Goal: Transaction & Acquisition: Purchase product/service

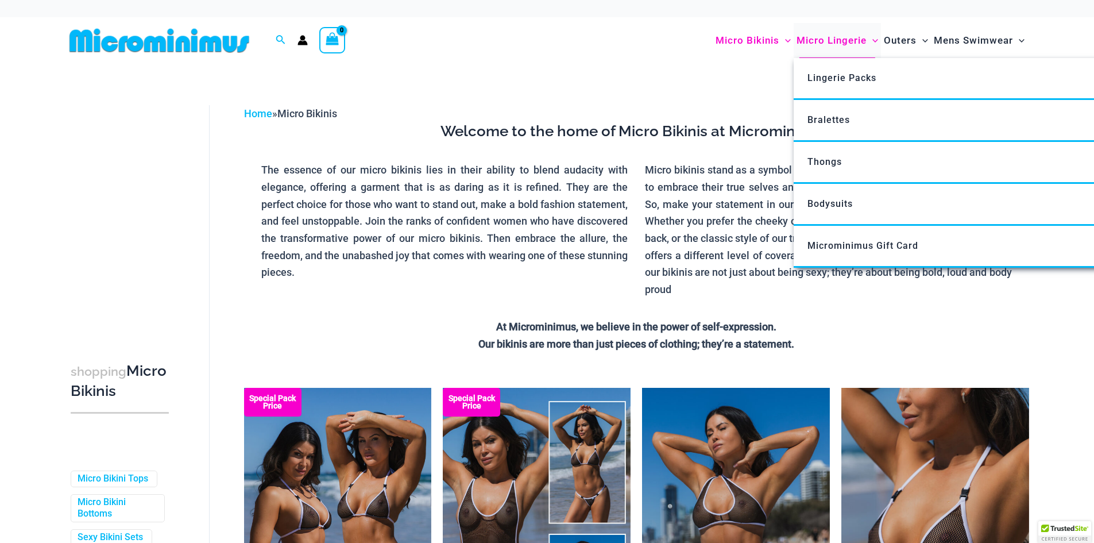
click at [841, 37] on span "Micro Lingerie" at bounding box center [832, 40] width 70 height 29
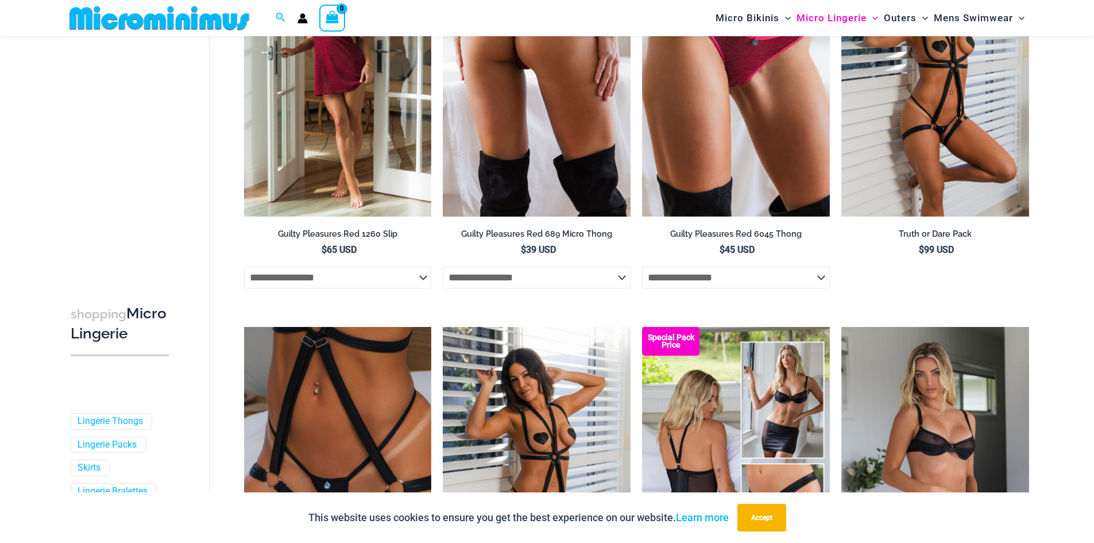
scroll to position [737, 0]
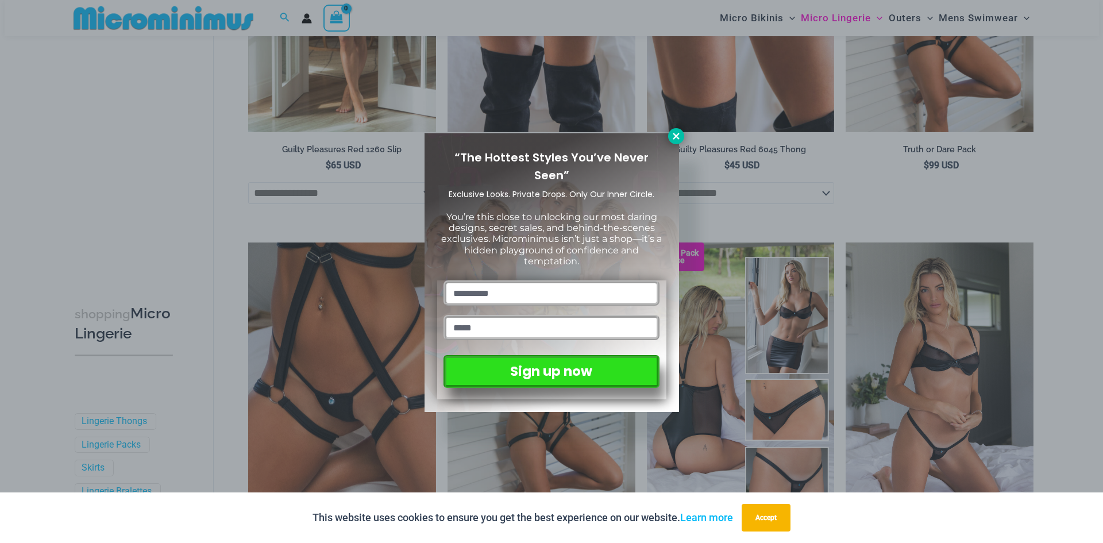
click at [679, 136] on icon at bounding box center [676, 136] width 10 height 10
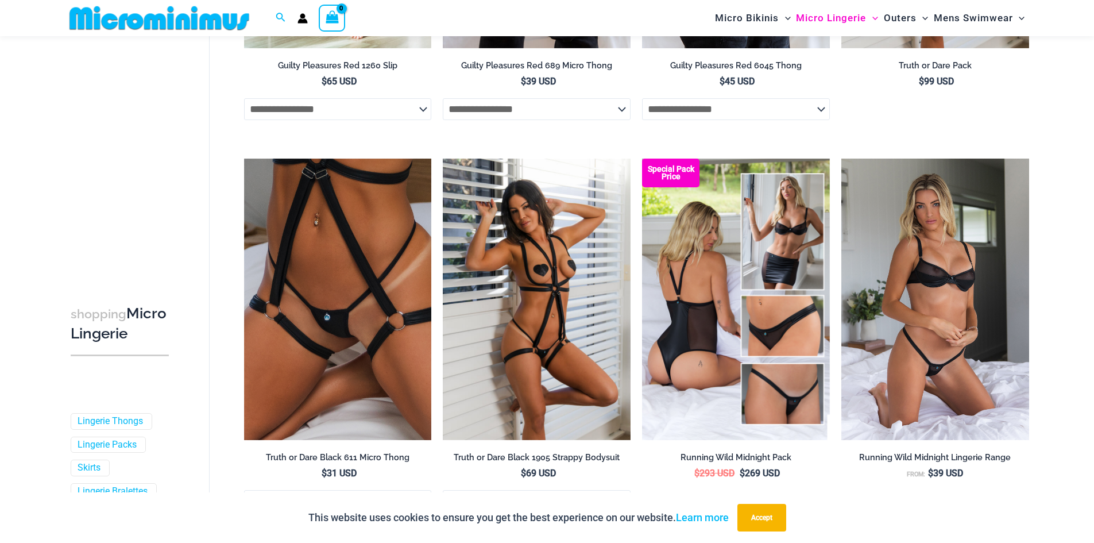
scroll to position [910, 0]
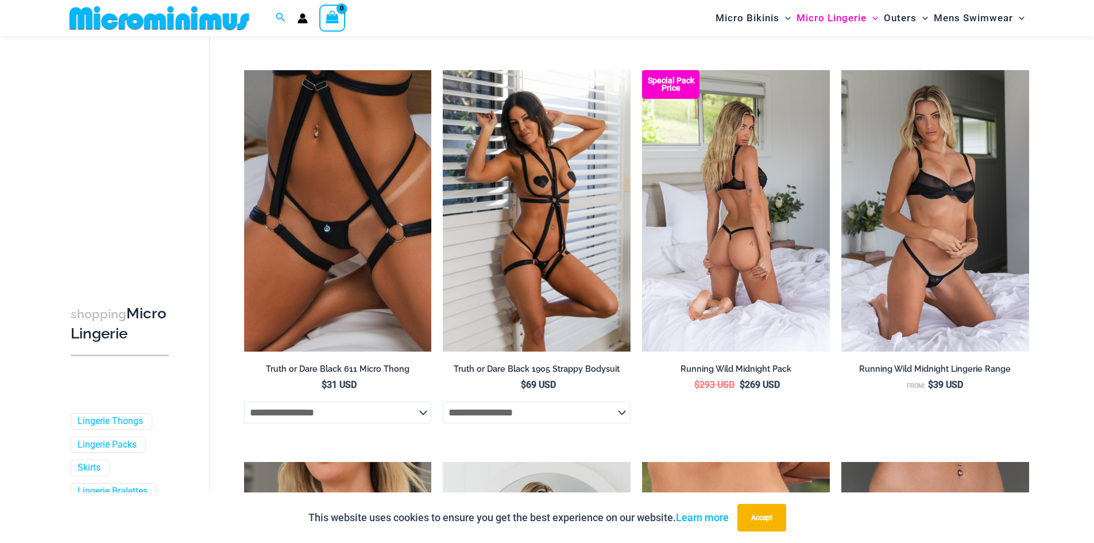
click at [712, 191] on img at bounding box center [736, 210] width 188 height 281
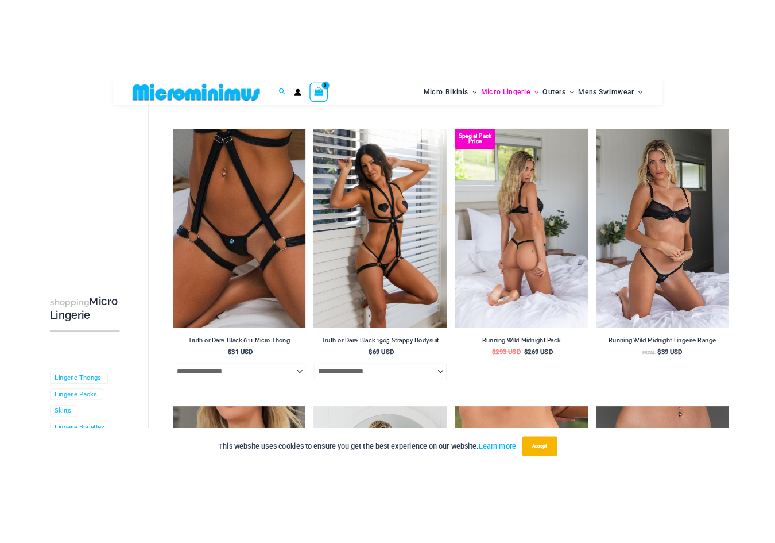
scroll to position [777, 0]
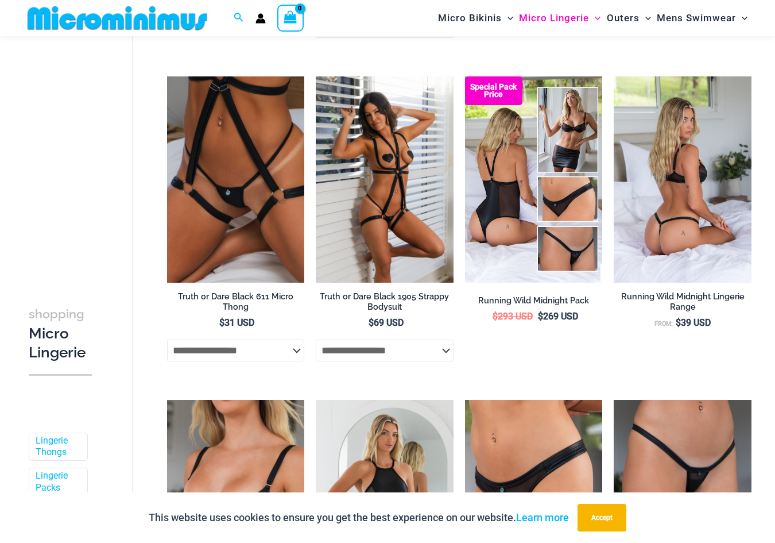
click at [664, 192] on img at bounding box center [683, 179] width 138 height 206
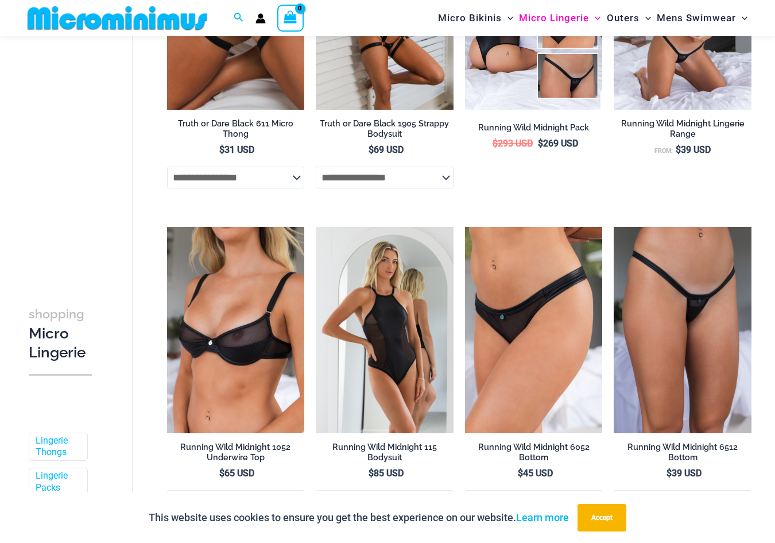
scroll to position [949, 0]
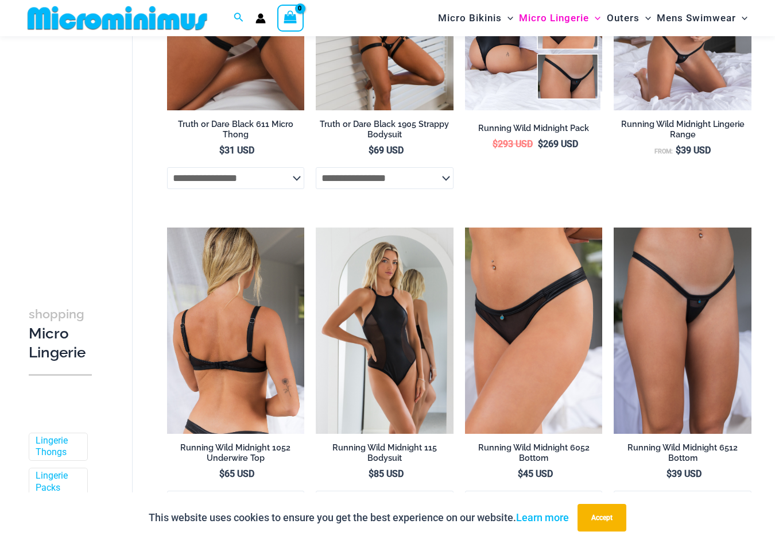
click at [225, 311] on img at bounding box center [236, 330] width 138 height 206
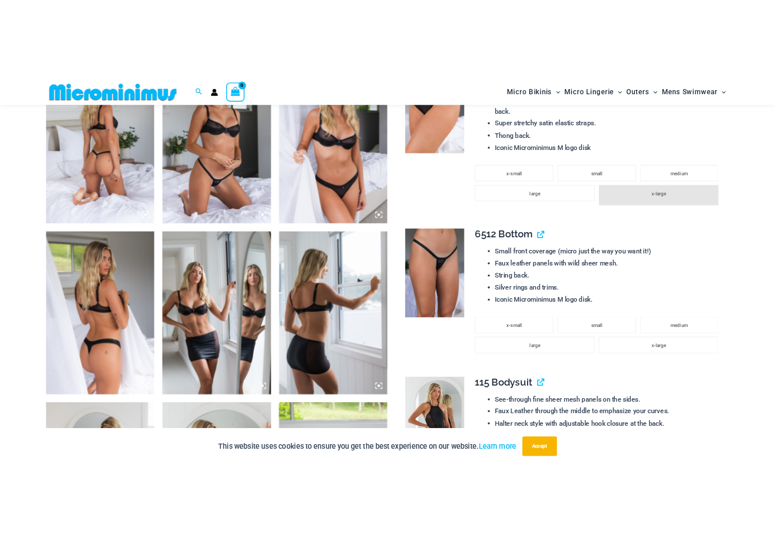
scroll to position [679, 0]
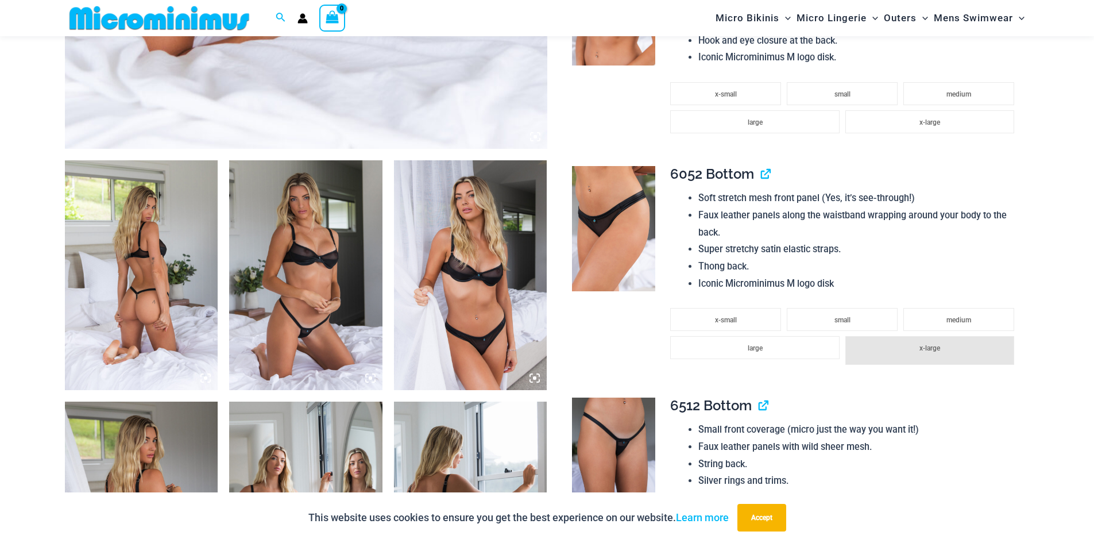
click at [111, 293] on img at bounding box center [141, 275] width 153 height 230
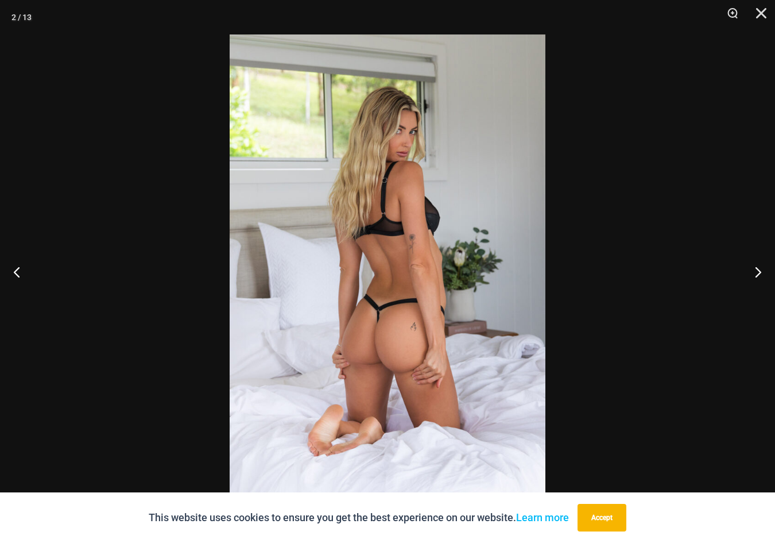
click at [383, 227] on img at bounding box center [388, 271] width 316 height 474
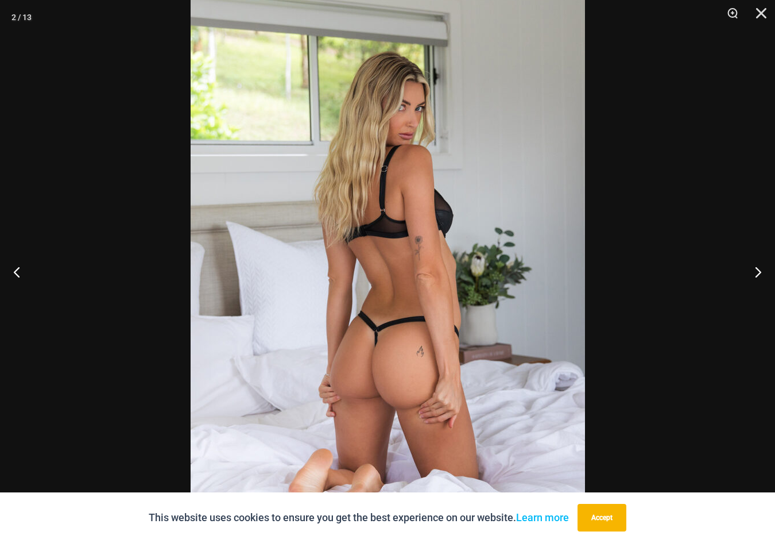
click at [383, 227] on img at bounding box center [388, 283] width 395 height 592
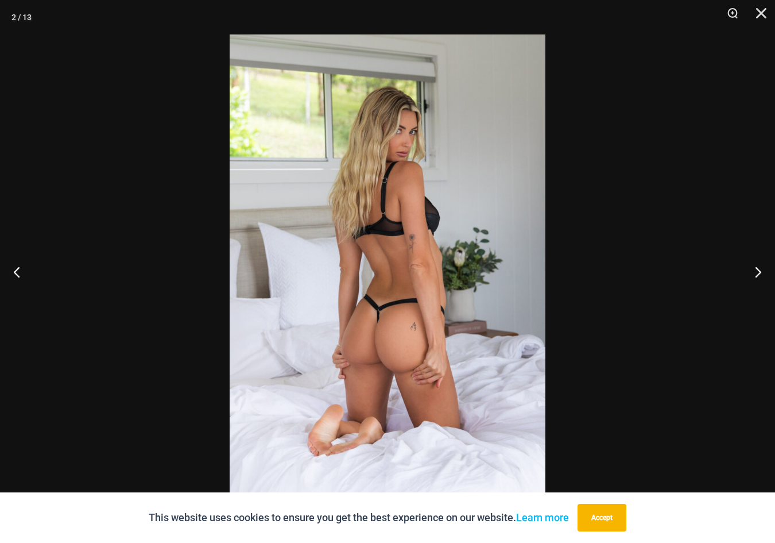
click at [383, 227] on img at bounding box center [388, 271] width 316 height 474
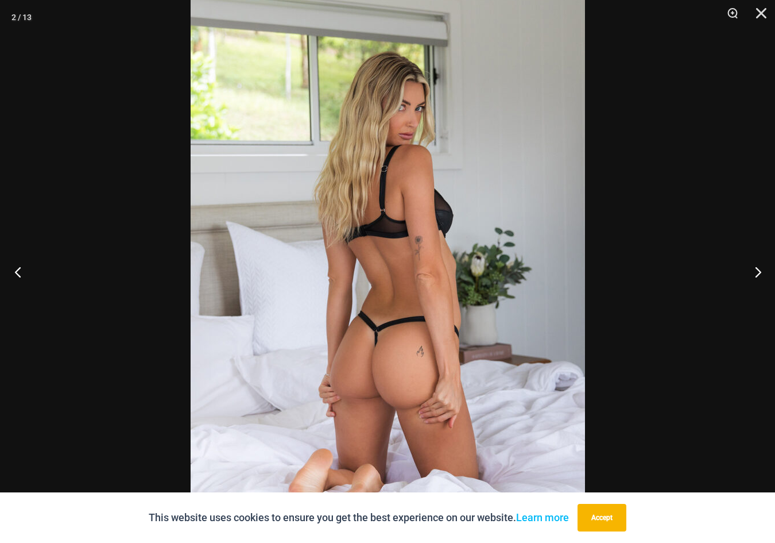
click at [25, 272] on button "Previous" at bounding box center [21, 271] width 43 height 57
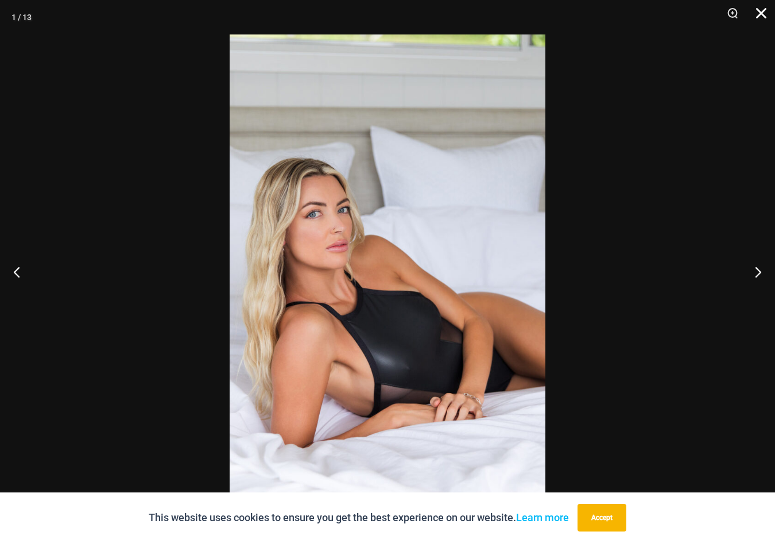
click at [764, 13] on button "Close" at bounding box center [757, 17] width 29 height 34
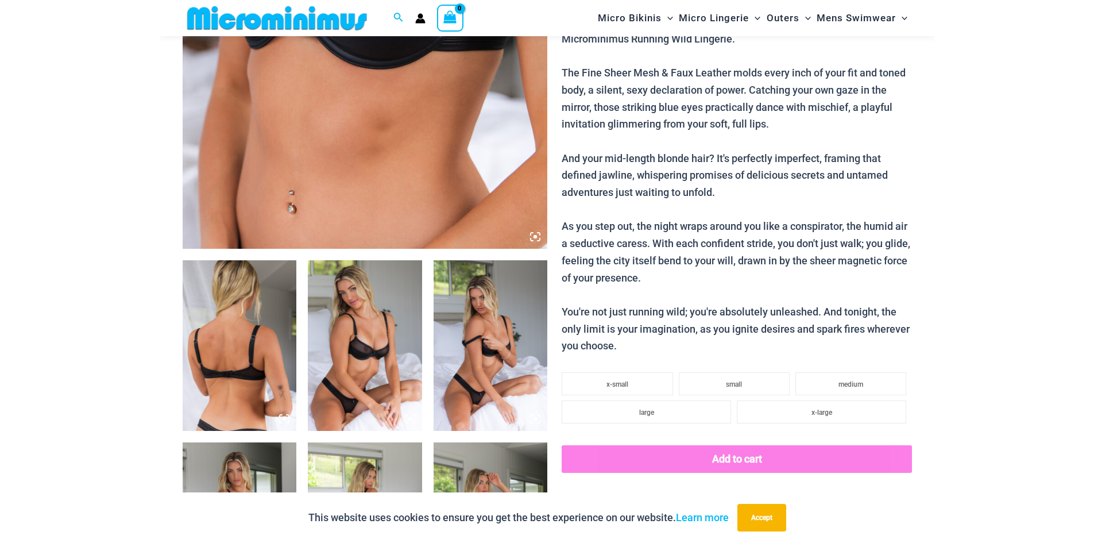
scroll to position [563, 0]
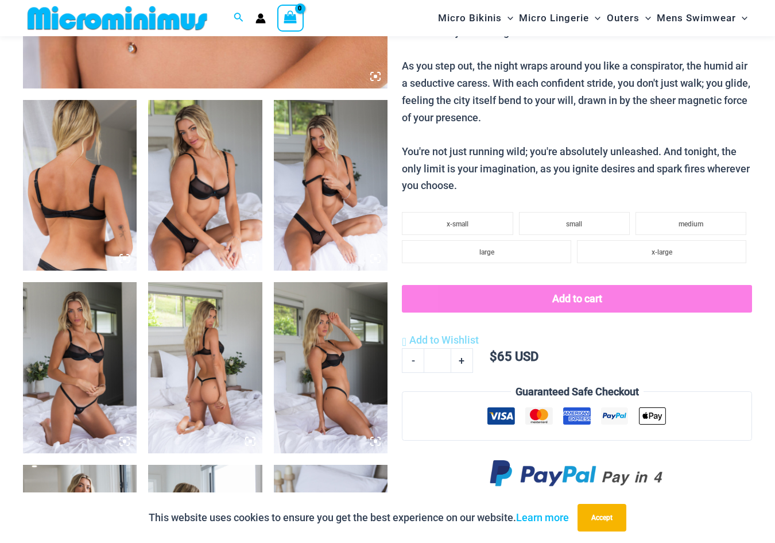
click at [85, 198] on img at bounding box center [80, 185] width 114 height 171
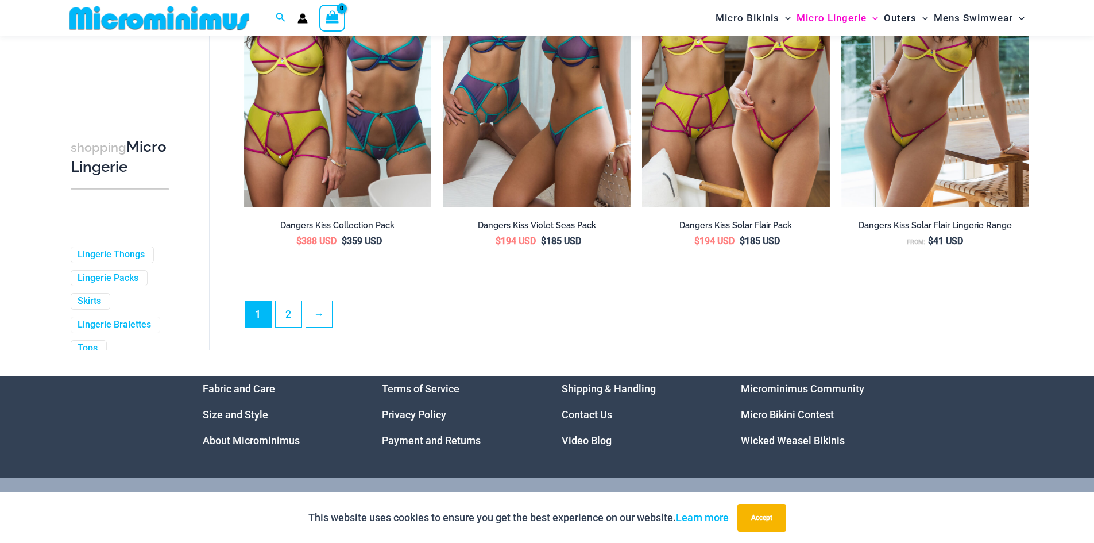
scroll to position [3017, 0]
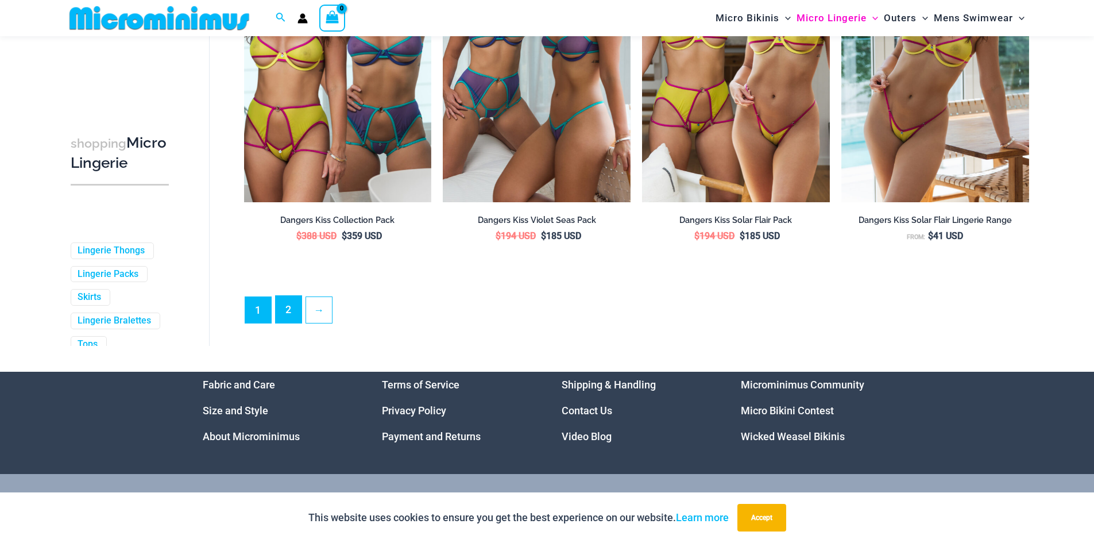
click at [291, 319] on link "2" at bounding box center [289, 309] width 26 height 27
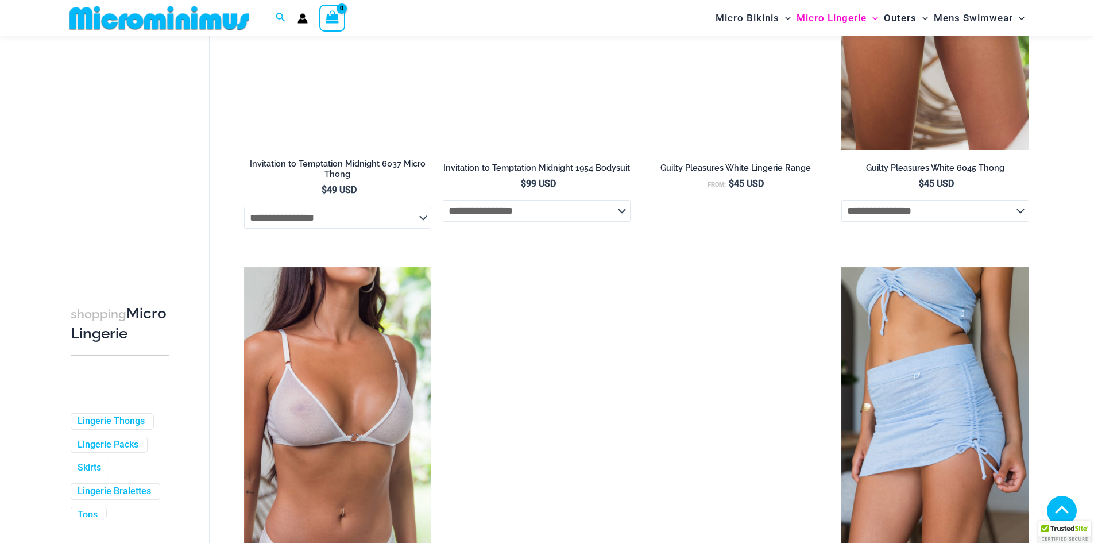
scroll to position [1563, 0]
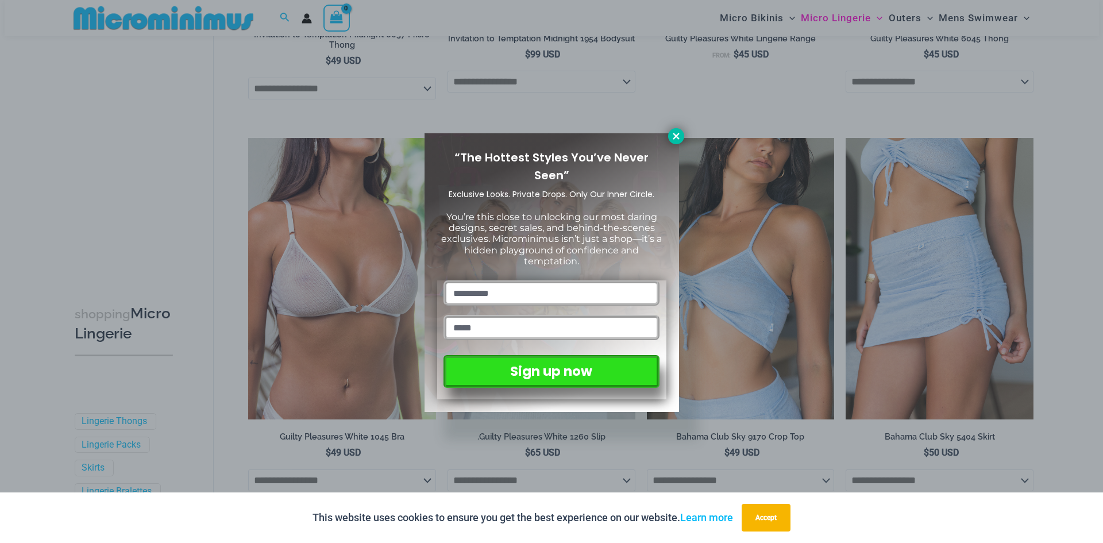
click at [679, 137] on icon at bounding box center [676, 136] width 10 height 10
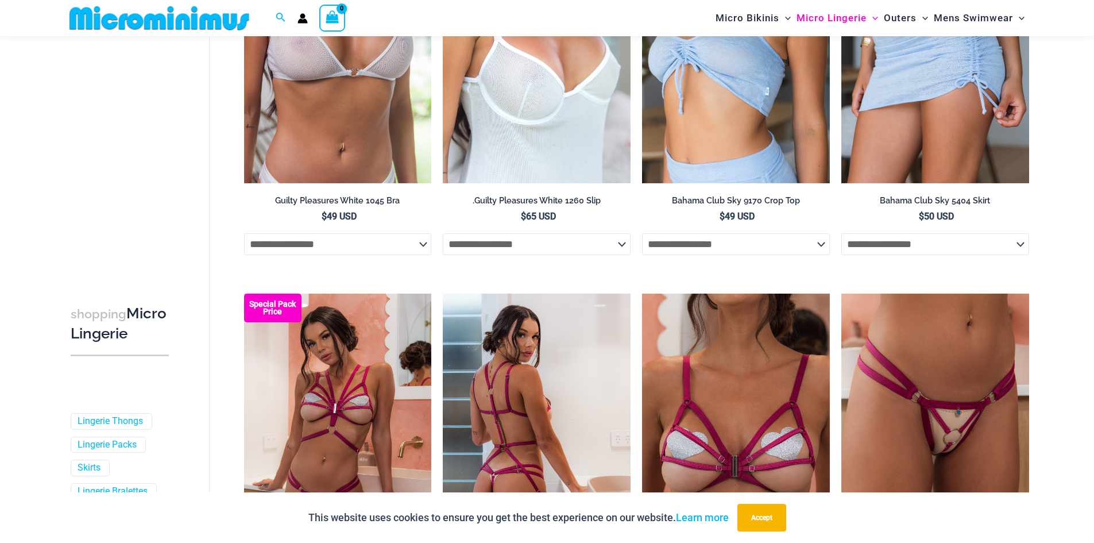
scroll to position [1621, 0]
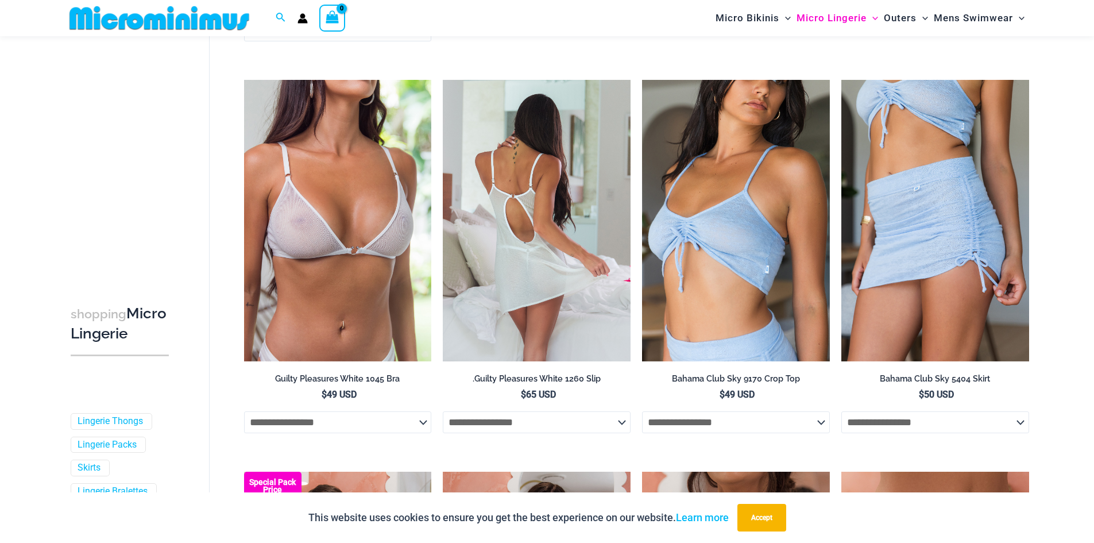
click at [531, 203] on img at bounding box center [537, 220] width 188 height 281
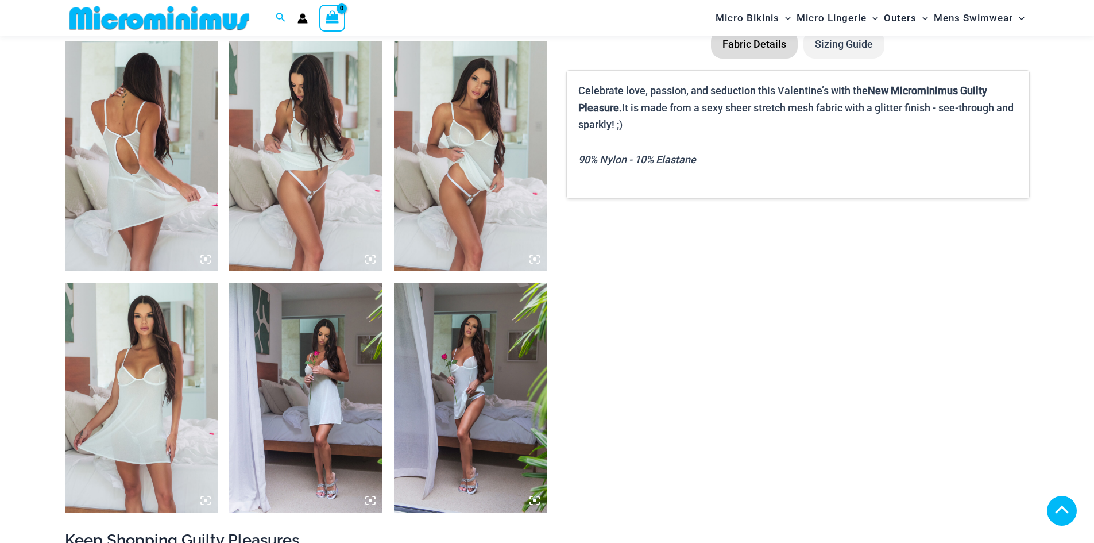
scroll to position [798, 0]
click at [167, 173] on img at bounding box center [141, 156] width 153 height 230
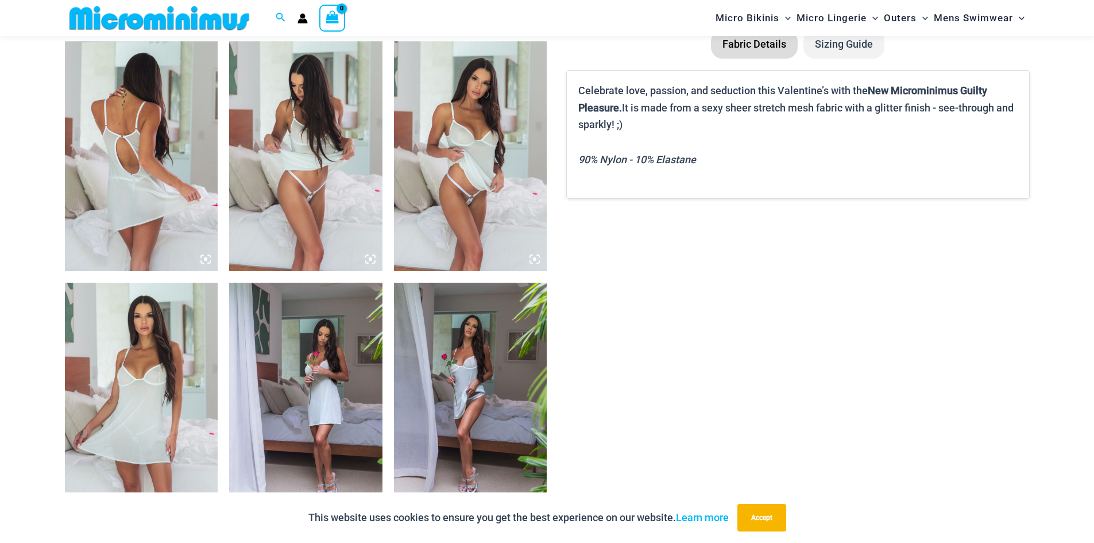
click at [496, 137] on img at bounding box center [470, 156] width 153 height 230
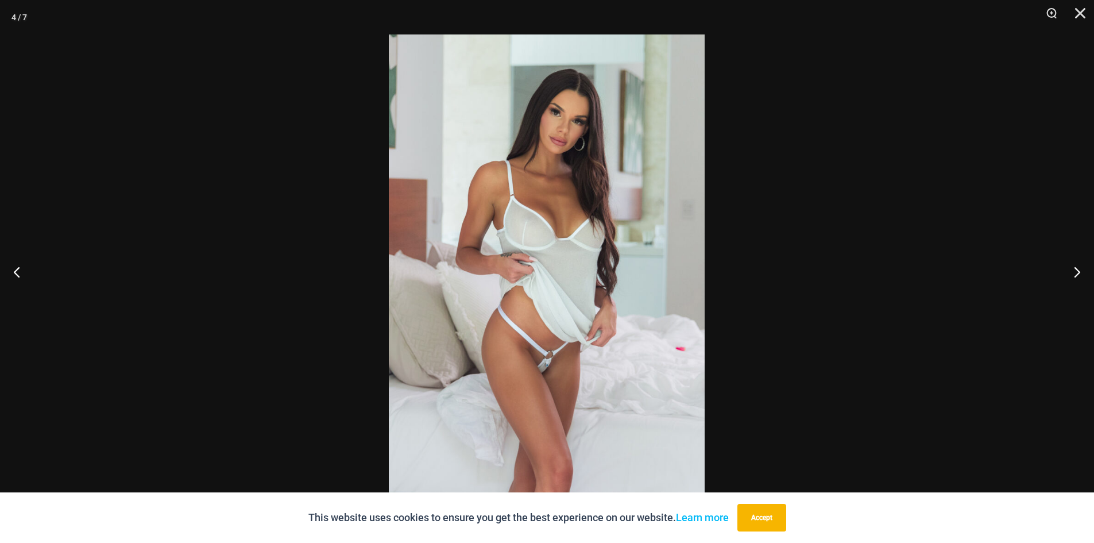
click at [574, 192] on img at bounding box center [547, 271] width 316 height 474
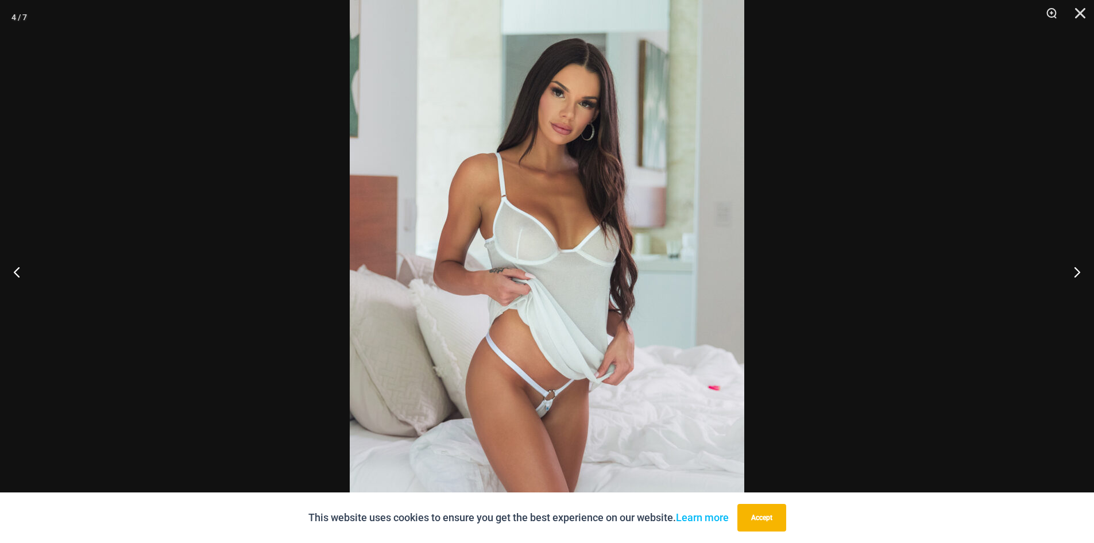
click at [59, 106] on div at bounding box center [547, 271] width 1094 height 543
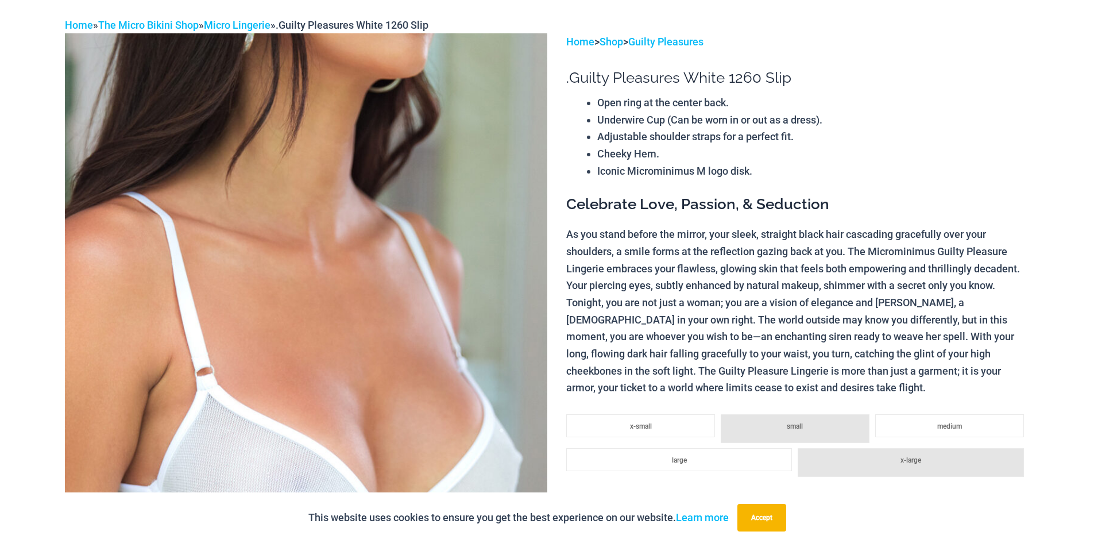
scroll to position [0, 0]
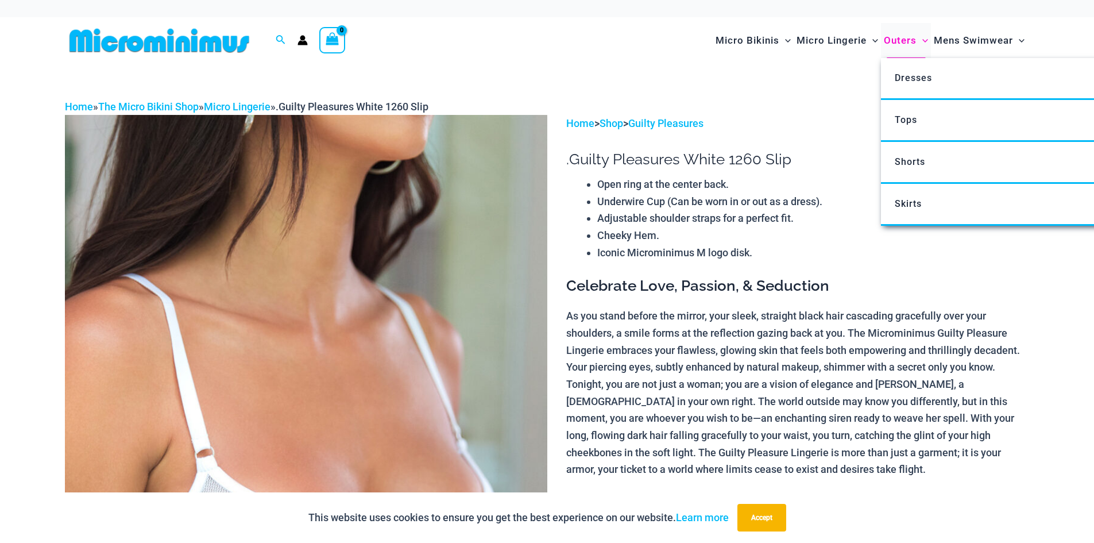
click at [910, 37] on span "Outers" at bounding box center [900, 40] width 33 height 29
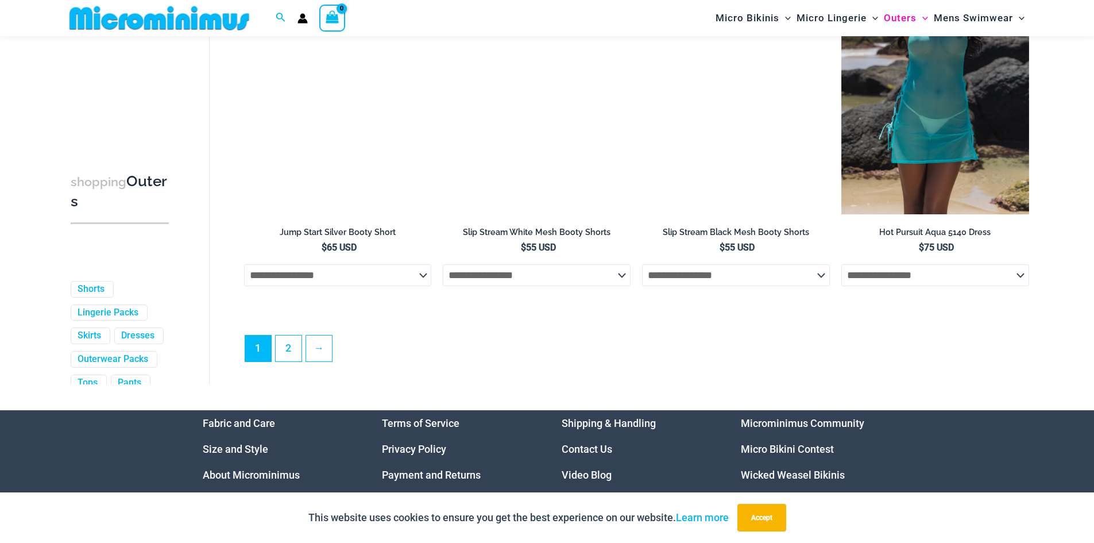
scroll to position [3092, 0]
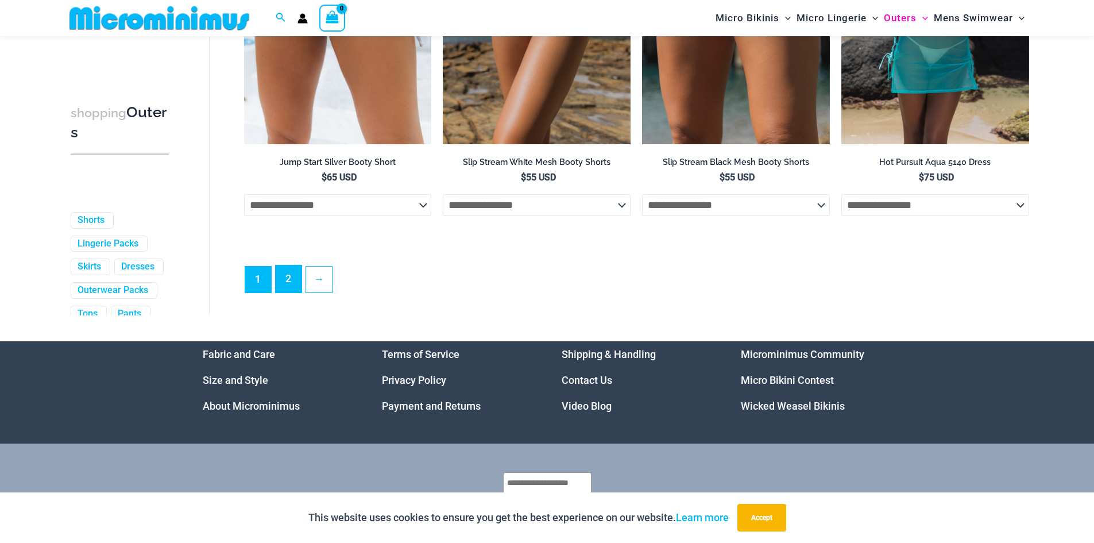
click at [291, 292] on link "2" at bounding box center [289, 278] width 26 height 27
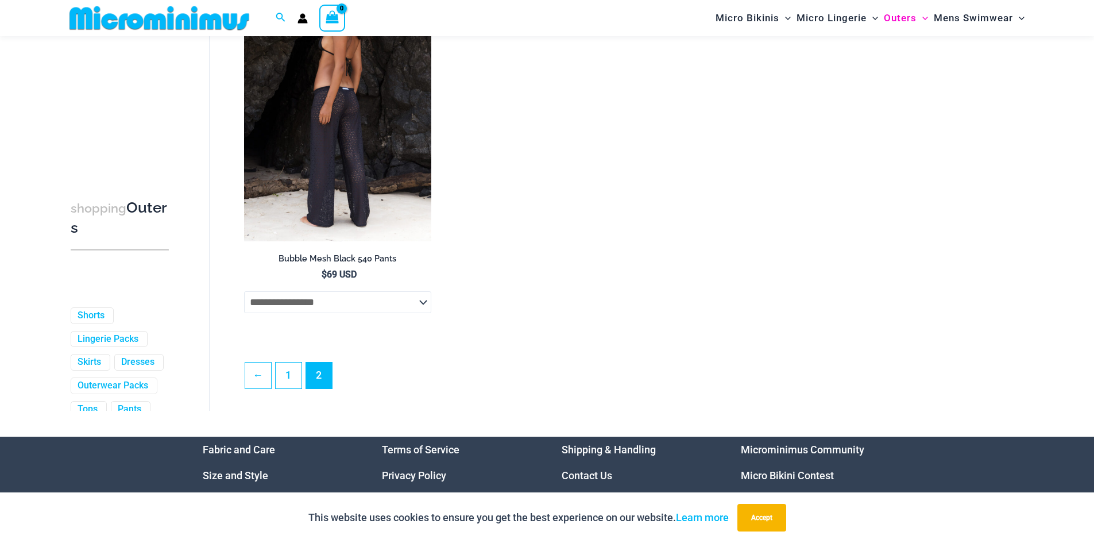
scroll to position [1714, 0]
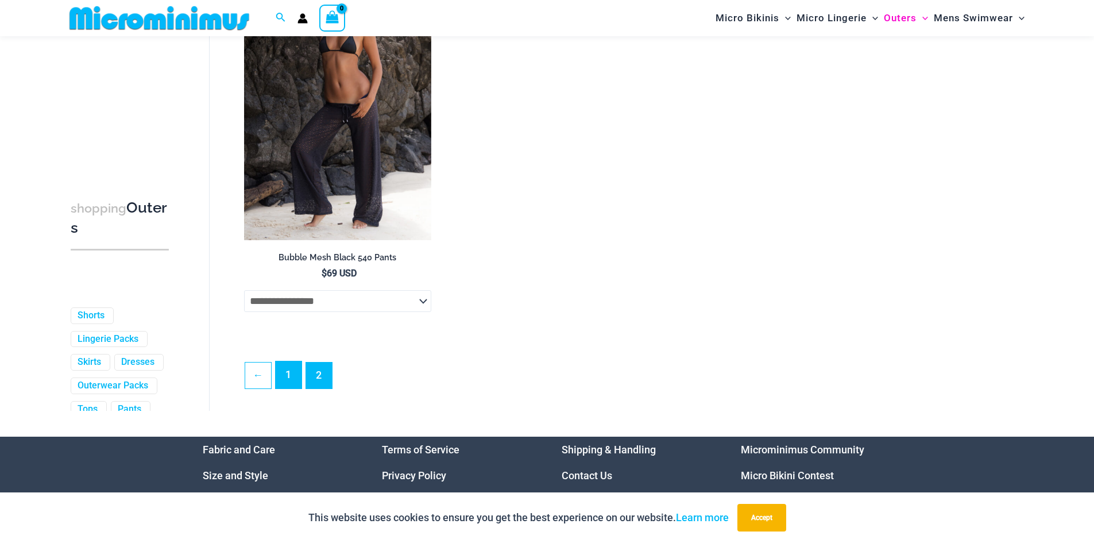
click at [288, 368] on link "1" at bounding box center [289, 374] width 26 height 27
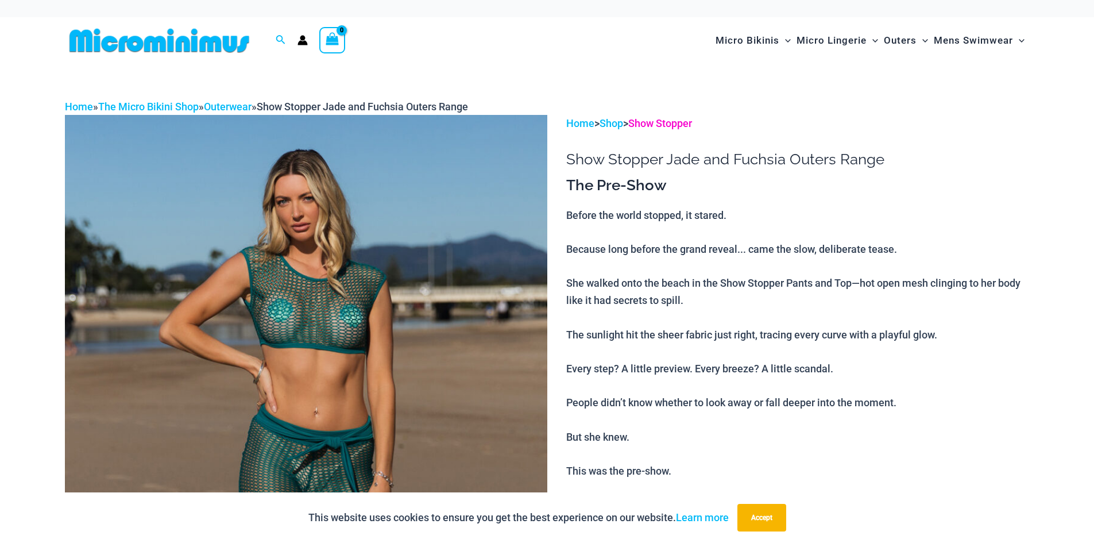
click at [690, 122] on link "Show Stopper" at bounding box center [660, 123] width 64 height 12
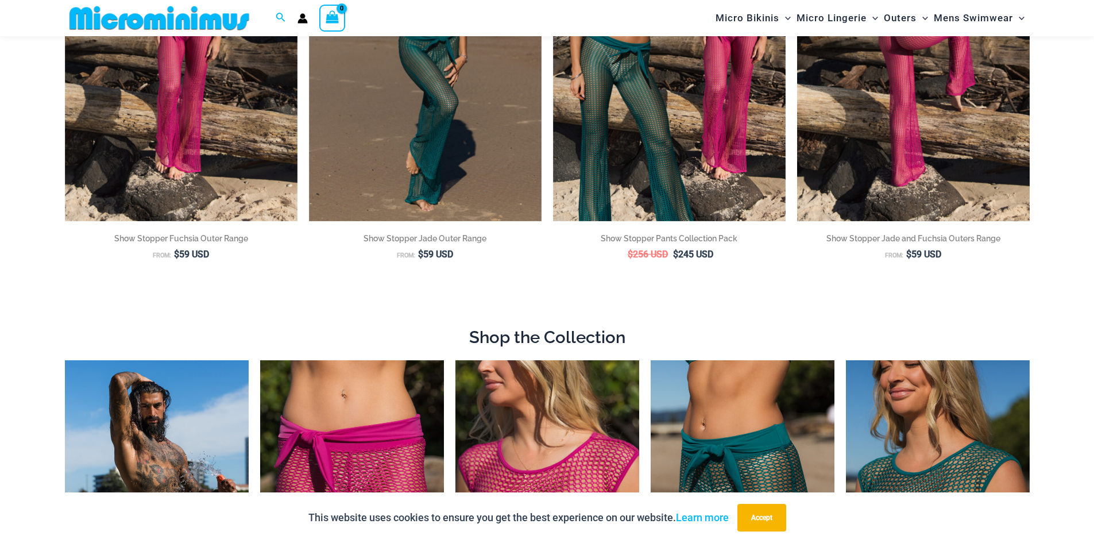
scroll to position [221, 0]
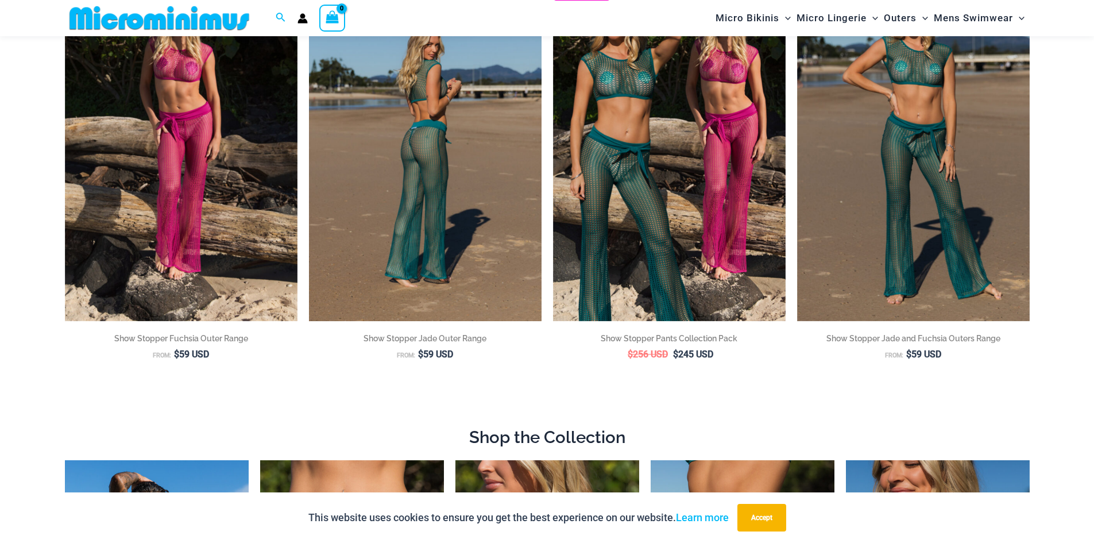
click at [384, 254] on img at bounding box center [425, 146] width 233 height 349
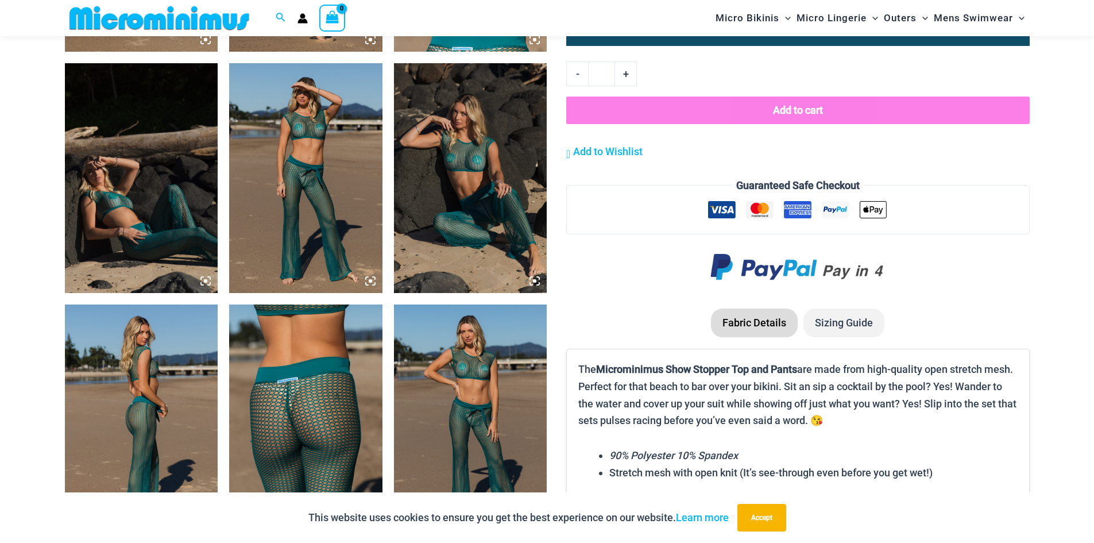
scroll to position [747, 0]
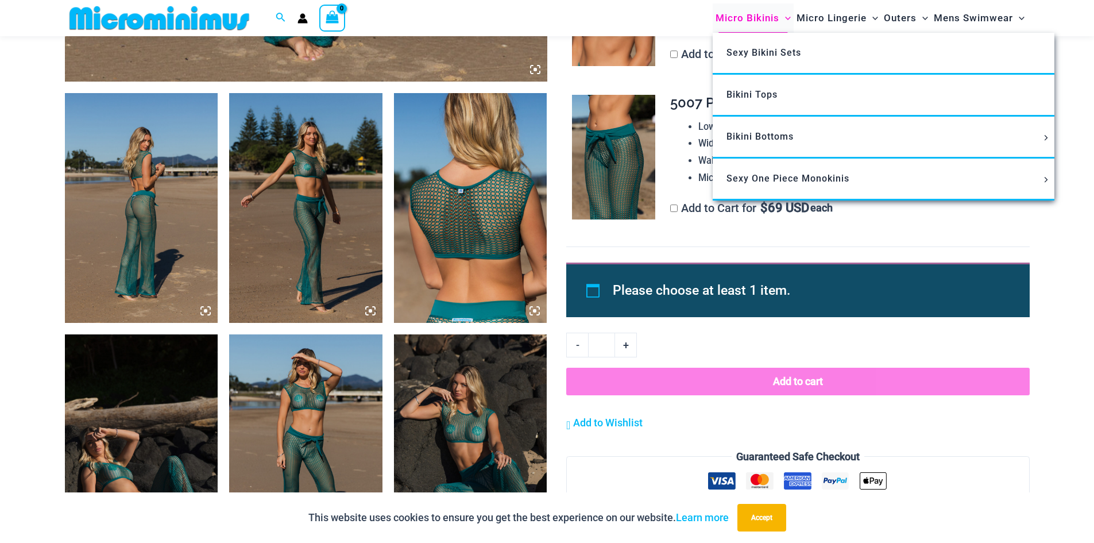
click at [764, 14] on span "Micro Bikinis" at bounding box center [748, 17] width 64 height 29
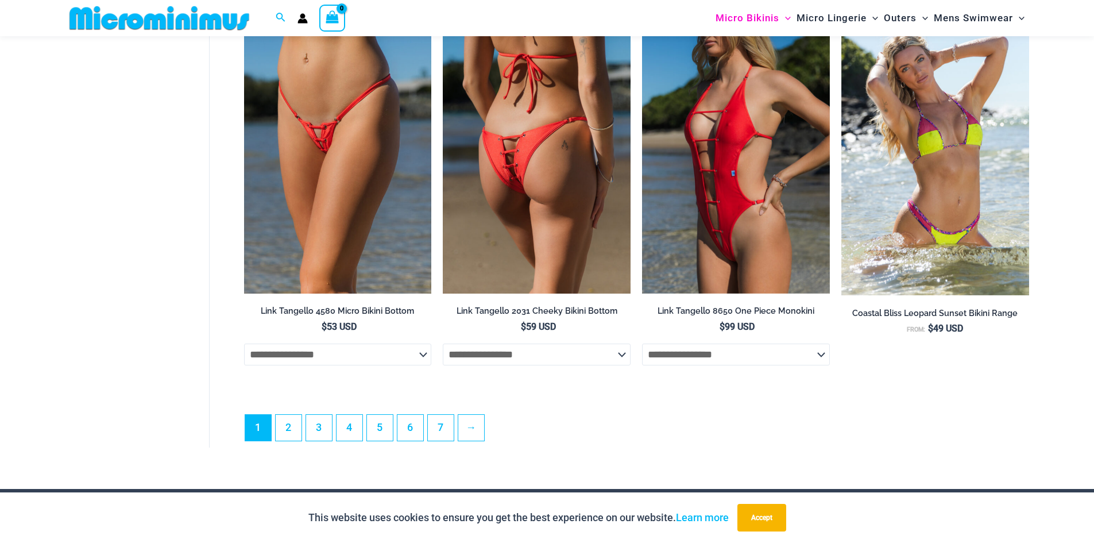
scroll to position [3271, 0]
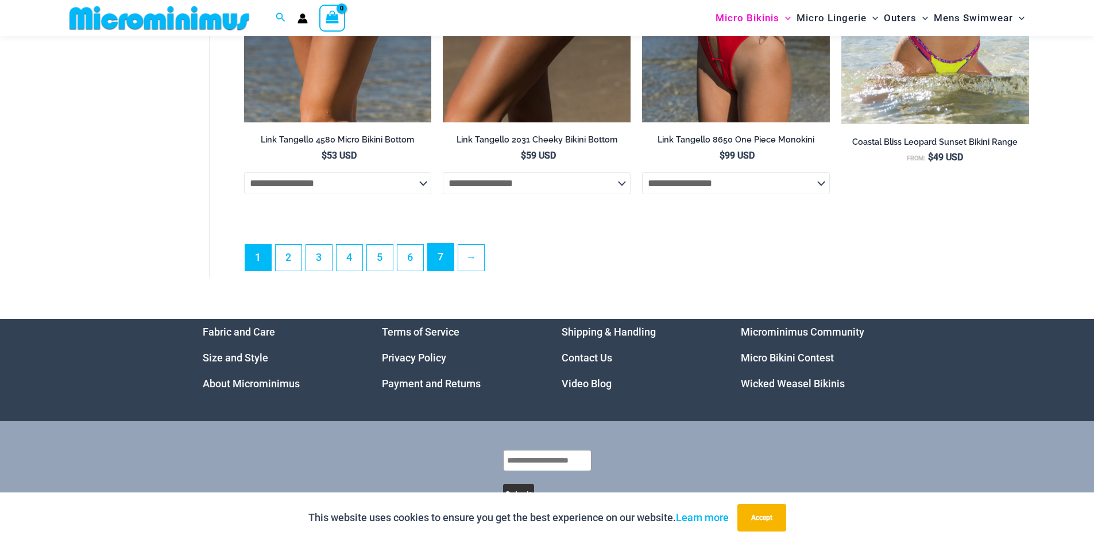
click at [442, 264] on link "7" at bounding box center [441, 257] width 26 height 27
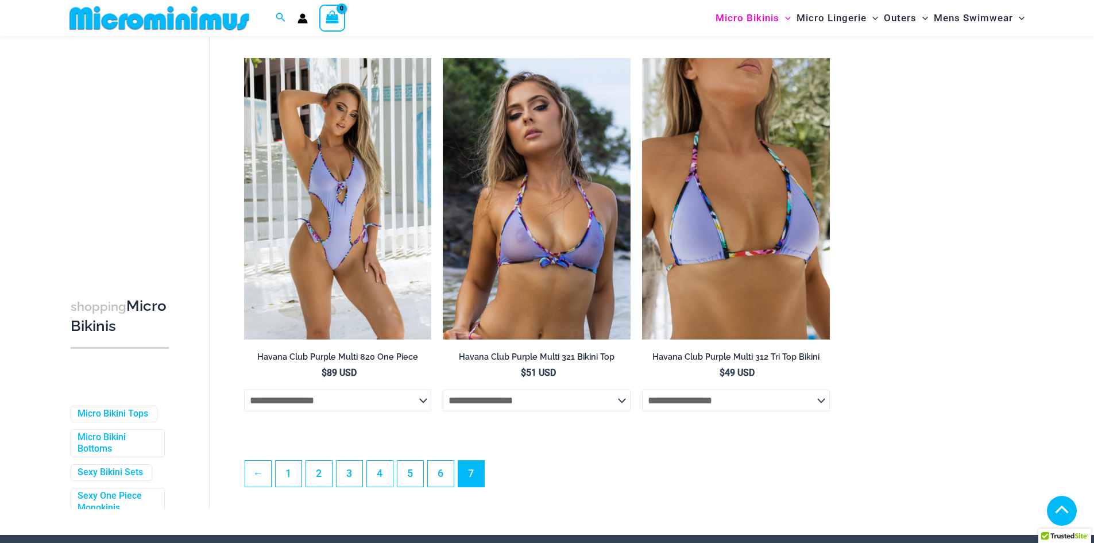
scroll to position [2059, 0]
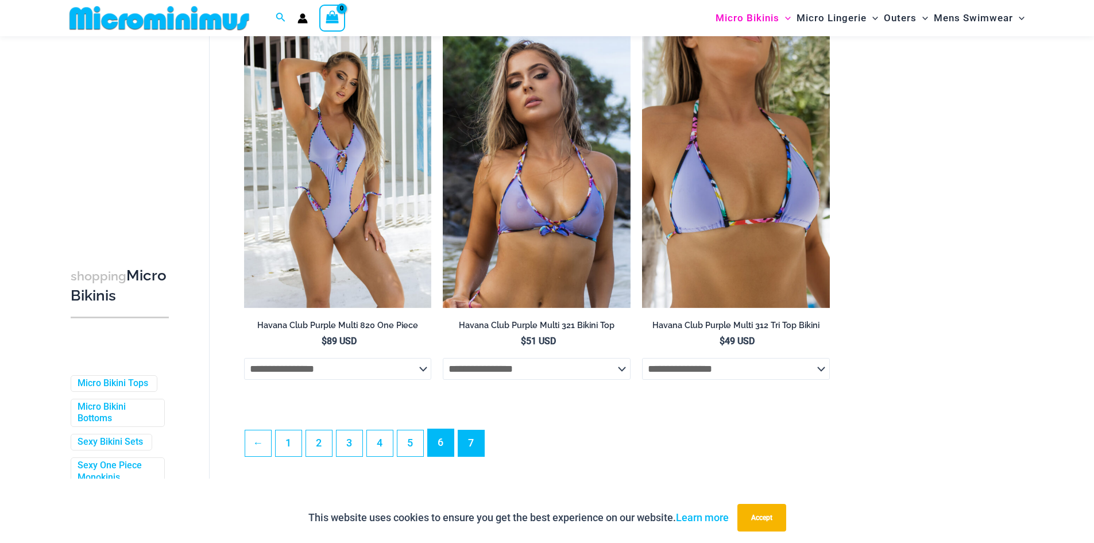
click at [443, 451] on link "6" at bounding box center [441, 442] width 26 height 27
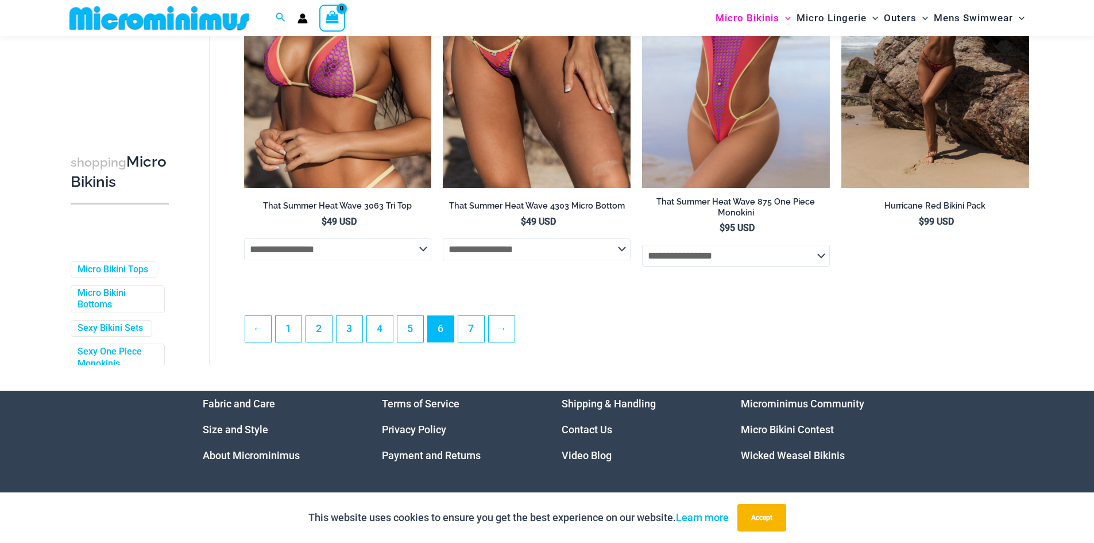
scroll to position [3123, 0]
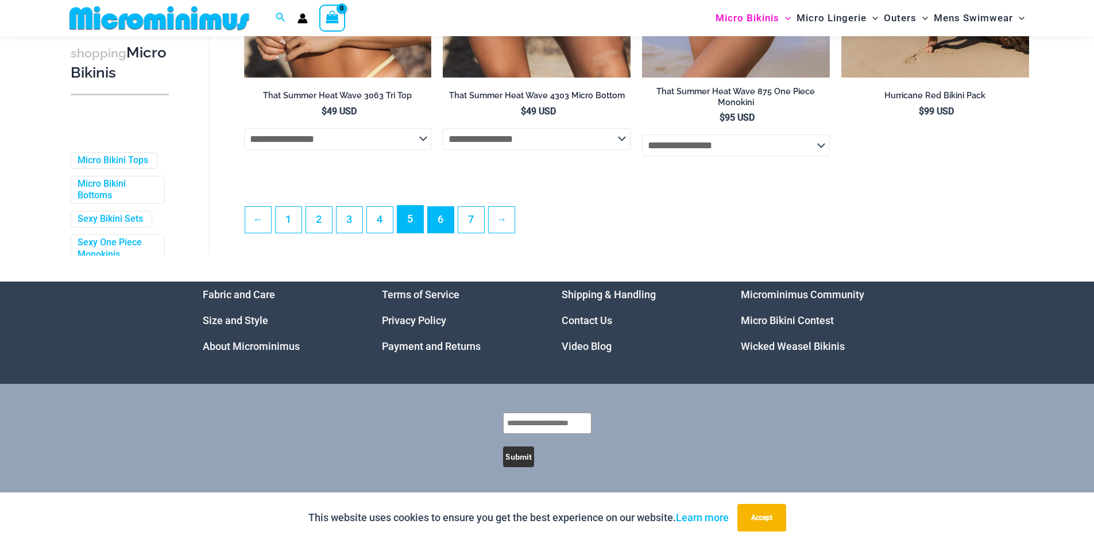
click at [420, 218] on link "5" at bounding box center [410, 219] width 26 height 27
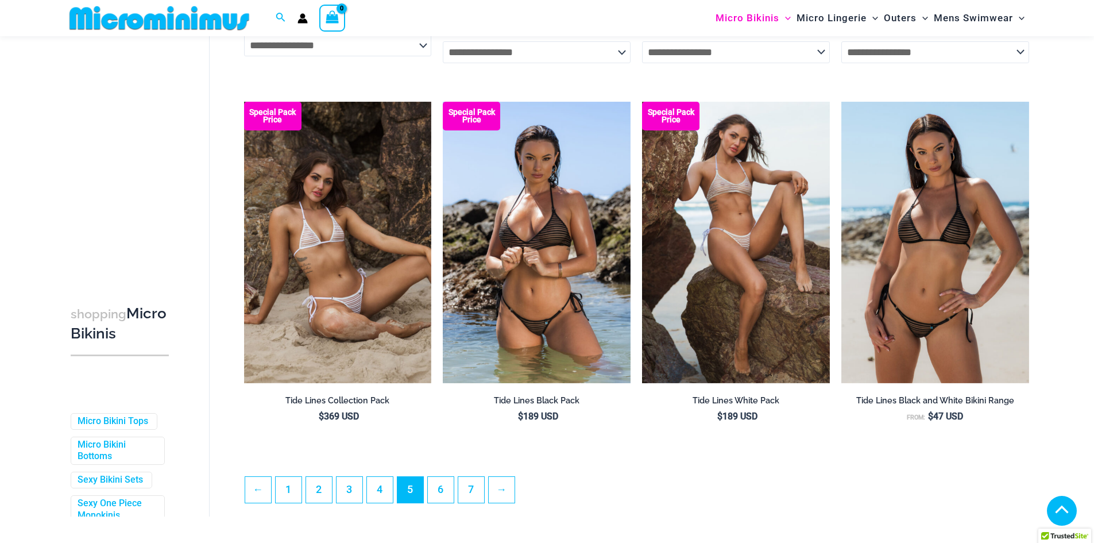
scroll to position [2804, 0]
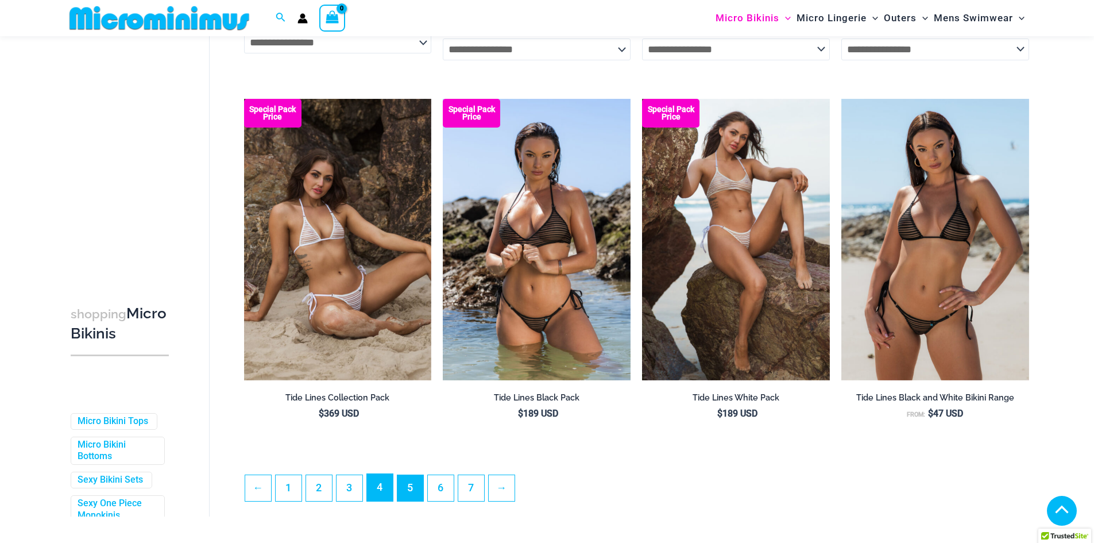
click at [380, 492] on link "4" at bounding box center [380, 487] width 26 height 27
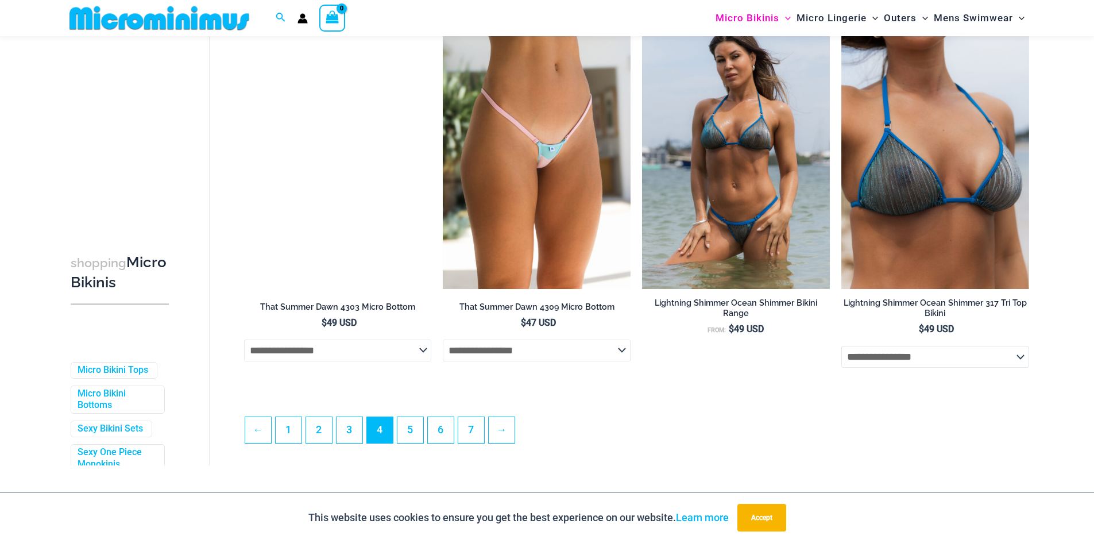
scroll to position [3101, 0]
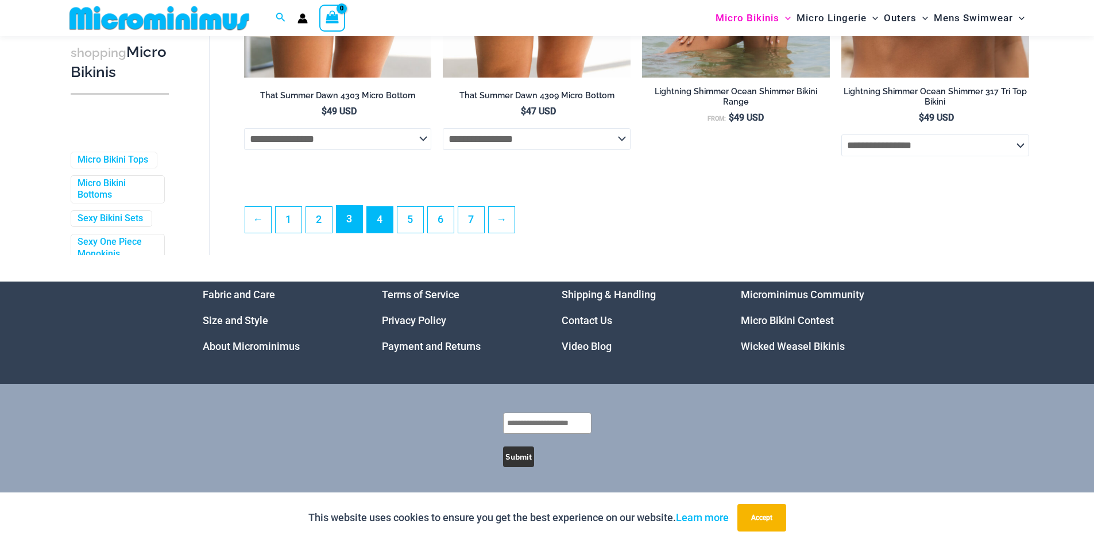
click at [352, 222] on link "3" at bounding box center [350, 219] width 26 height 27
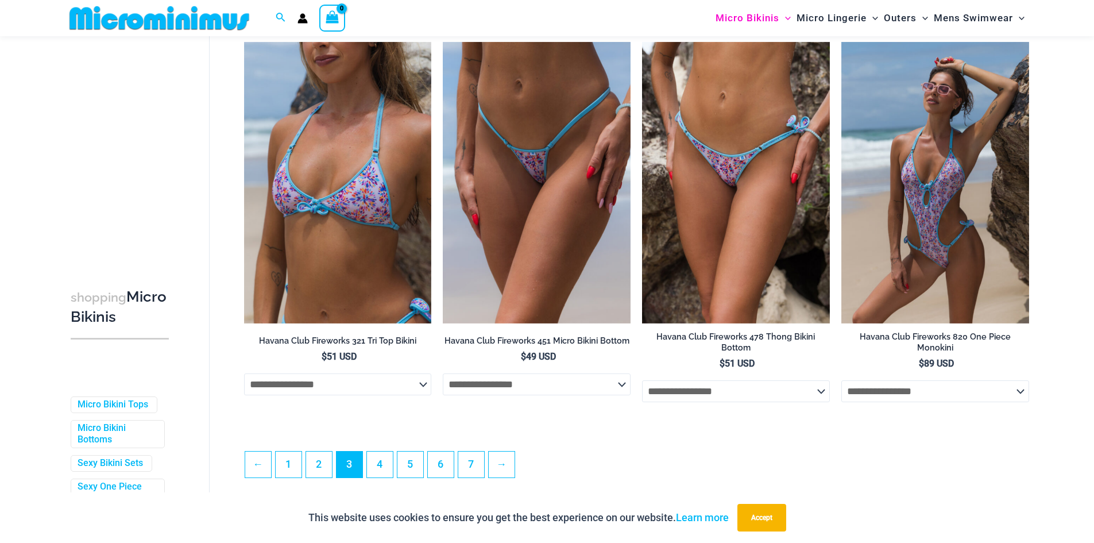
scroll to position [2861, 0]
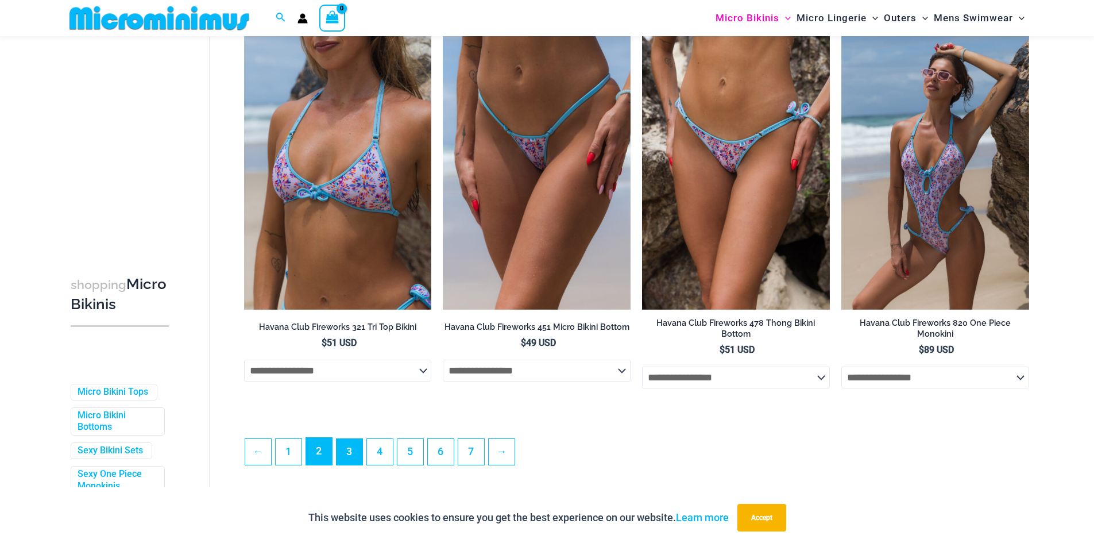
click at [326, 457] on link "2" at bounding box center [319, 451] width 26 height 27
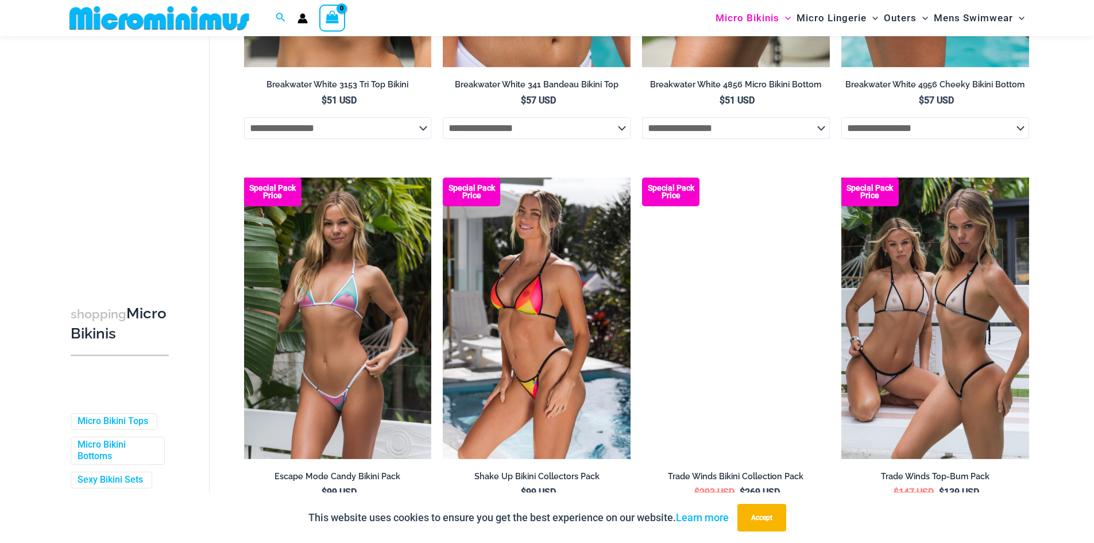
scroll to position [2861, 0]
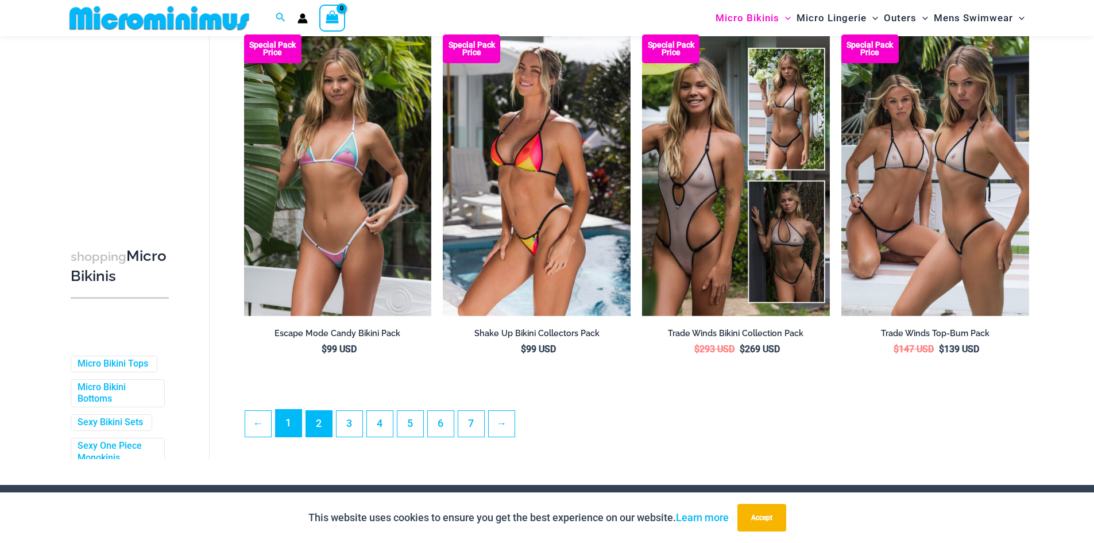
click at [291, 432] on link "1" at bounding box center [289, 423] width 26 height 27
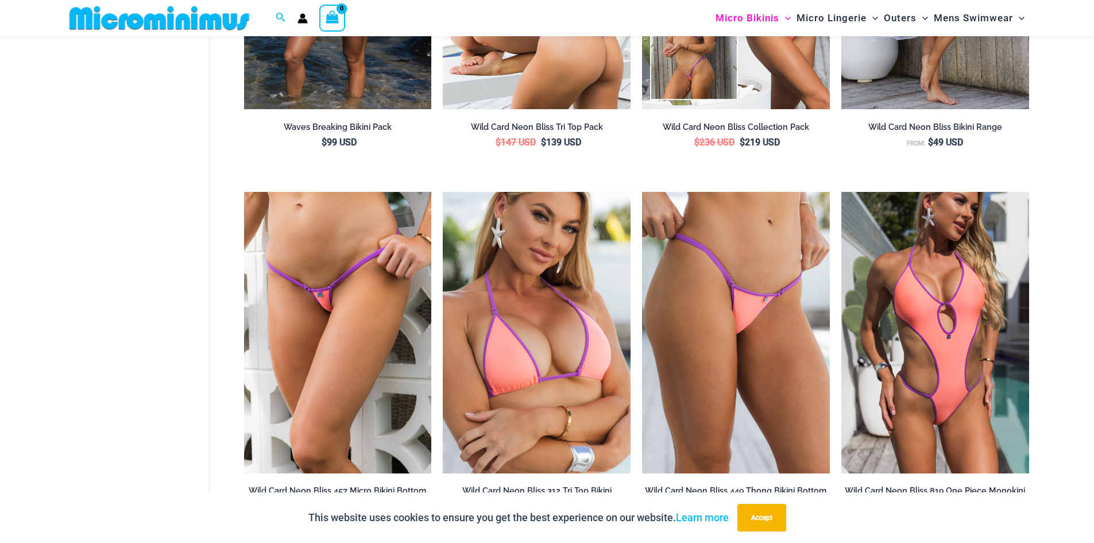
scroll to position [1953, 0]
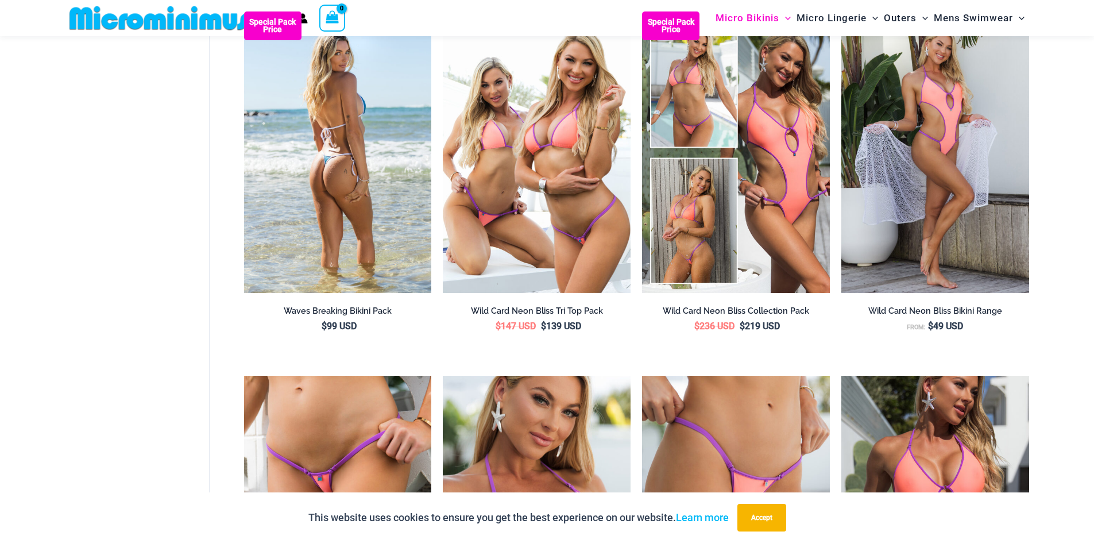
click at [365, 240] on img at bounding box center [338, 151] width 188 height 281
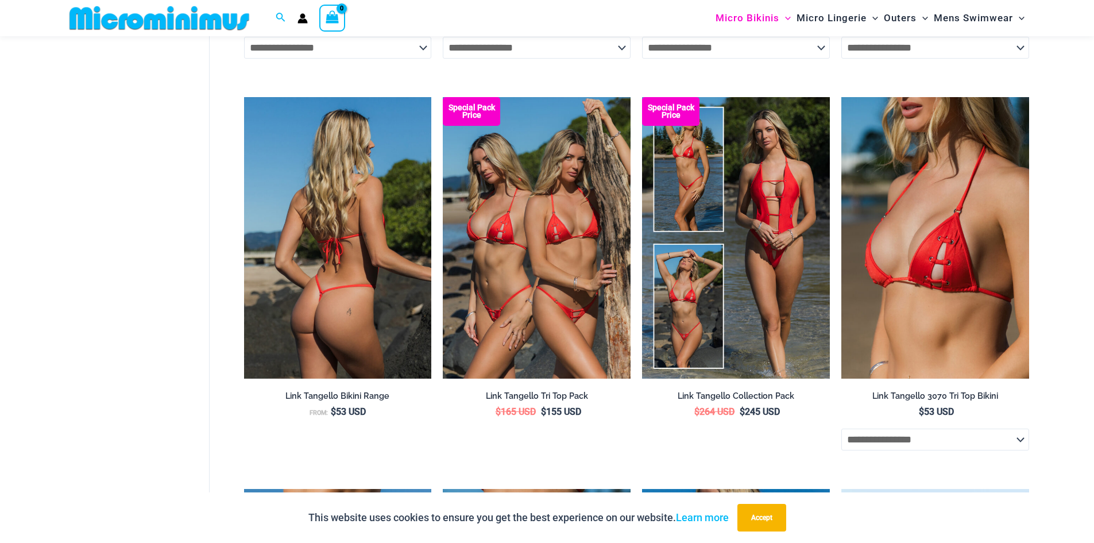
scroll to position [2642, 0]
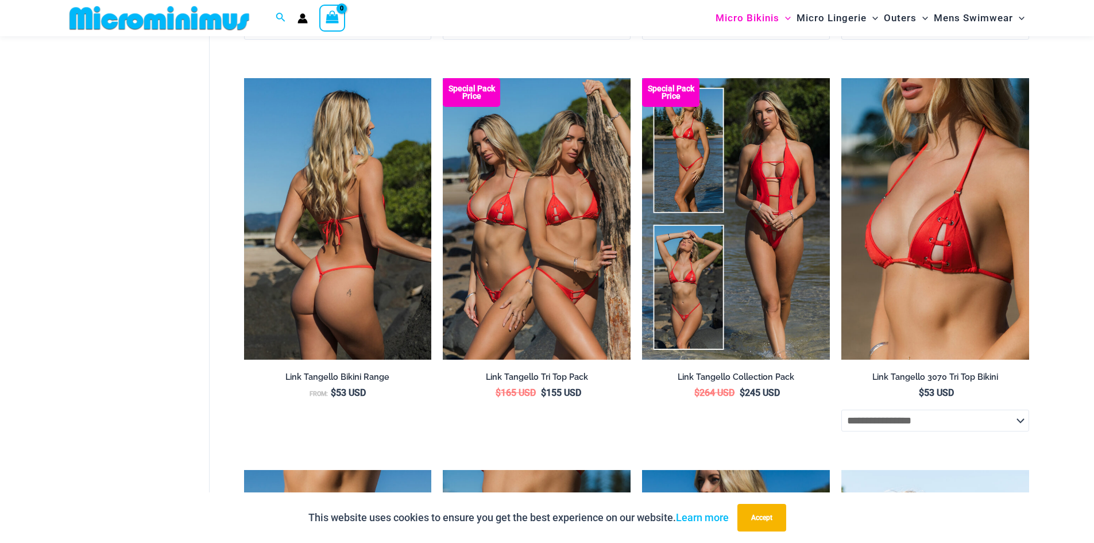
click at [332, 226] on img at bounding box center [338, 218] width 188 height 281
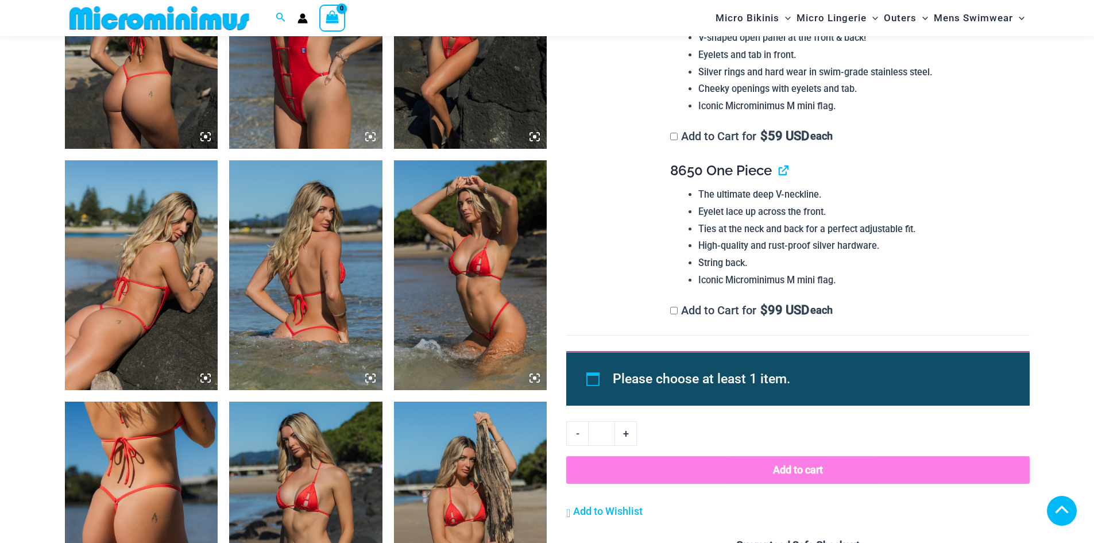
scroll to position [1311, 0]
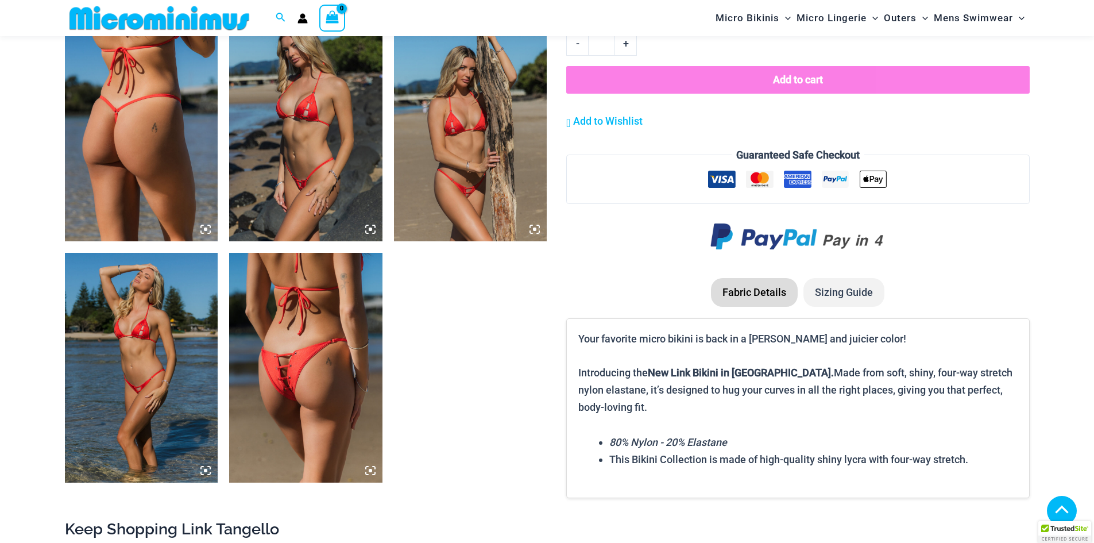
click at [436, 163] on img at bounding box center [470, 126] width 153 height 230
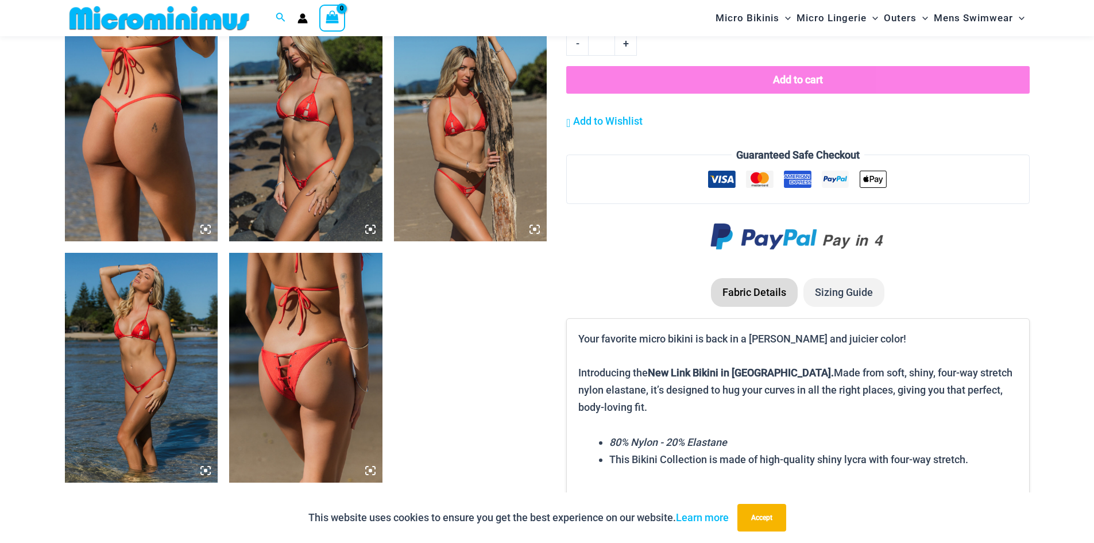
click at [535, 230] on icon at bounding box center [534, 228] width 3 height 3
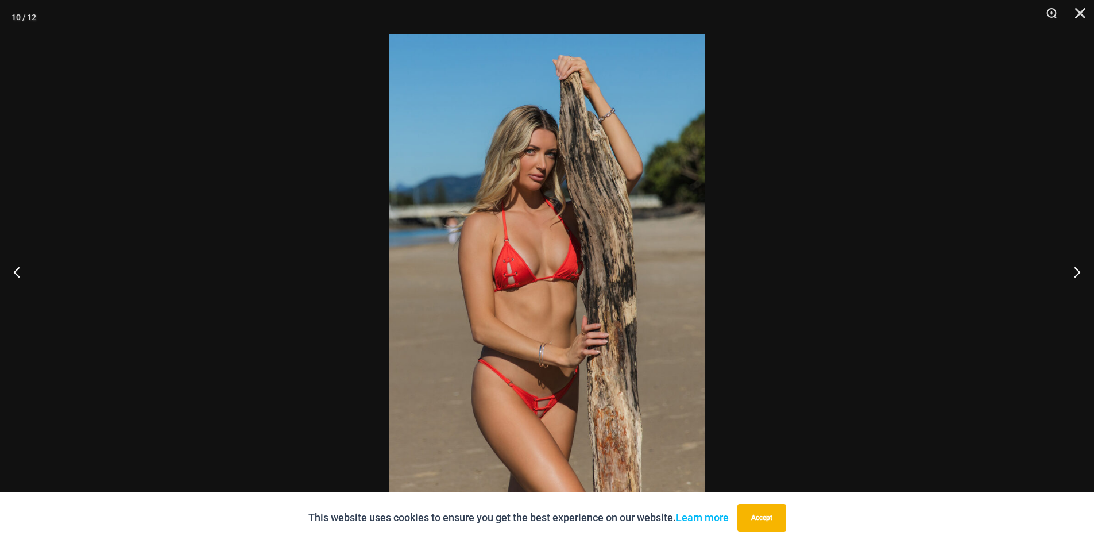
click at [505, 248] on img at bounding box center [547, 271] width 316 height 474
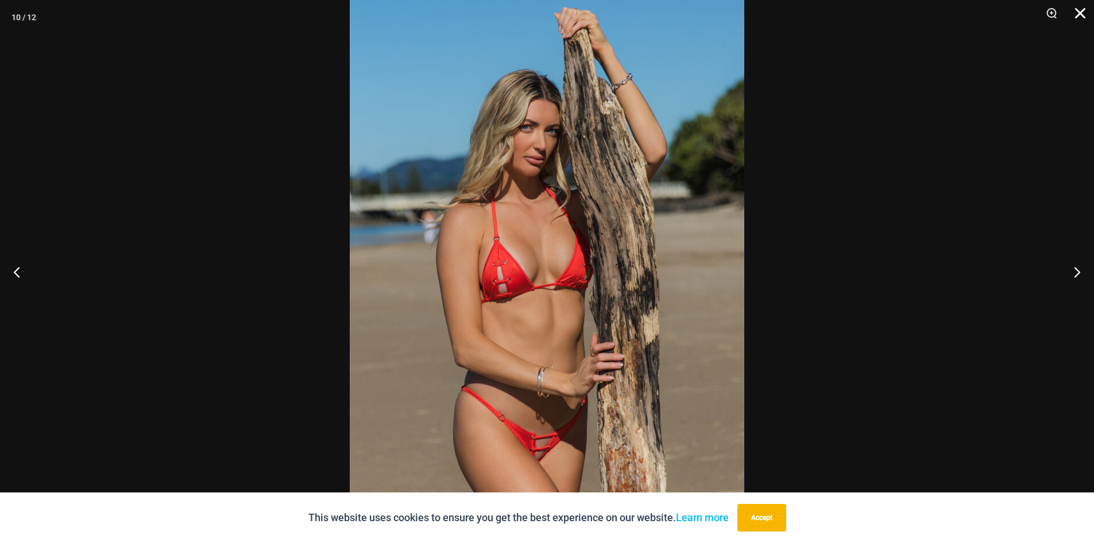
click at [1082, 15] on button "Close" at bounding box center [1076, 17] width 29 height 34
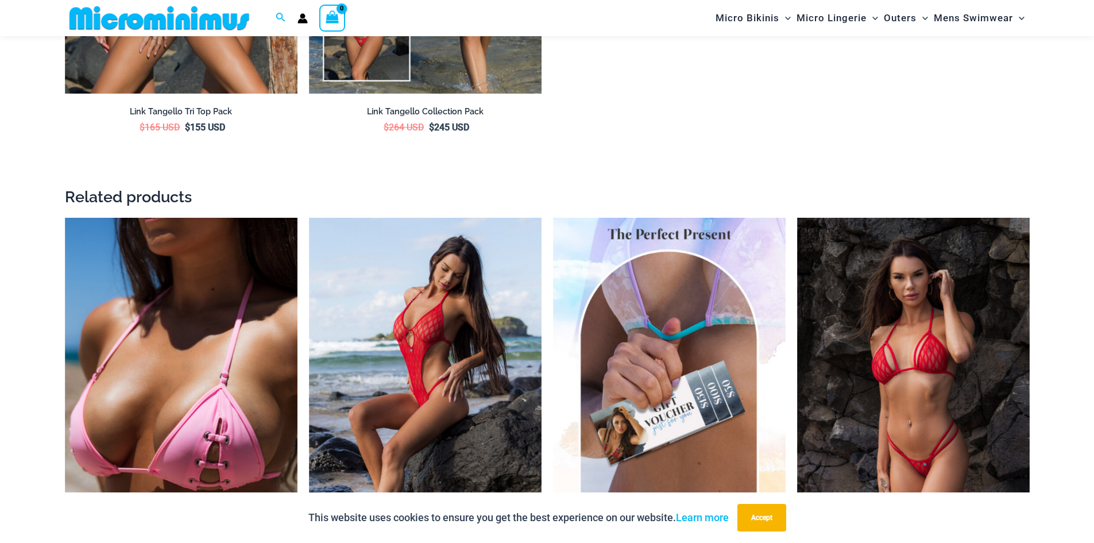
scroll to position [2287, 0]
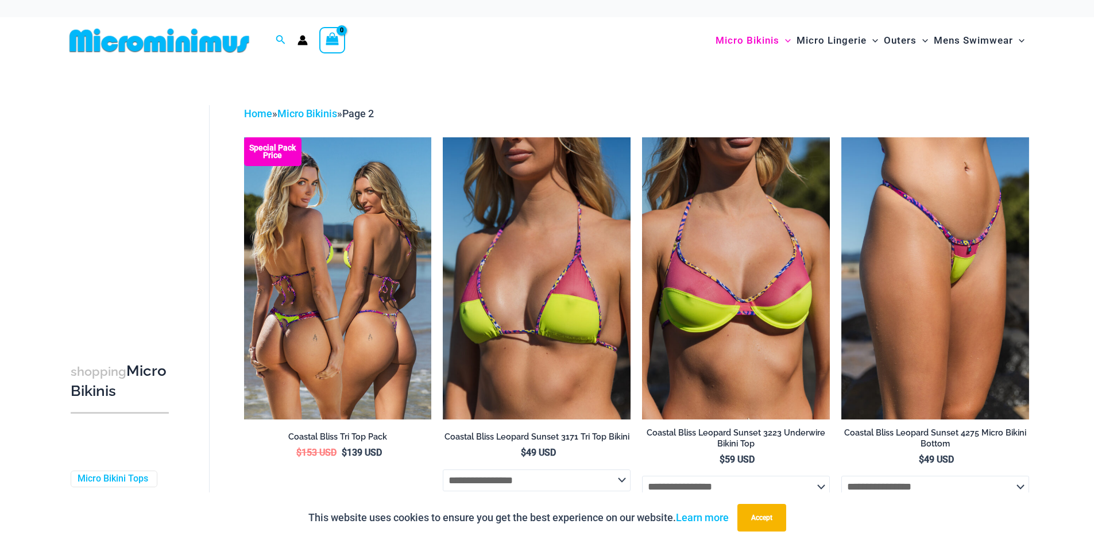
click at [362, 253] on img at bounding box center [338, 277] width 188 height 281
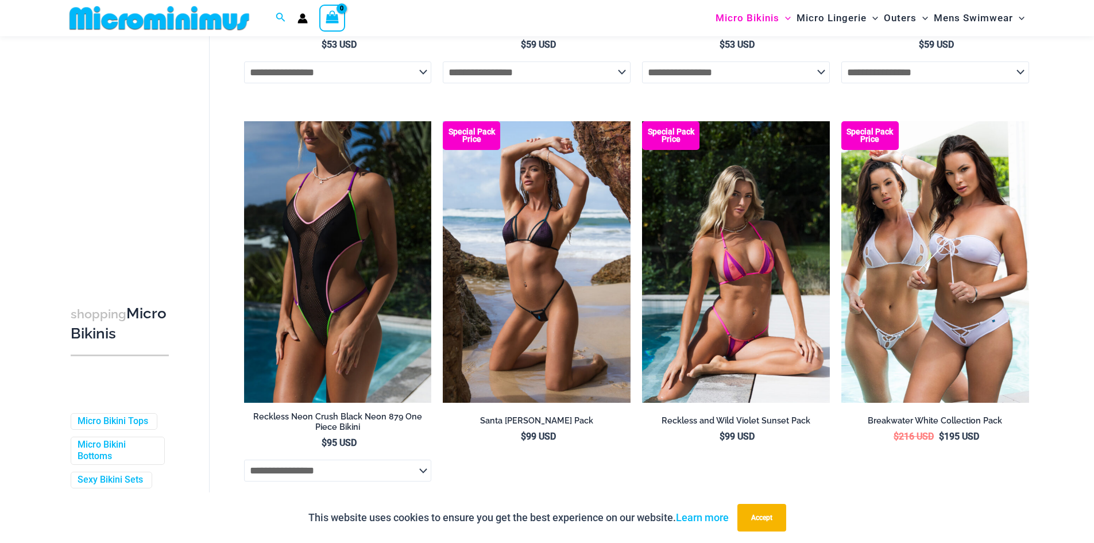
scroll to position [2003, 0]
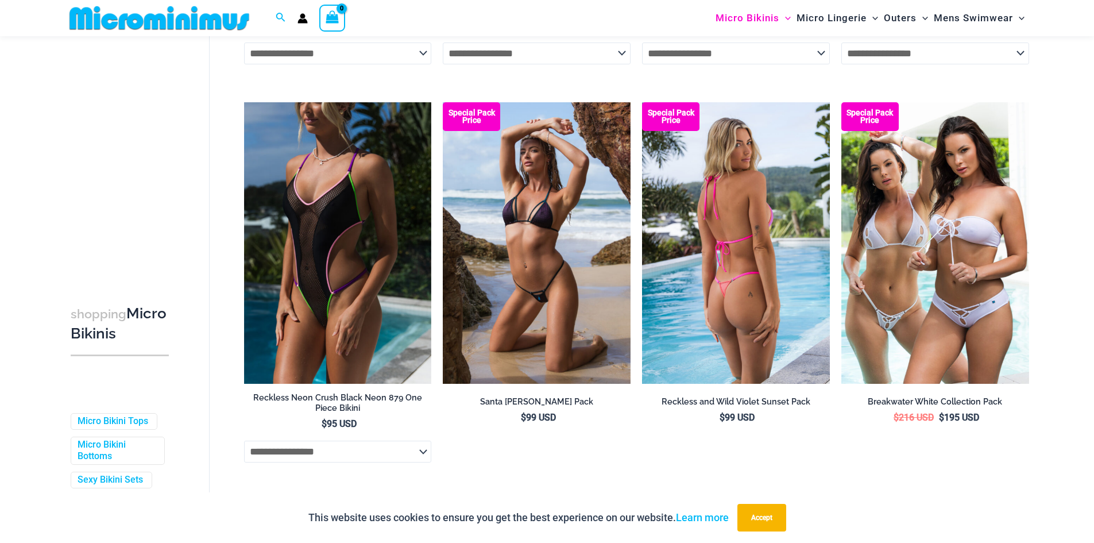
click at [730, 269] on img at bounding box center [736, 242] width 188 height 281
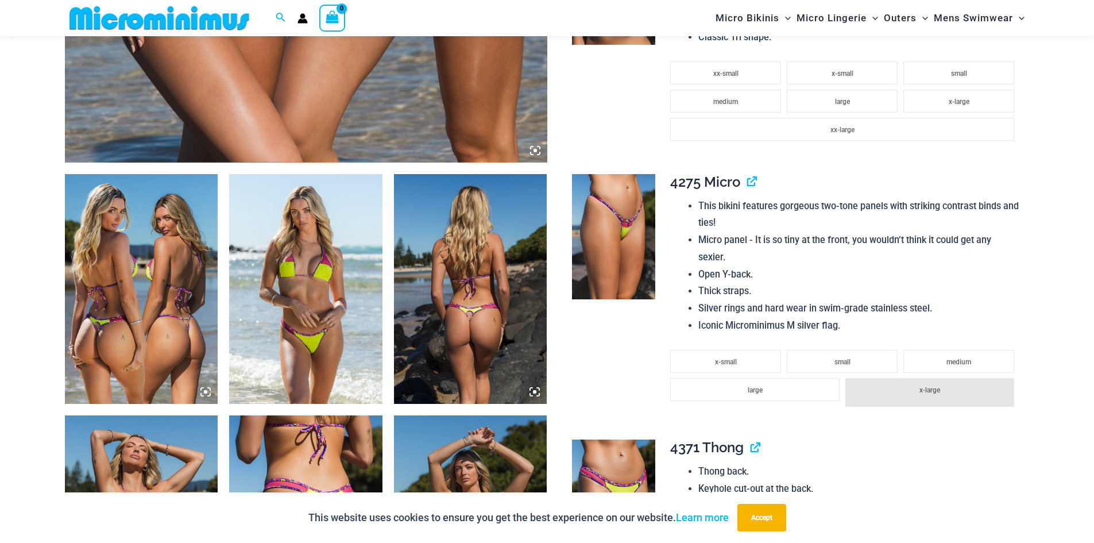
scroll to position [565, 0]
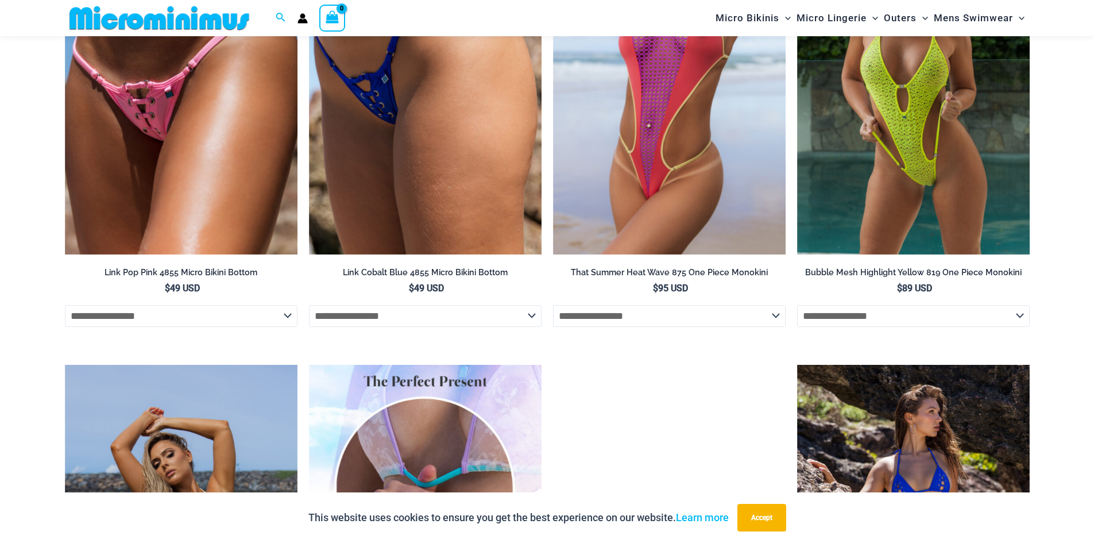
scroll to position [1549, 0]
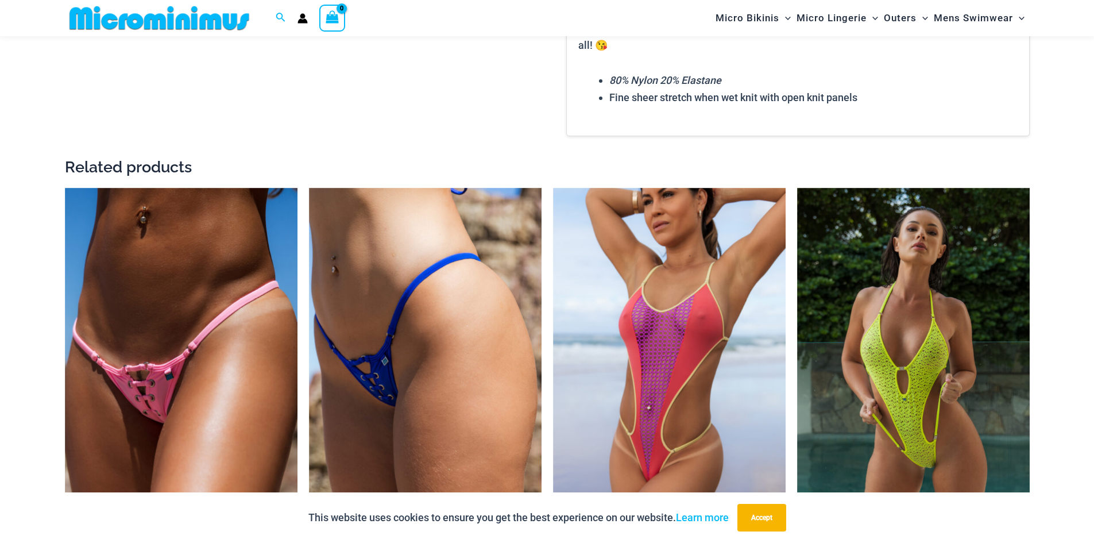
click at [204, 24] on img at bounding box center [159, 18] width 189 height 26
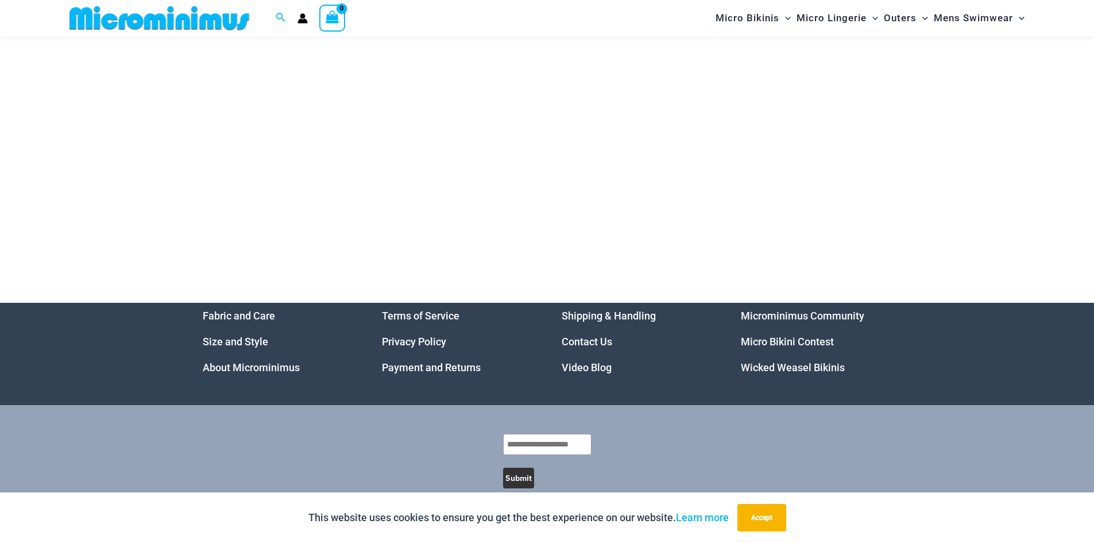
scroll to position [5544, 0]
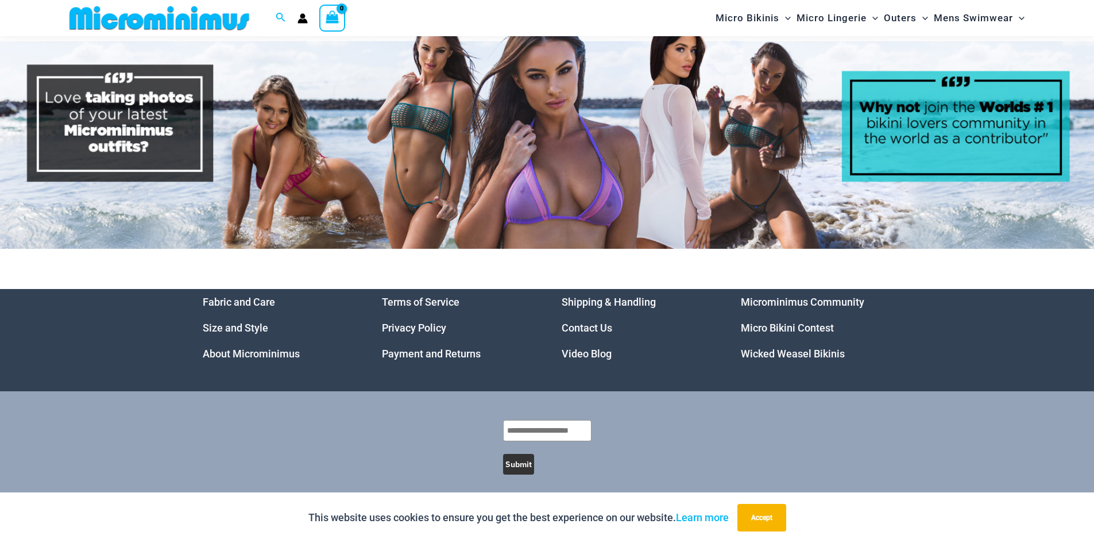
click at [270, 296] on link "Fabric and Care" at bounding box center [239, 302] width 72 height 12
click at [235, 322] on link "Size and Style" at bounding box center [235, 328] width 65 height 12
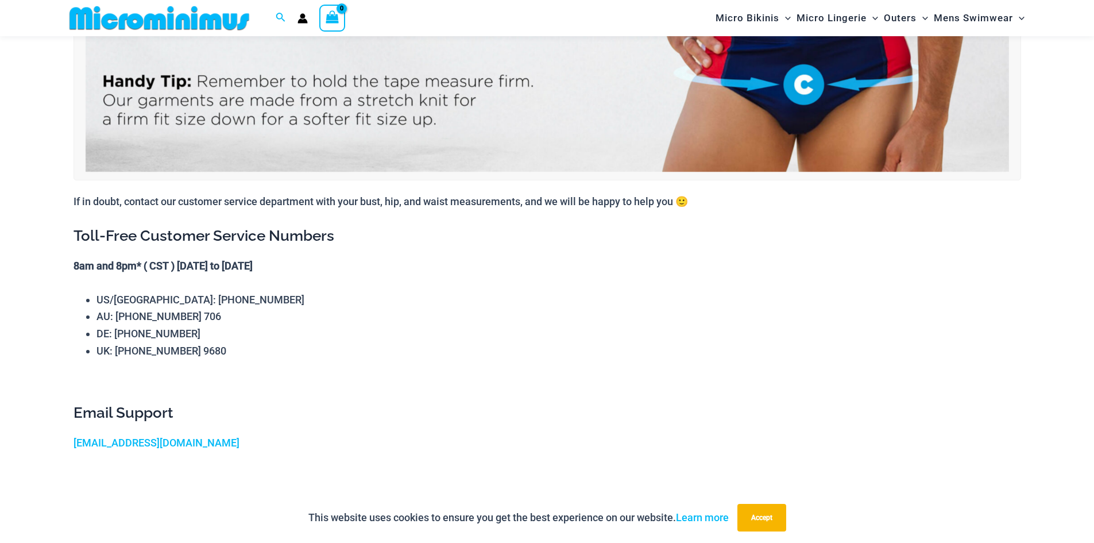
scroll to position [1415, 0]
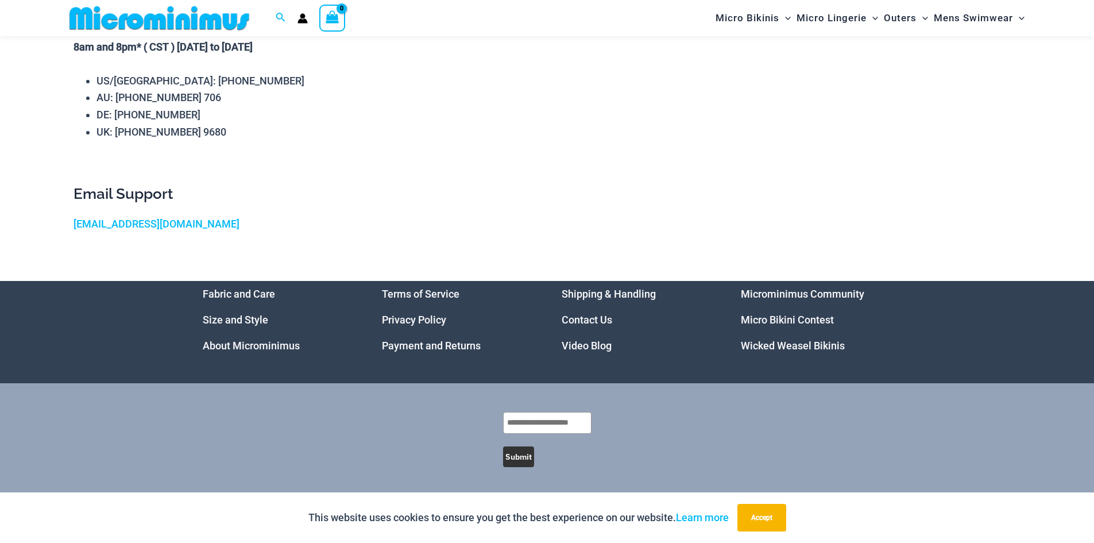
click at [809, 346] on link "Wicked Weasel Bikinis" at bounding box center [793, 345] width 104 height 12
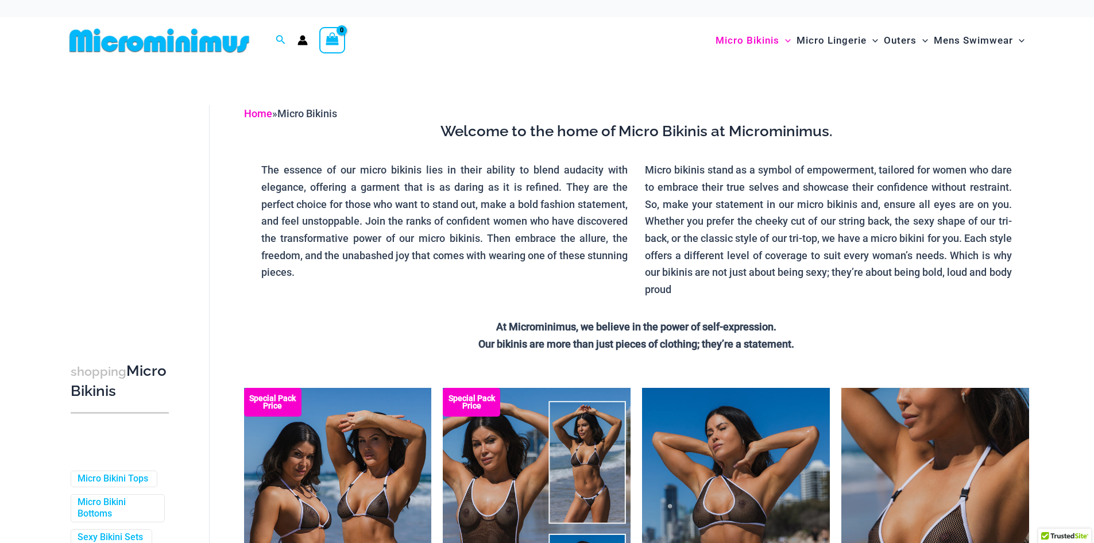
click at [263, 111] on link "Home" at bounding box center [258, 113] width 28 height 12
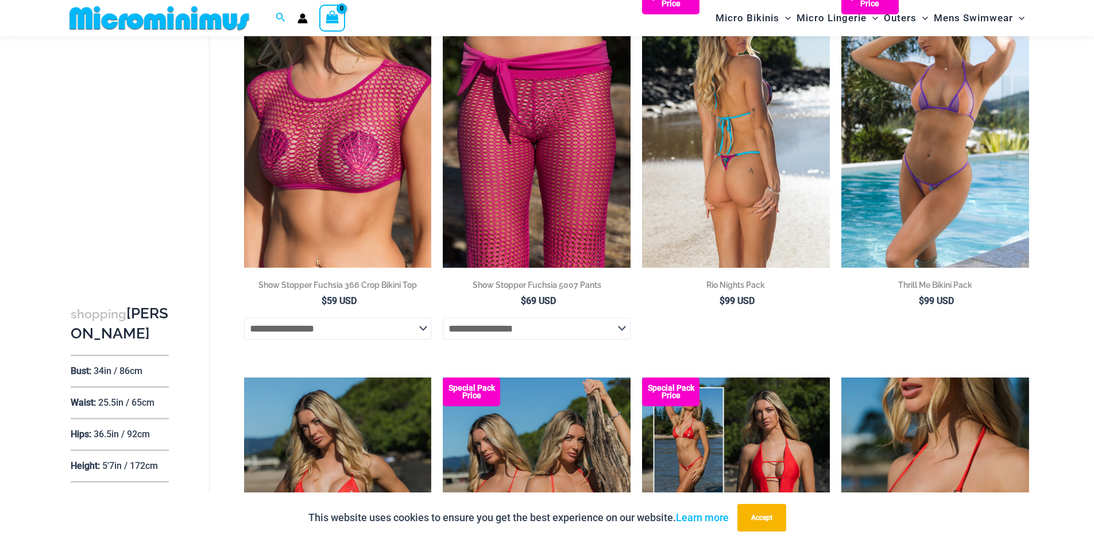
scroll to position [910, 0]
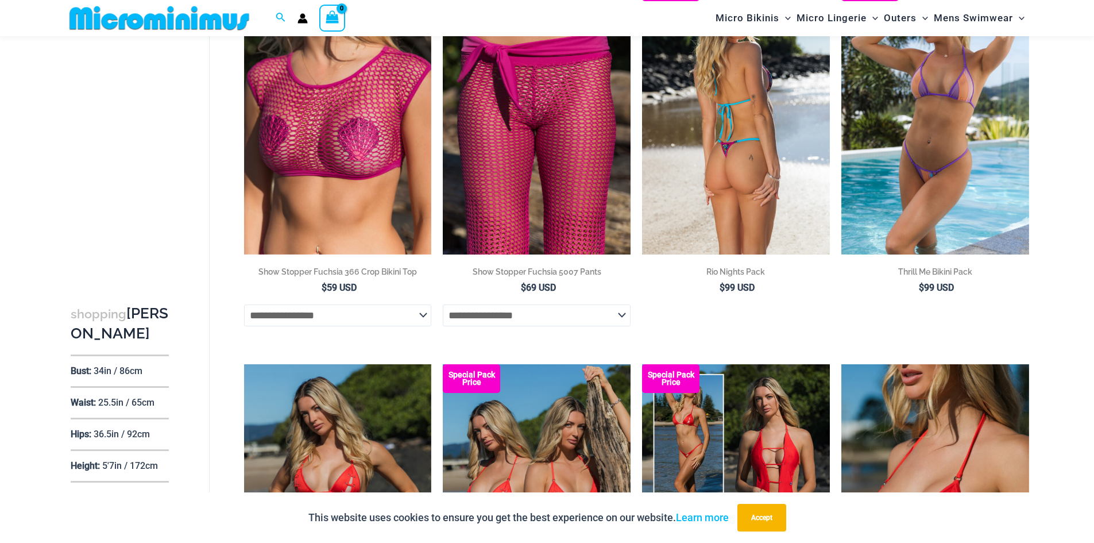
click at [744, 196] on img at bounding box center [736, 112] width 188 height 281
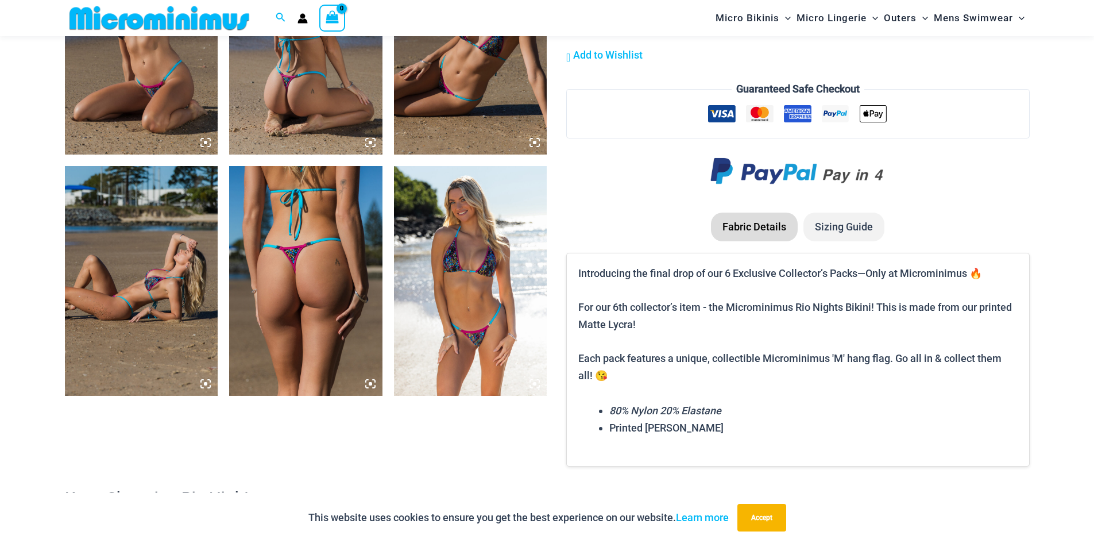
scroll to position [1196, 0]
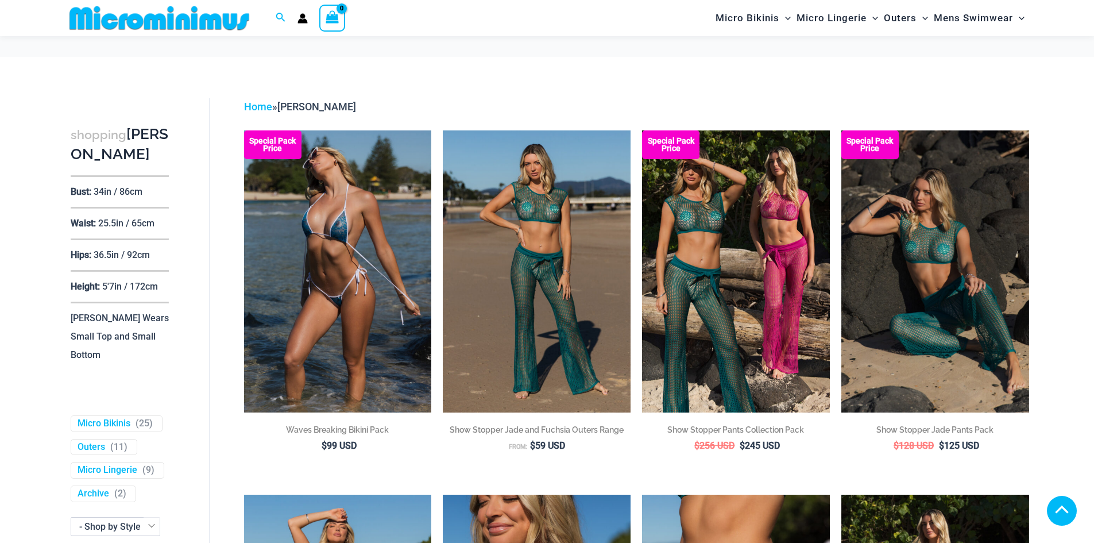
scroll to position [910, 0]
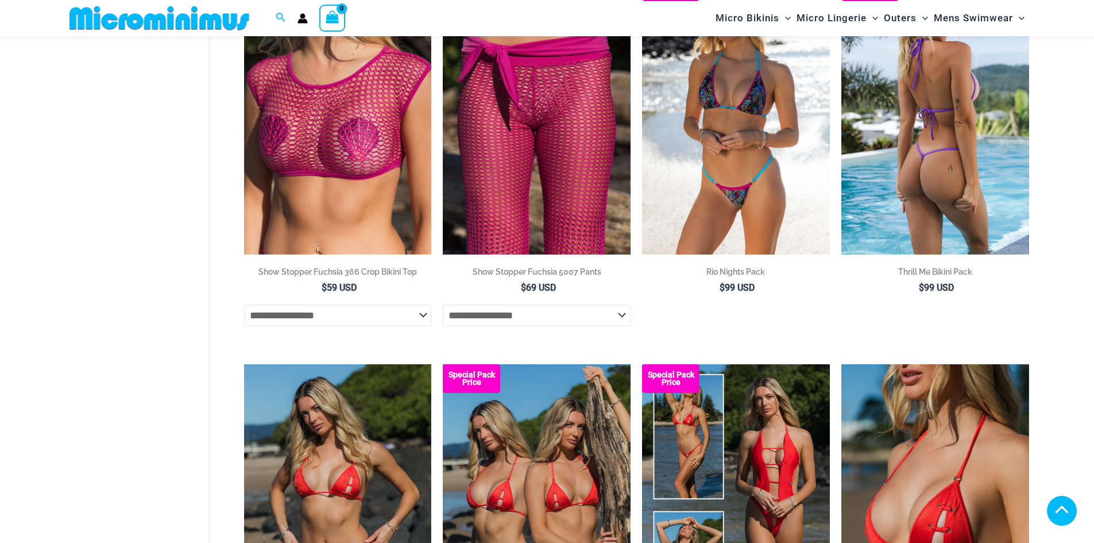
click at [966, 170] on img at bounding box center [935, 112] width 188 height 281
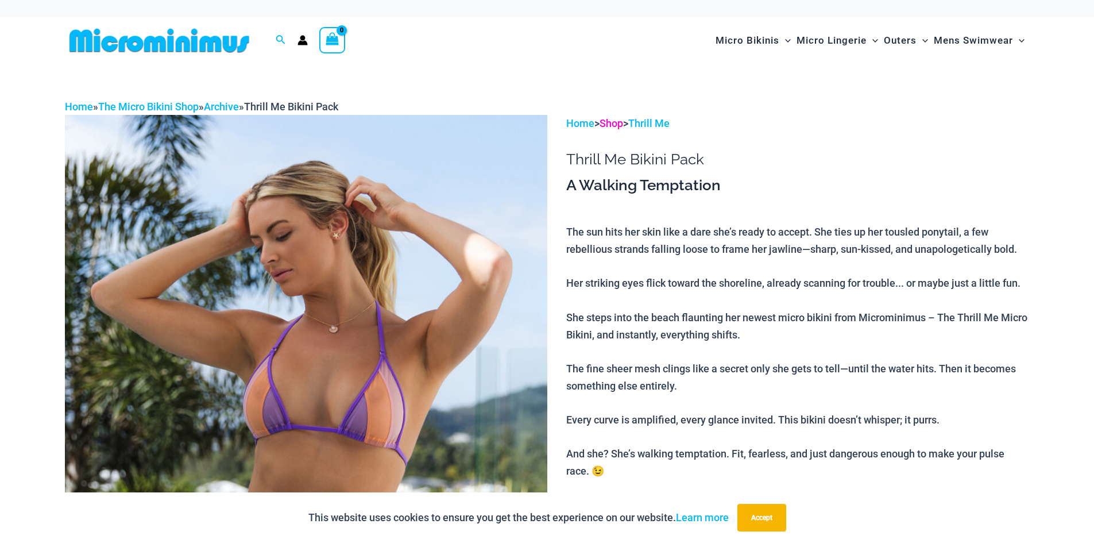
click at [615, 125] on link "Shop" at bounding box center [612, 123] width 24 height 12
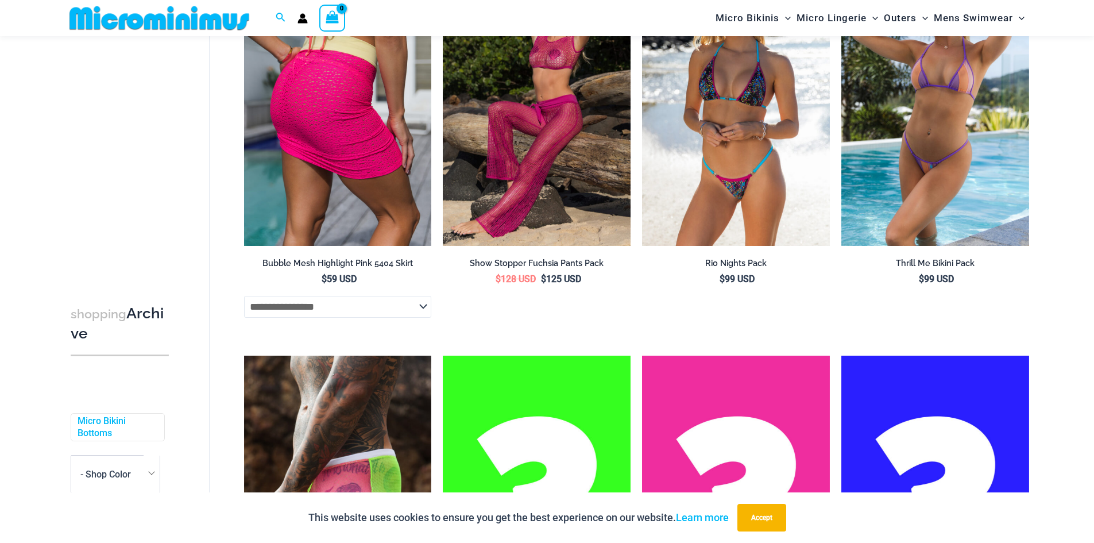
scroll to position [278, 0]
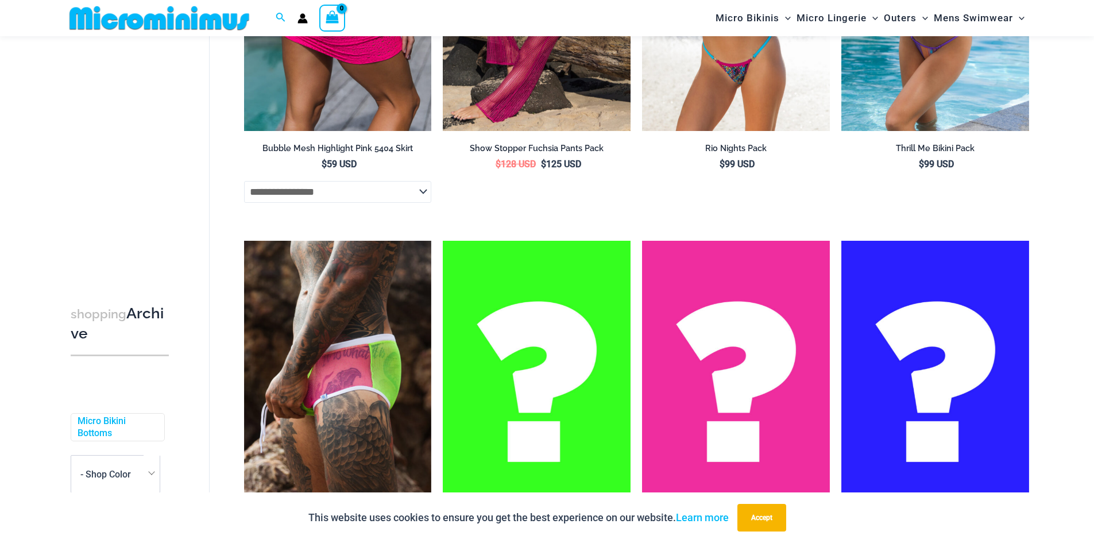
click at [383, 194] on select "**********" at bounding box center [338, 192] width 188 height 22
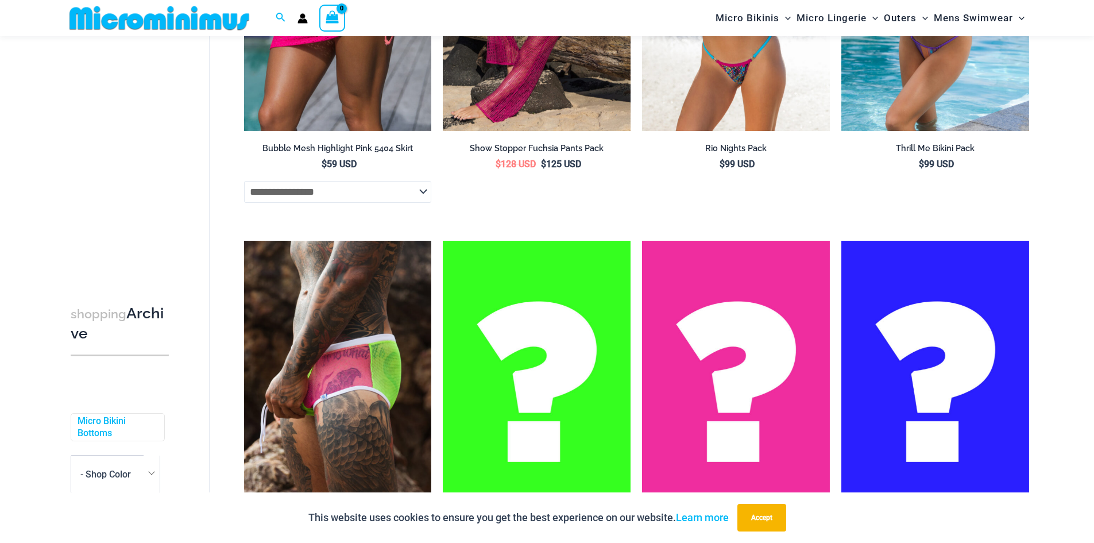
click at [331, 14] on icon "View Shopping Cart, empty" at bounding box center [332, 16] width 13 height 13
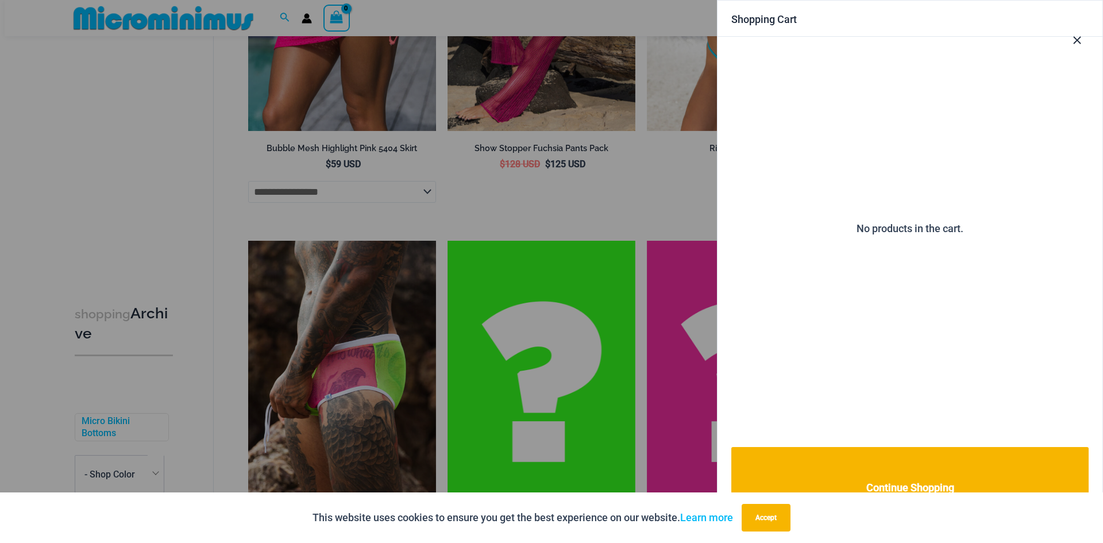
click at [1074, 45] on icon "Close Cart Drawer" at bounding box center [1077, 40] width 13 height 13
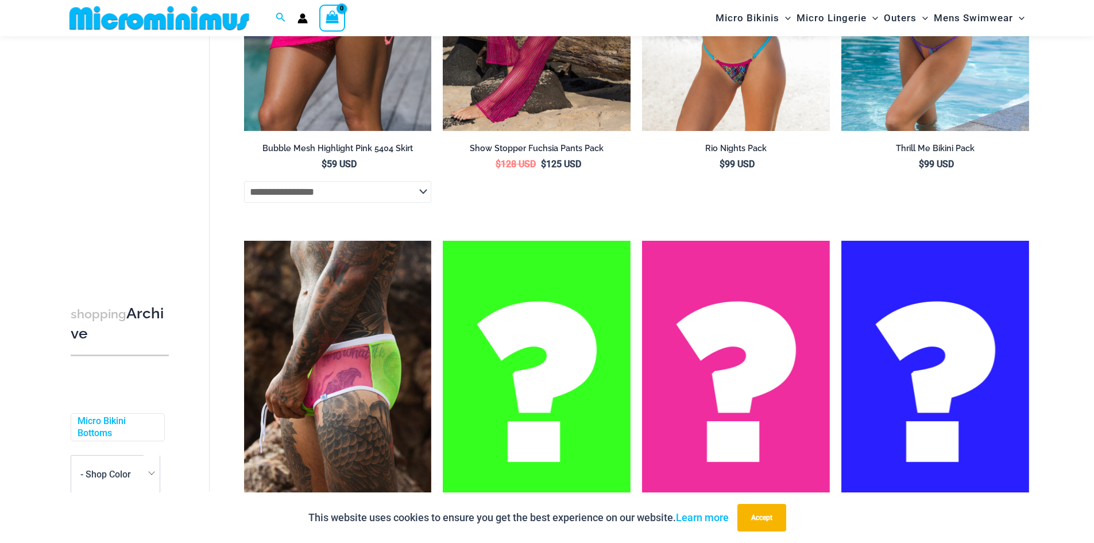
click at [302, 18] on circle "Account icon link" at bounding box center [302, 15] width 5 height 5
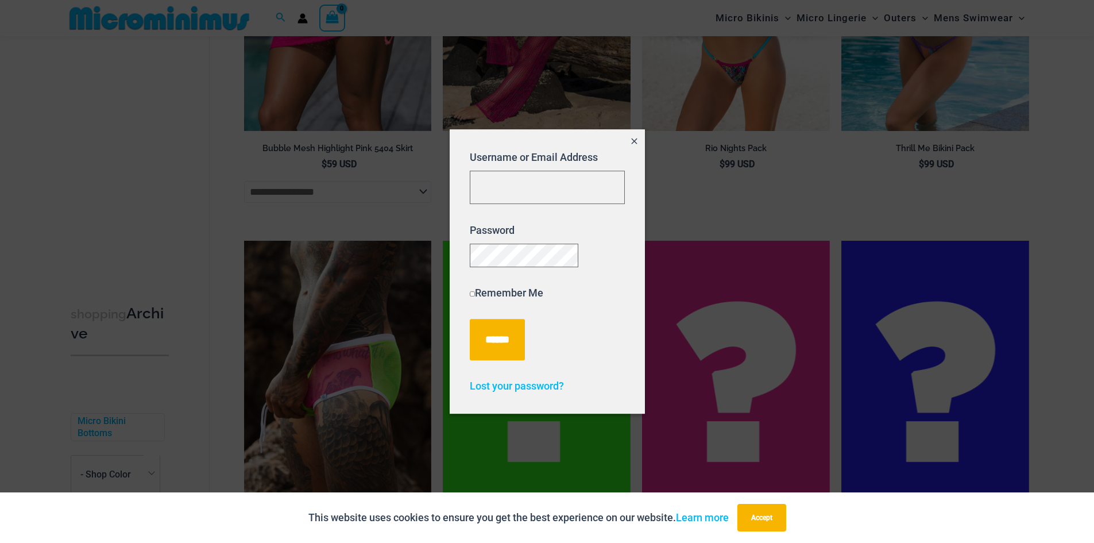
click at [636, 138] on icon "Close popup" at bounding box center [634, 141] width 6 height 6
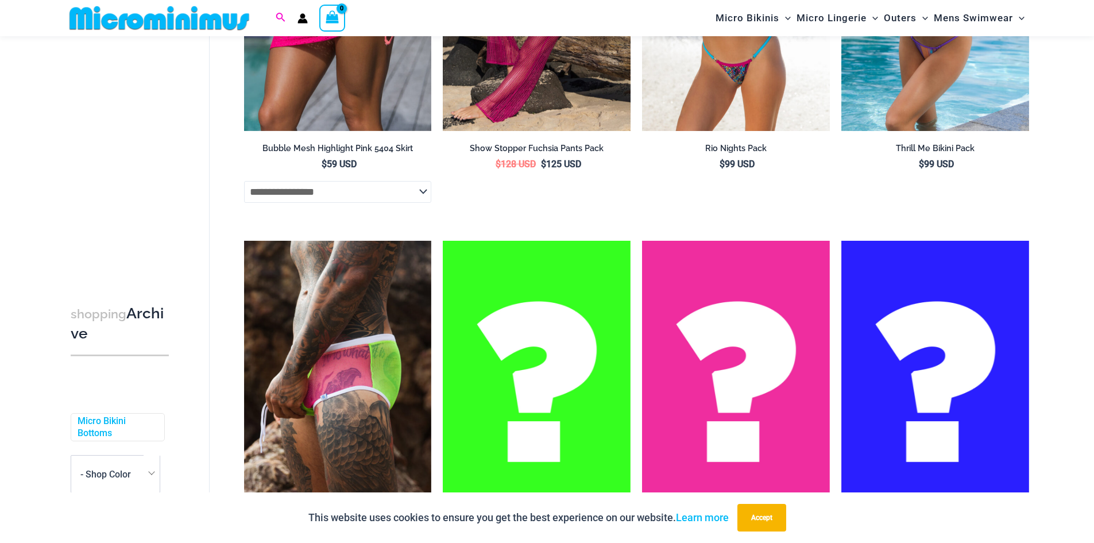
click at [279, 14] on icon "Search icon link" at bounding box center [280, 18] width 9 height 10
type input "********"
click button "Search" at bounding box center [0, 0] width 0 height 0
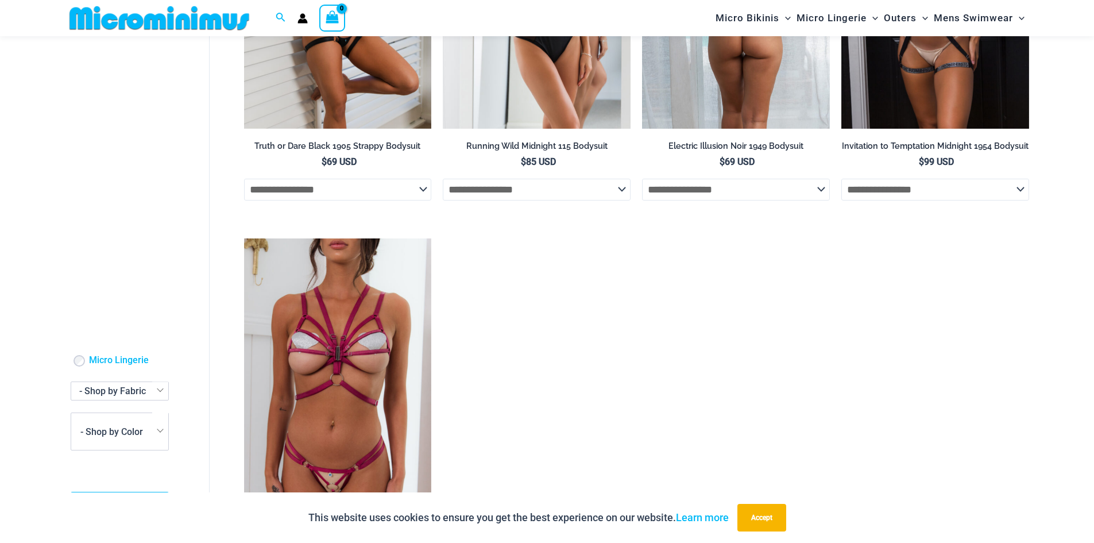
scroll to position [163, 0]
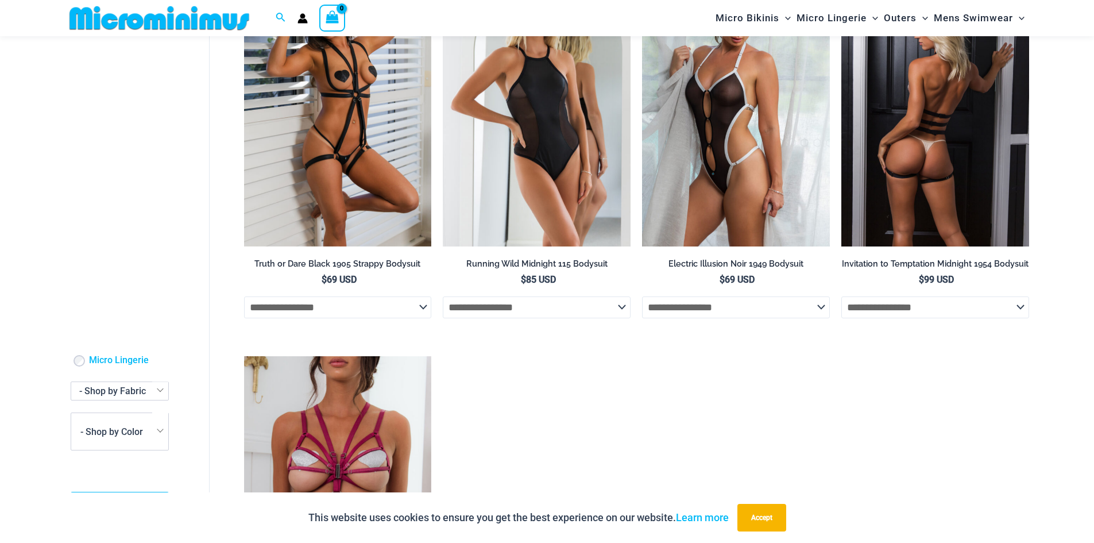
click at [935, 137] on img at bounding box center [935, 104] width 188 height 281
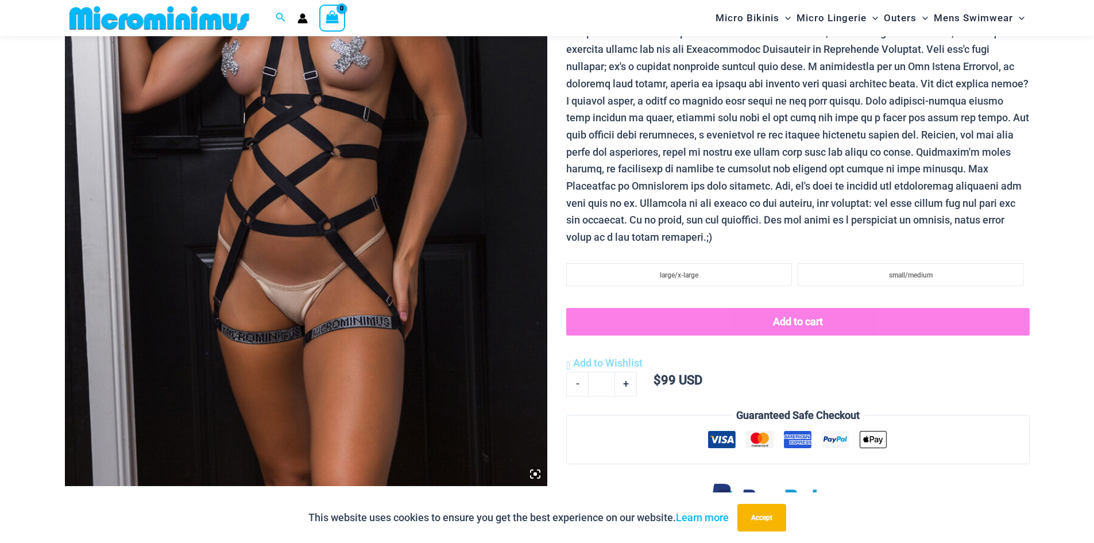
scroll to position [334, 0]
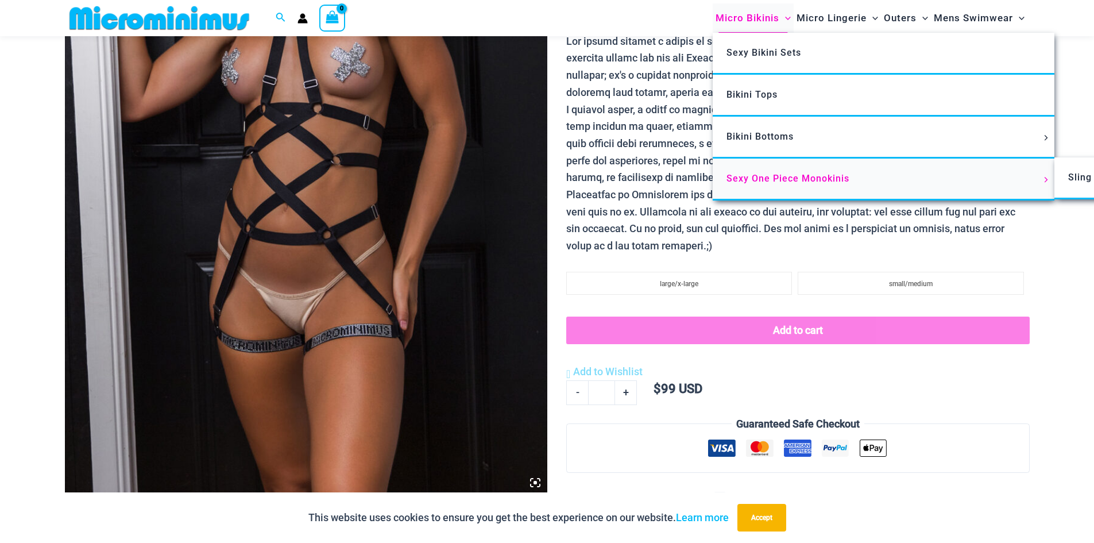
click at [776, 176] on span "Sexy One Piece Monokinis" at bounding box center [788, 178] width 123 height 11
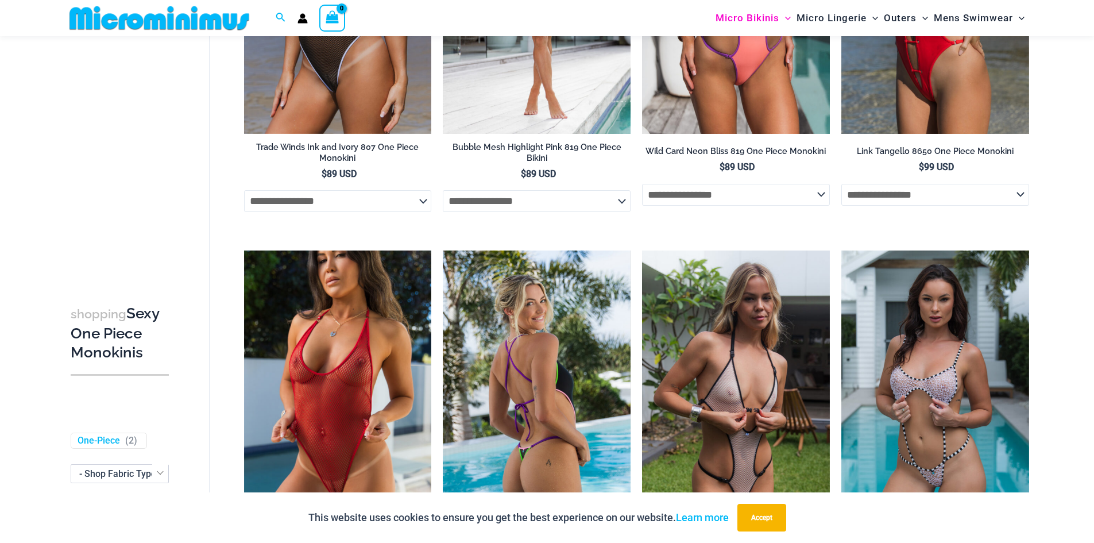
scroll to position [278, 0]
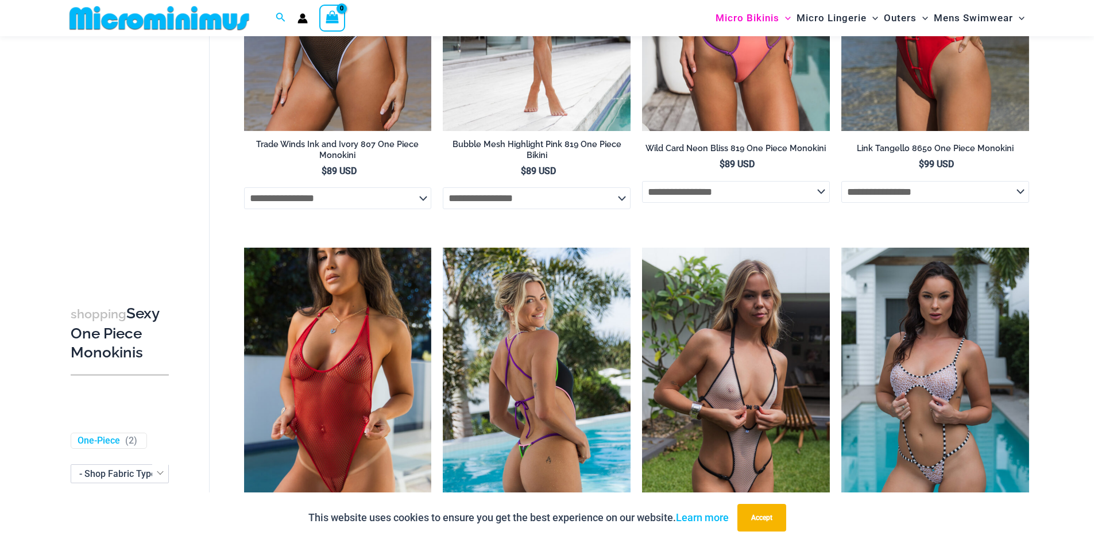
click at [553, 299] on img at bounding box center [537, 388] width 188 height 281
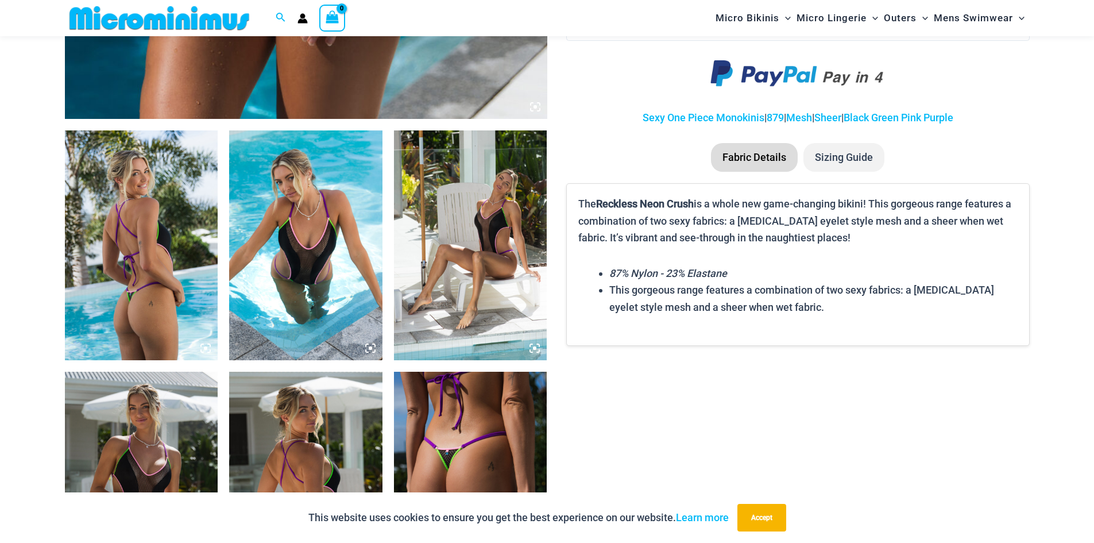
scroll to position [564, 0]
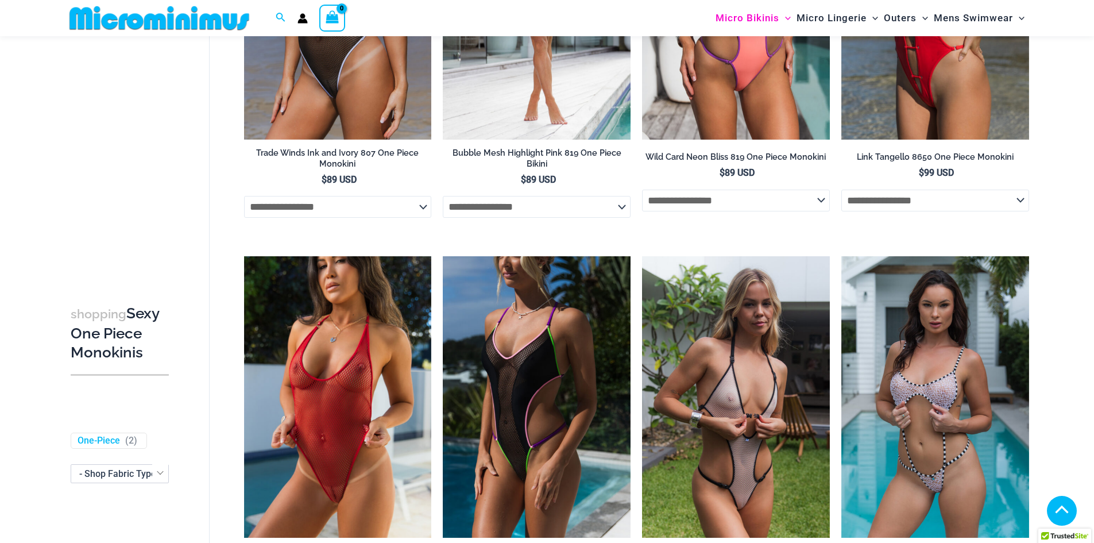
scroll to position [278, 0]
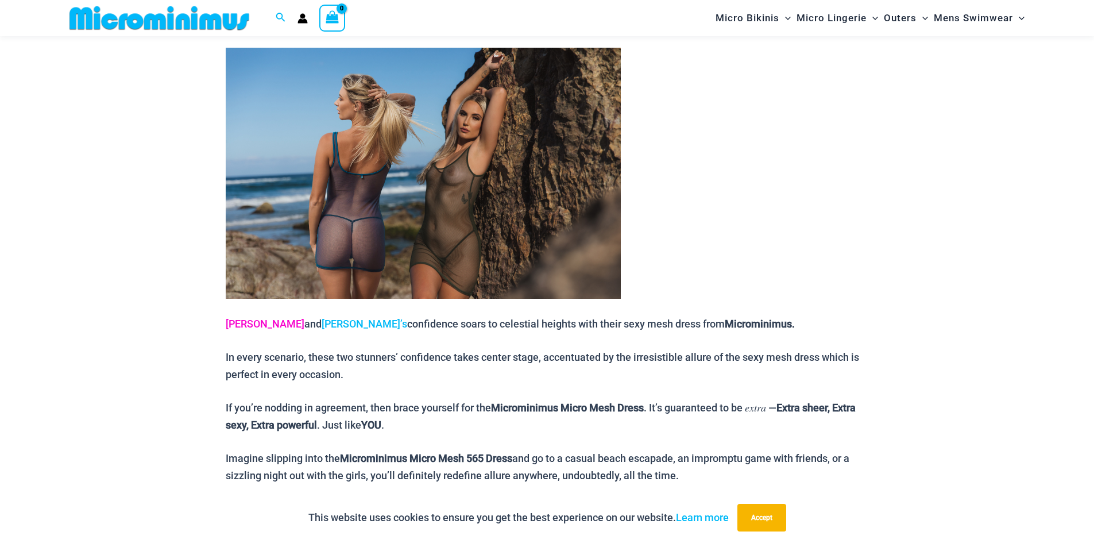
scroll to position [623, 0]
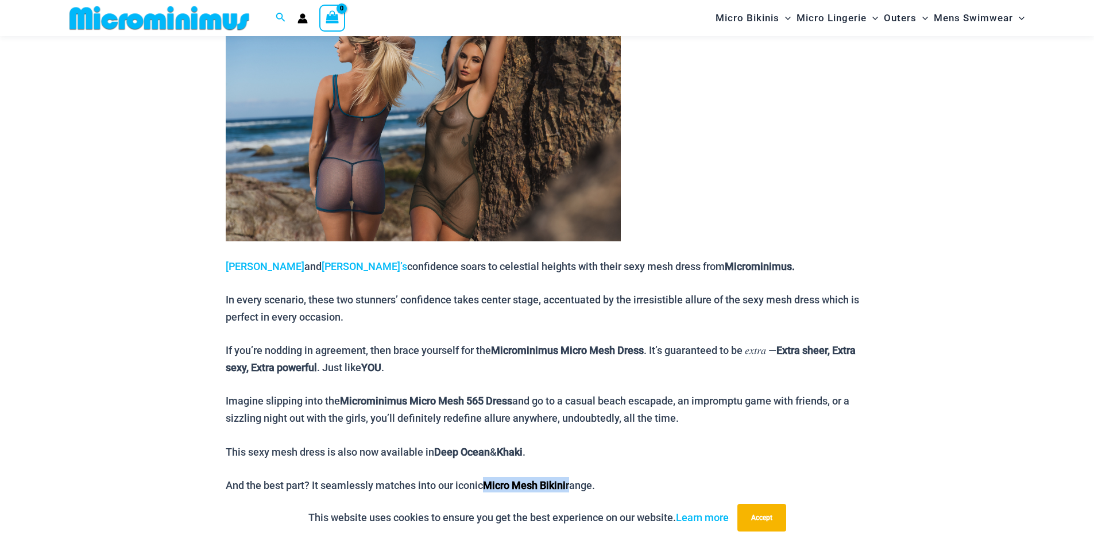
drag, startPoint x: 488, startPoint y: 483, endPoint x: 571, endPoint y: 482, distance: 83.9
click at [571, 482] on span "And the best part? It seamlessly matches into our iconic Micro Mesh Bikini rang…" at bounding box center [410, 485] width 369 height 12
copy span "Micro Mesh Bikini"
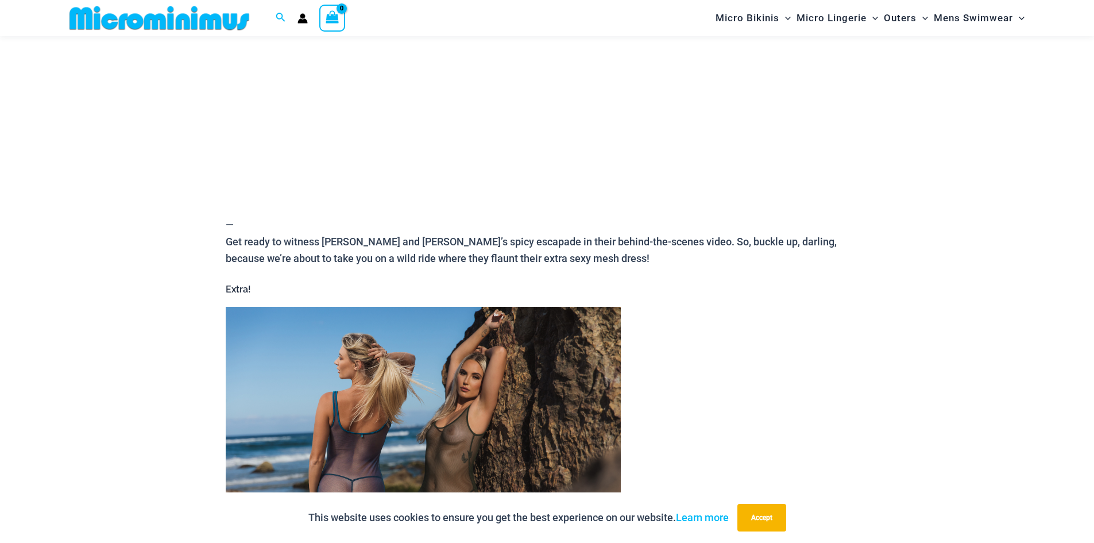
scroll to position [163, 0]
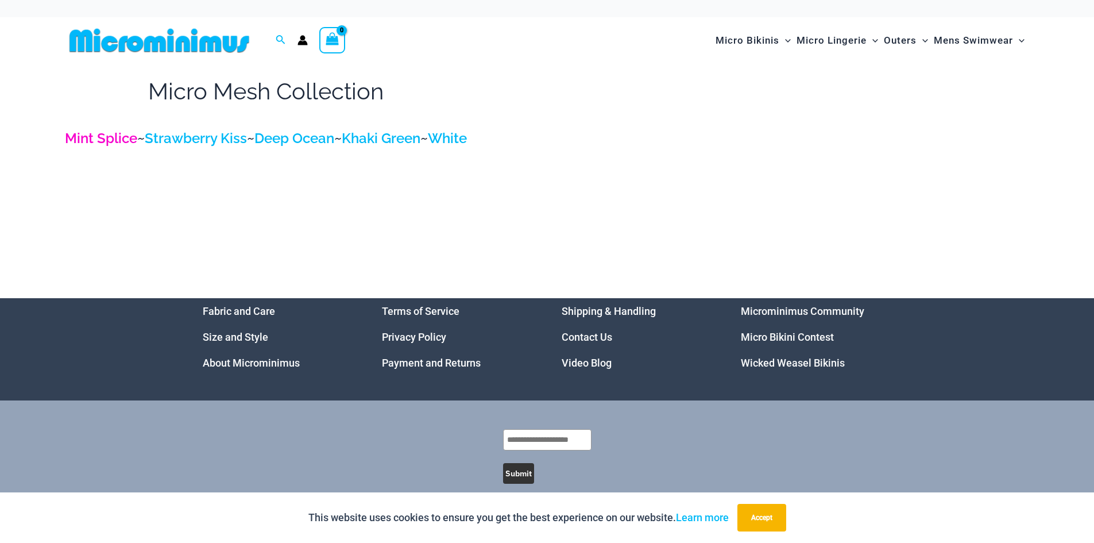
click at [108, 137] on link "Mint Splice" at bounding box center [101, 138] width 72 height 17
click at [192, 141] on link "Strawberry Kiss" at bounding box center [196, 138] width 102 height 17
click at [299, 142] on link "Deep Ocean" at bounding box center [294, 138] width 80 height 17
click at [377, 137] on link "Khaki Green" at bounding box center [381, 138] width 79 height 17
click at [467, 133] on link "White" at bounding box center [447, 138] width 39 height 17
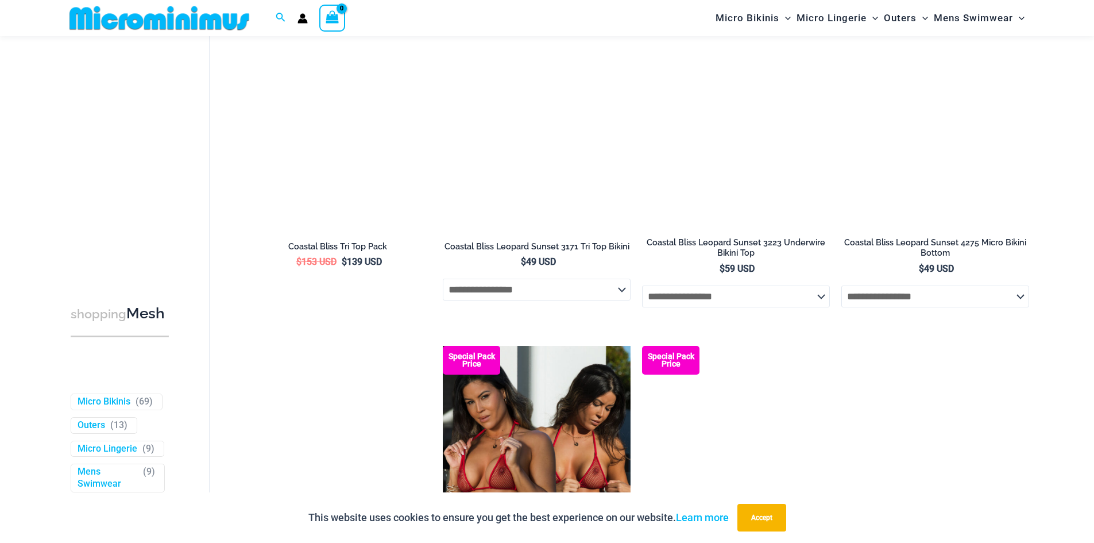
scroll to position [2518, 0]
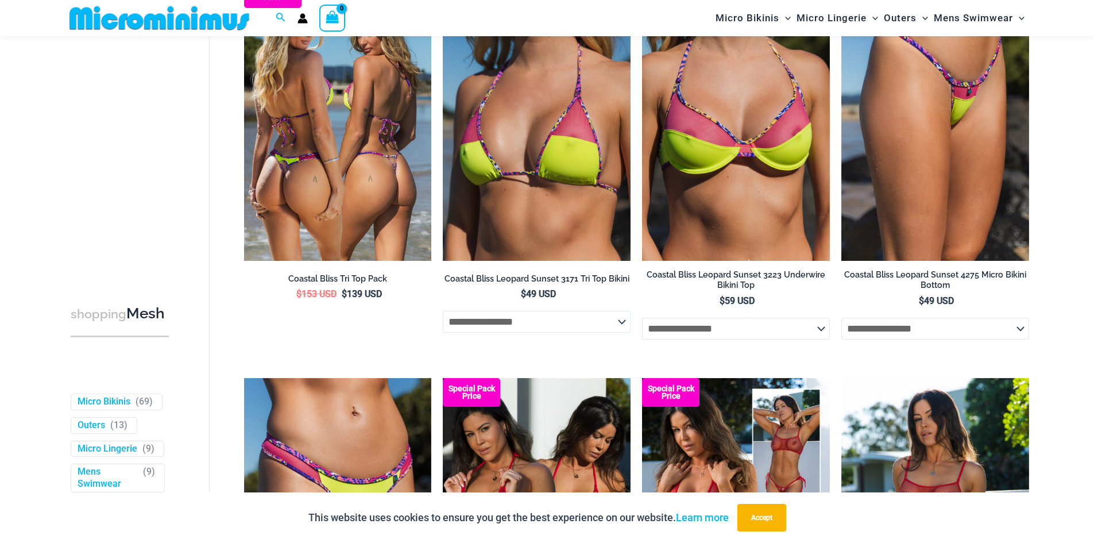
click at [341, 194] on img at bounding box center [338, 119] width 188 height 281
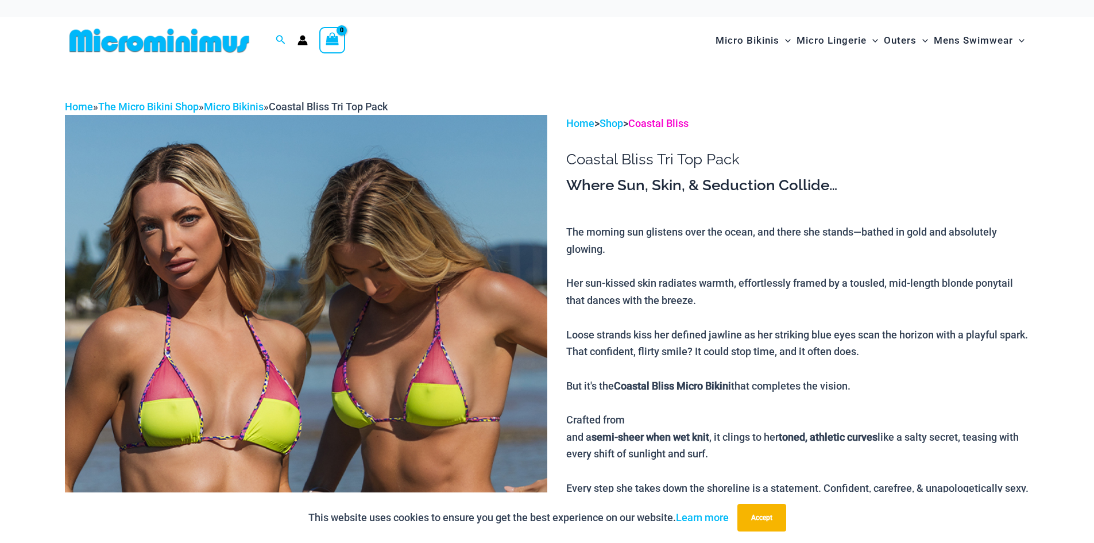
click at [669, 126] on link "Coastal Bliss" at bounding box center [658, 123] width 60 height 12
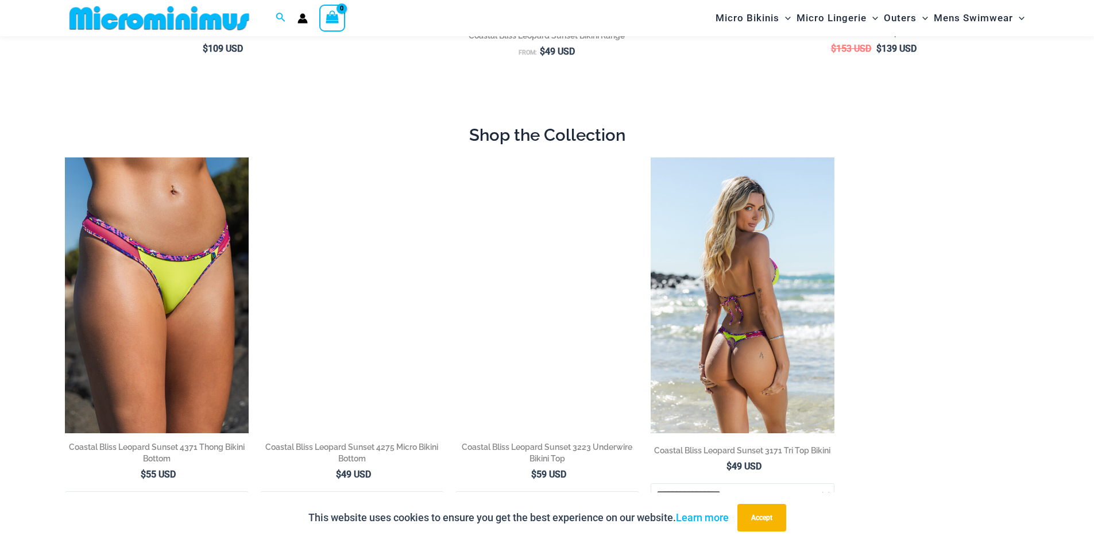
scroll to position [680, 0]
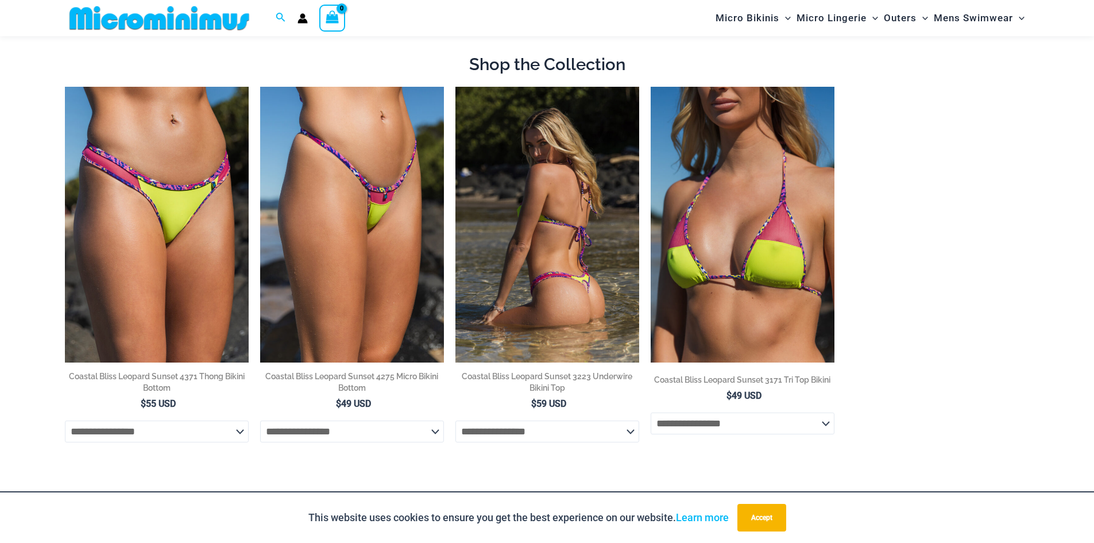
click at [573, 248] on img at bounding box center [547, 225] width 184 height 276
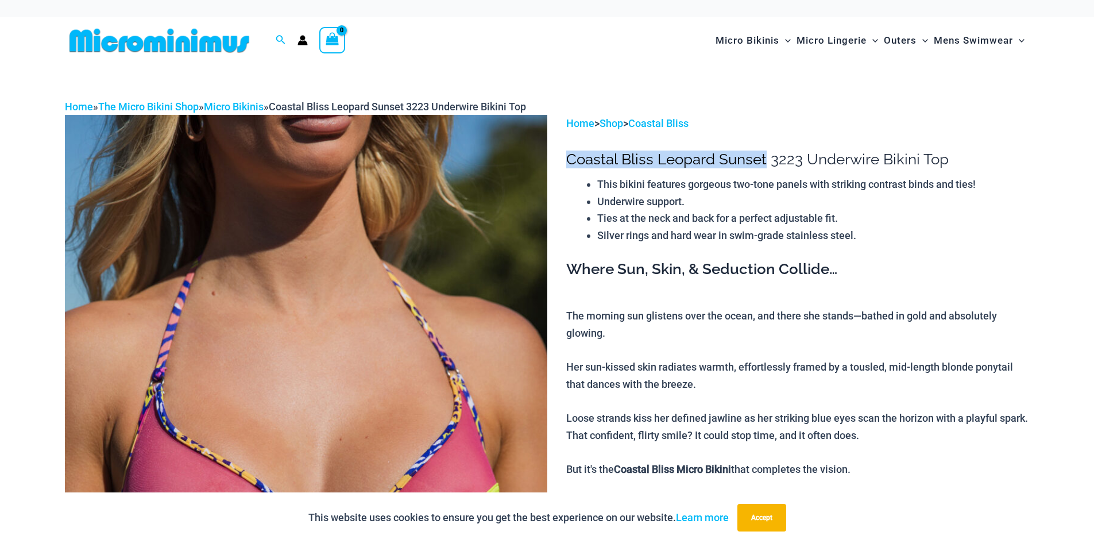
drag, startPoint x: 569, startPoint y: 160, endPoint x: 767, endPoint y: 161, distance: 198.7
click h1 "Coastal Bliss Leopard Sunset 3223 Underwire Bikini Top"
copy h1 "Coastal Bliss Leopard Sunset"
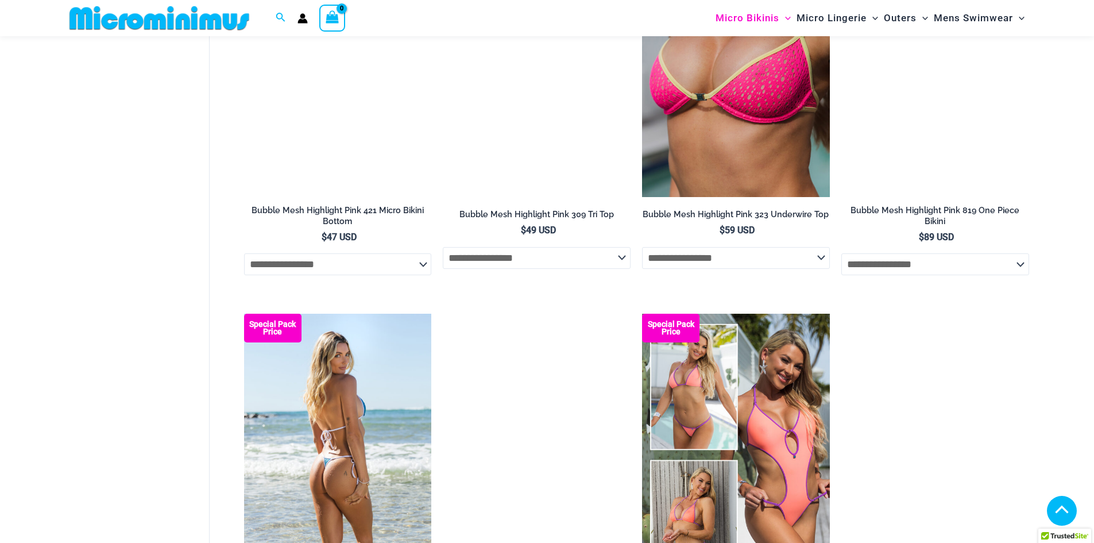
scroll to position [1826, 0]
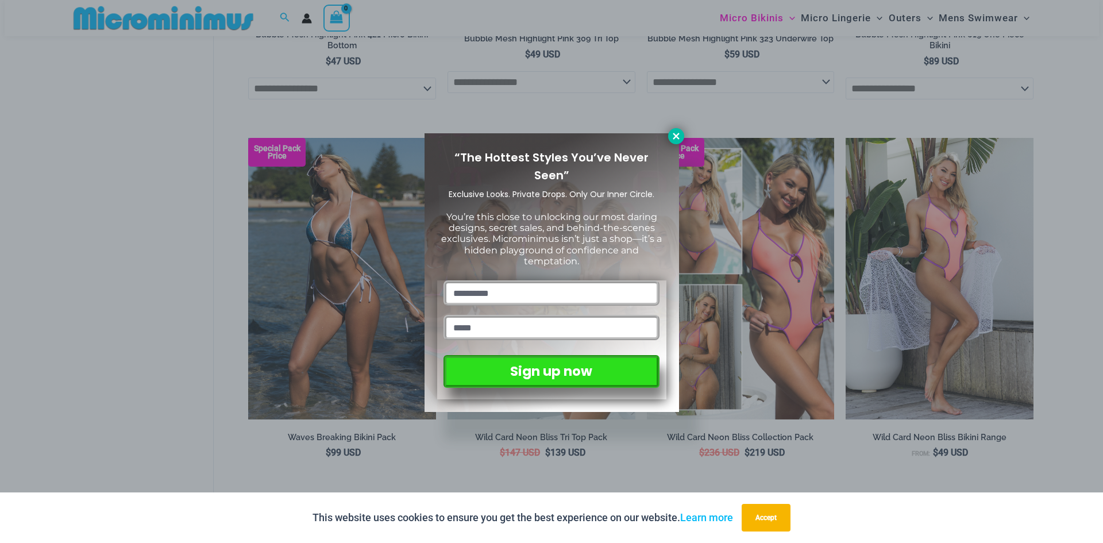
click at [671, 134] on icon at bounding box center [676, 136] width 10 height 10
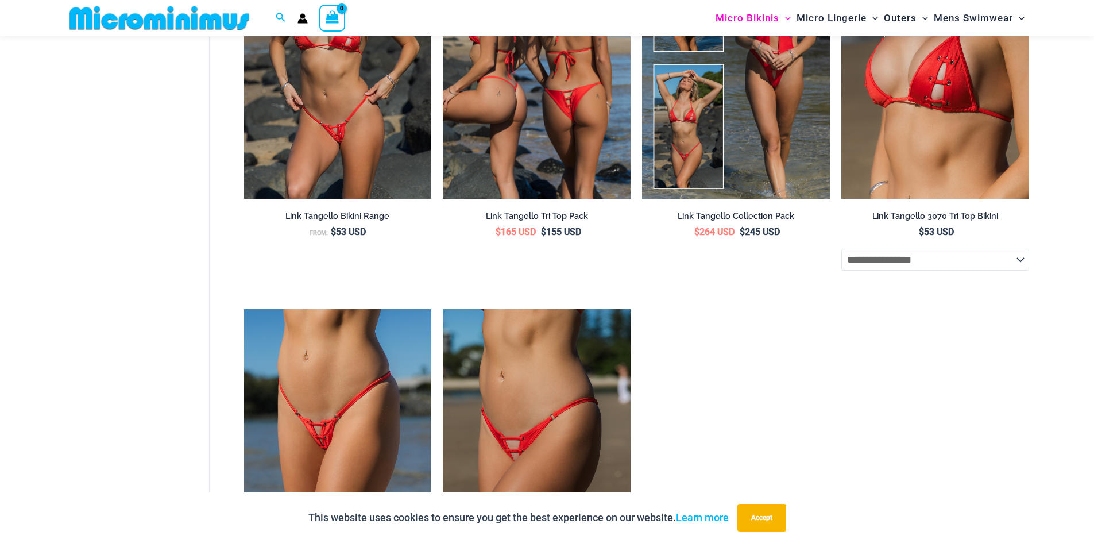
scroll to position [3147, 0]
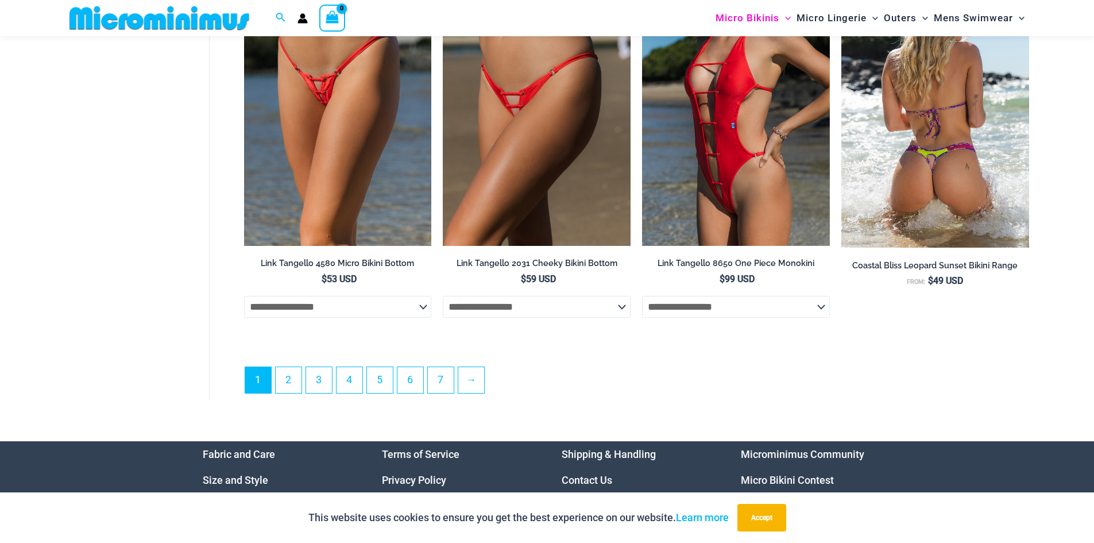
click at [911, 133] on img at bounding box center [935, 105] width 188 height 283
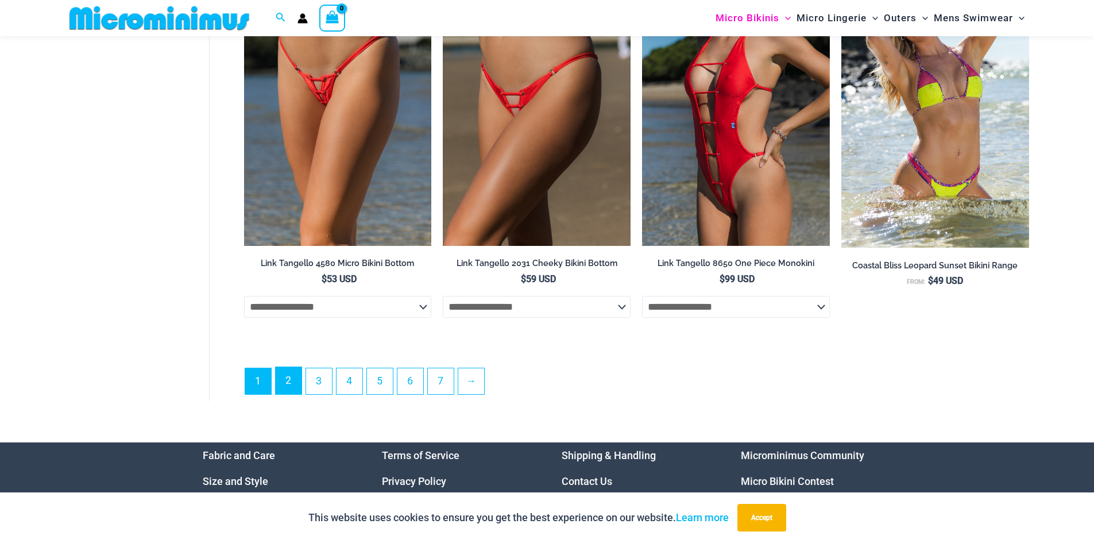
click at [293, 393] on link "2" at bounding box center [289, 380] width 26 height 27
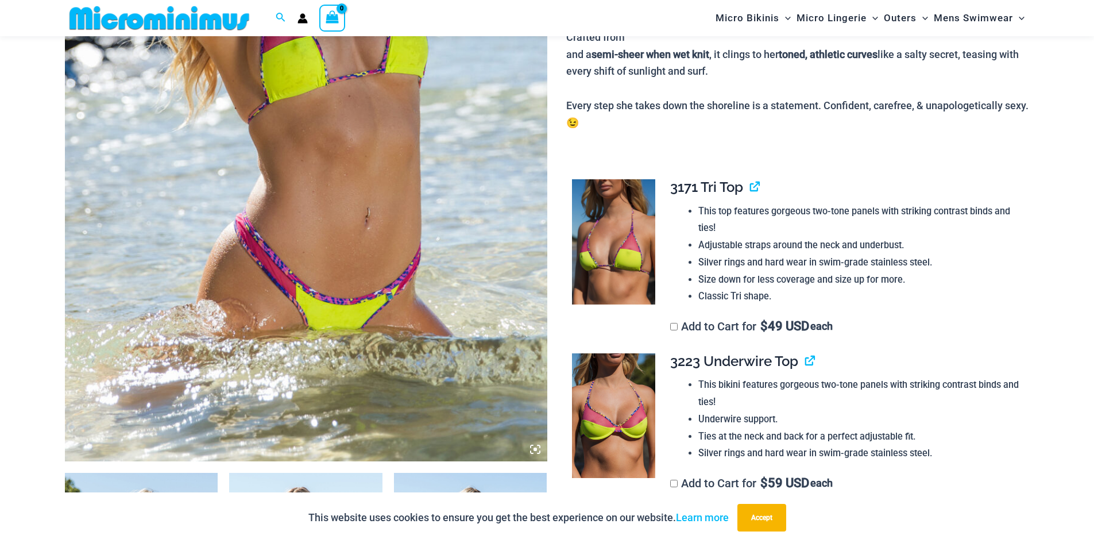
scroll to position [334, 0]
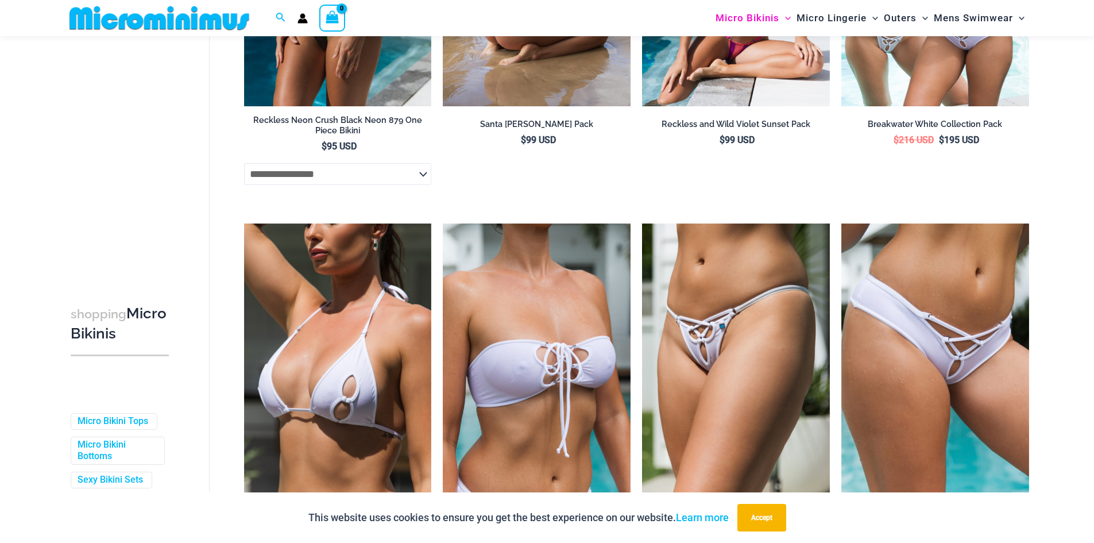
scroll to position [2116, 0]
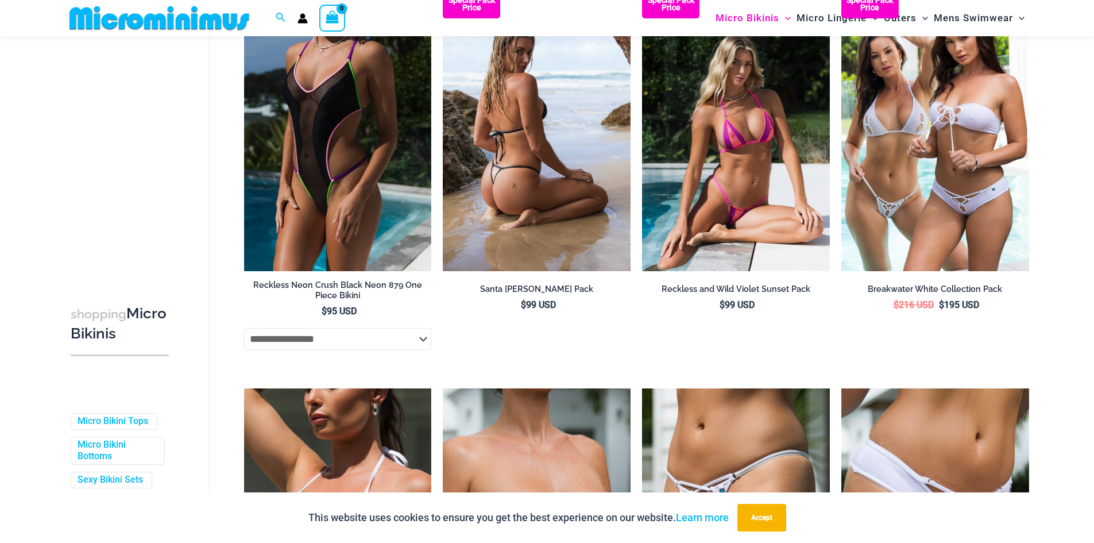
click at [540, 172] on img at bounding box center [537, 130] width 188 height 281
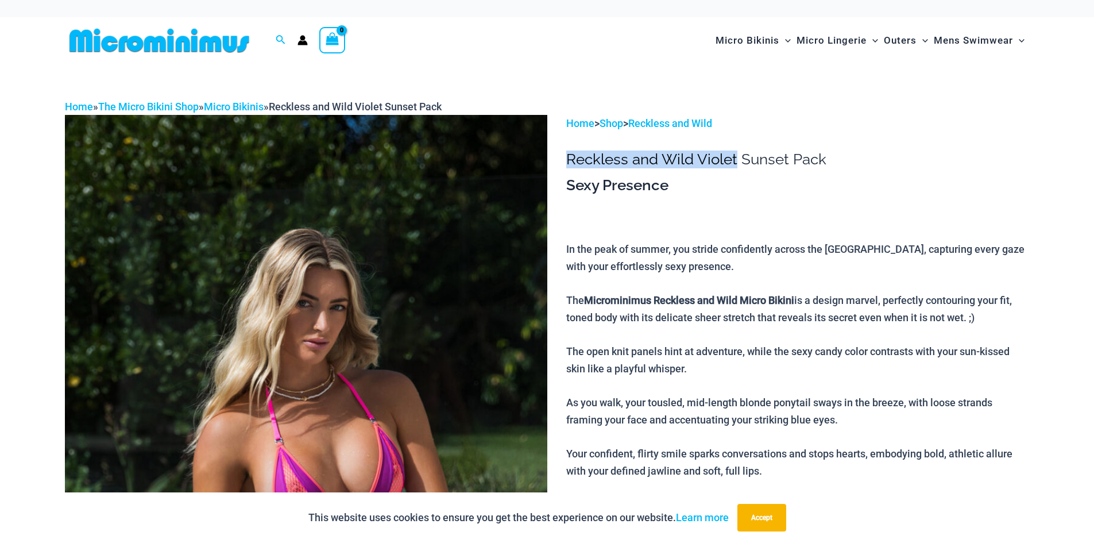
drag, startPoint x: 567, startPoint y: 157, endPoint x: 737, endPoint y: 165, distance: 170.2
click at [737, 165] on h1 "Reckless and Wild Violet Sunset Pack" at bounding box center [797, 159] width 463 height 18
copy h1 "Reckless and Wild Violet"
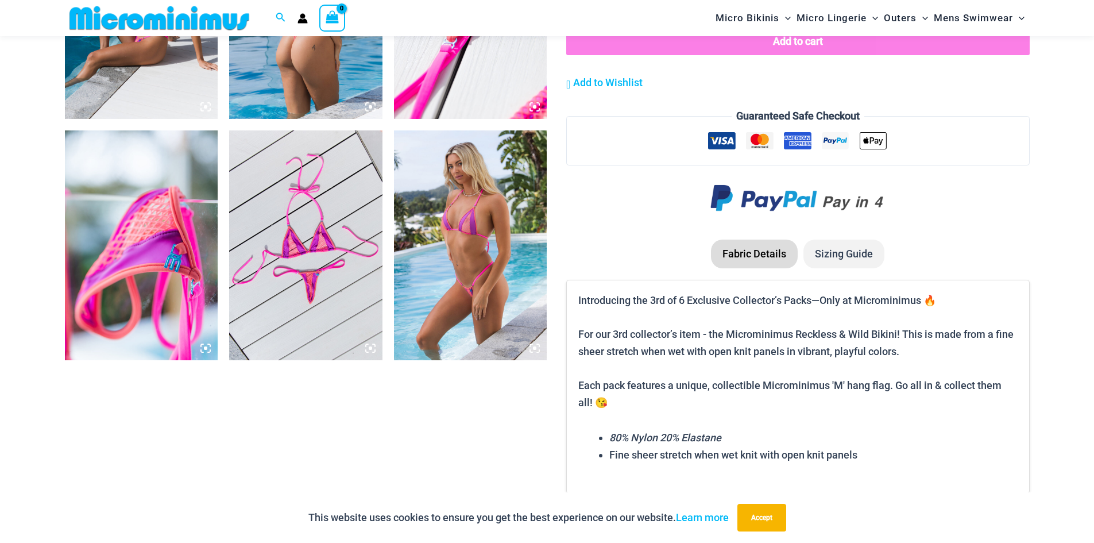
scroll to position [1195, 0]
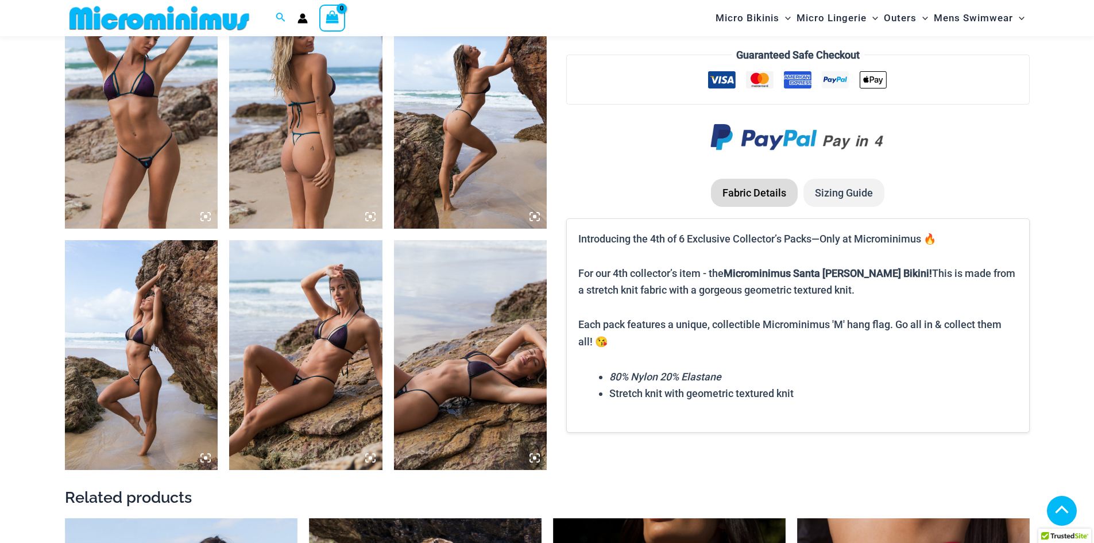
scroll to position [1084, 0]
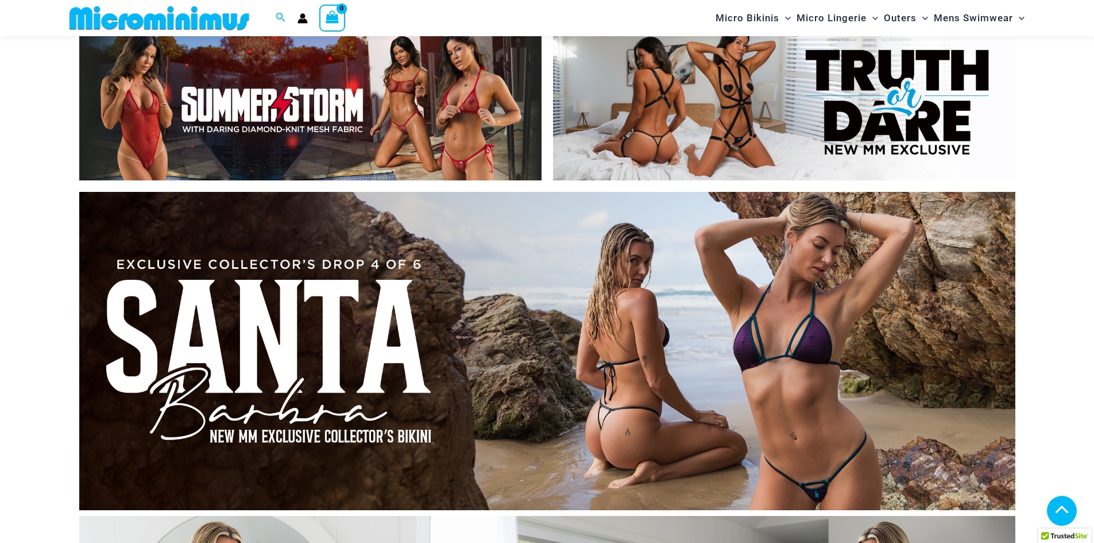
scroll to position [680, 0]
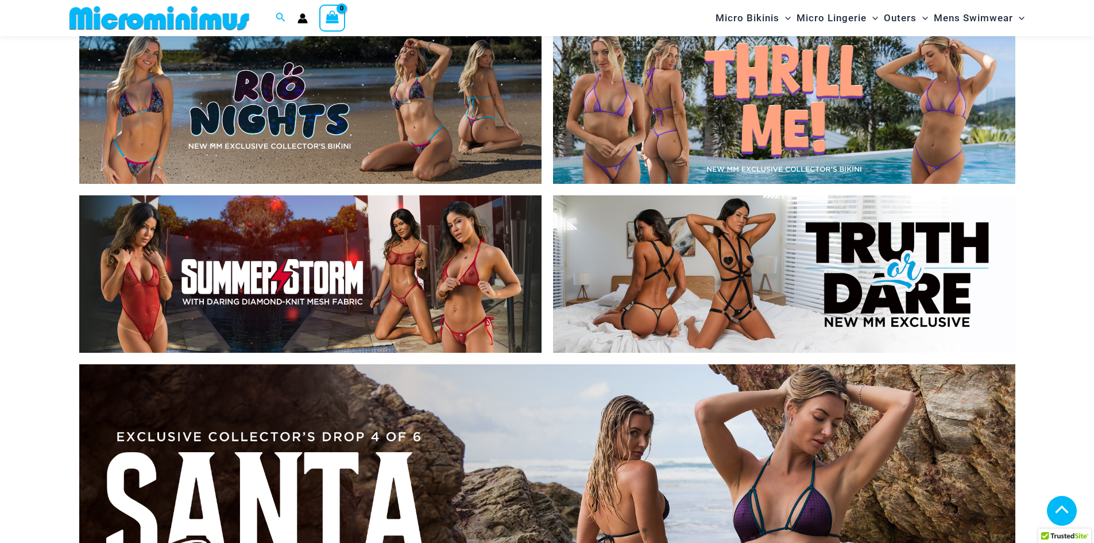
click at [724, 106] on img at bounding box center [784, 105] width 462 height 157
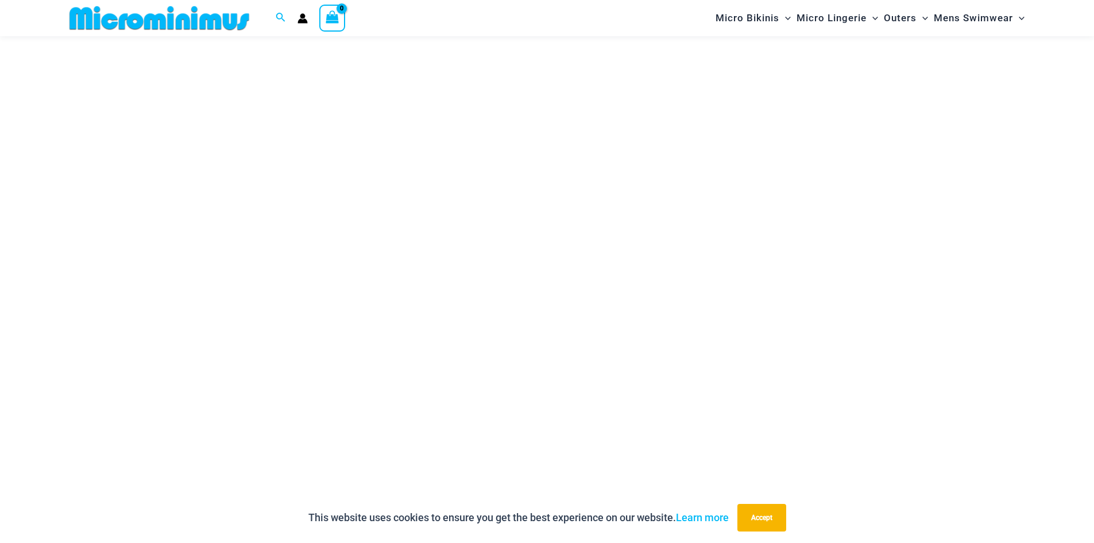
scroll to position [1360, 0]
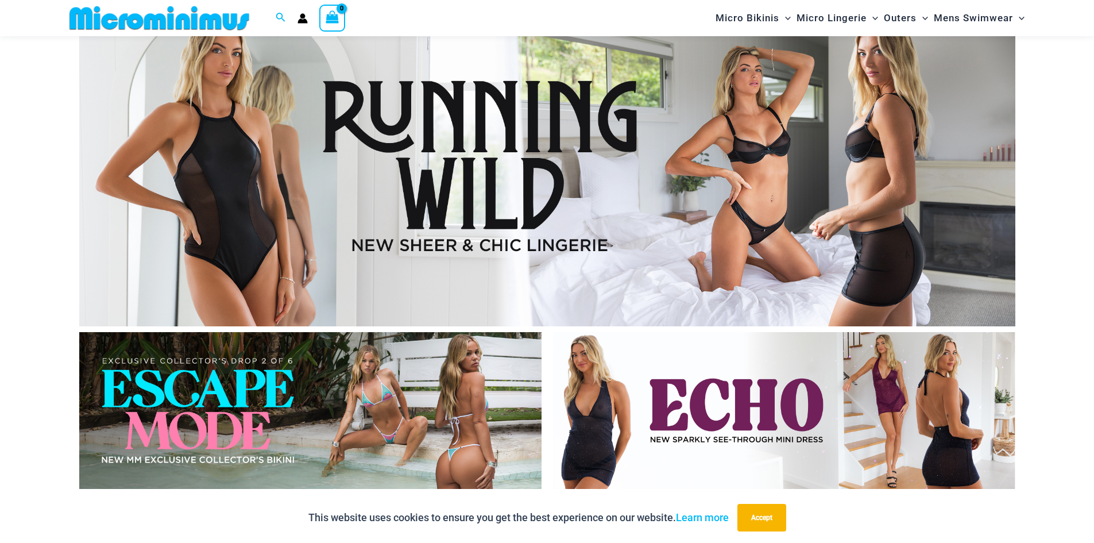
click at [747, 362] on img at bounding box center [784, 410] width 462 height 157
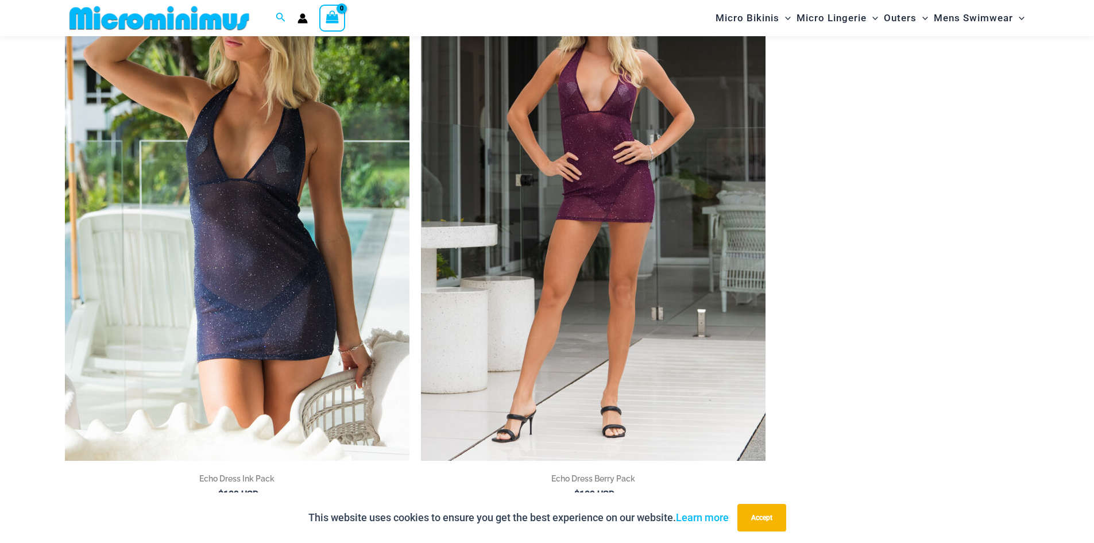
scroll to position [220, 0]
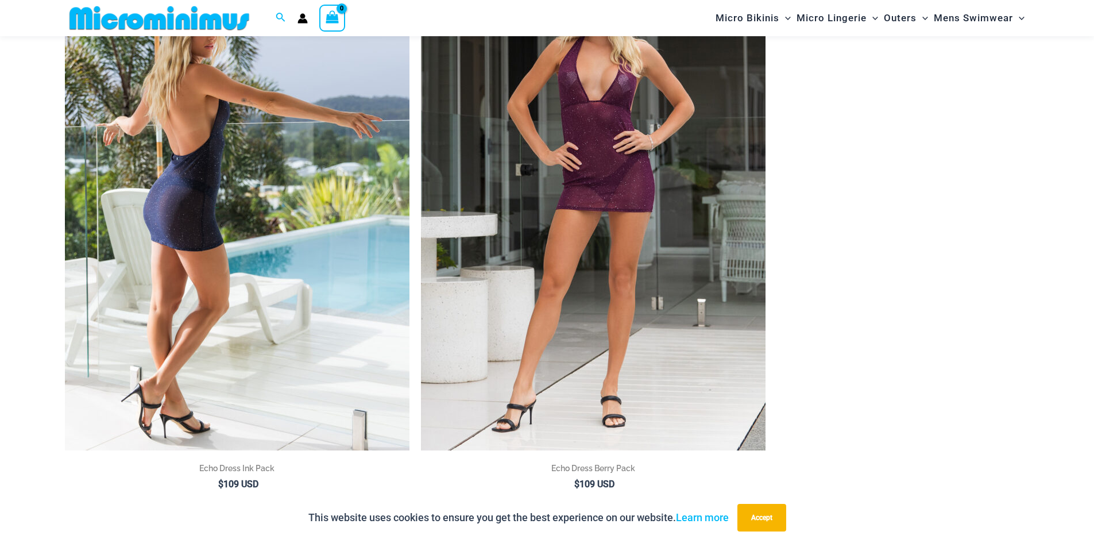
click at [305, 196] on img at bounding box center [237, 191] width 345 height 517
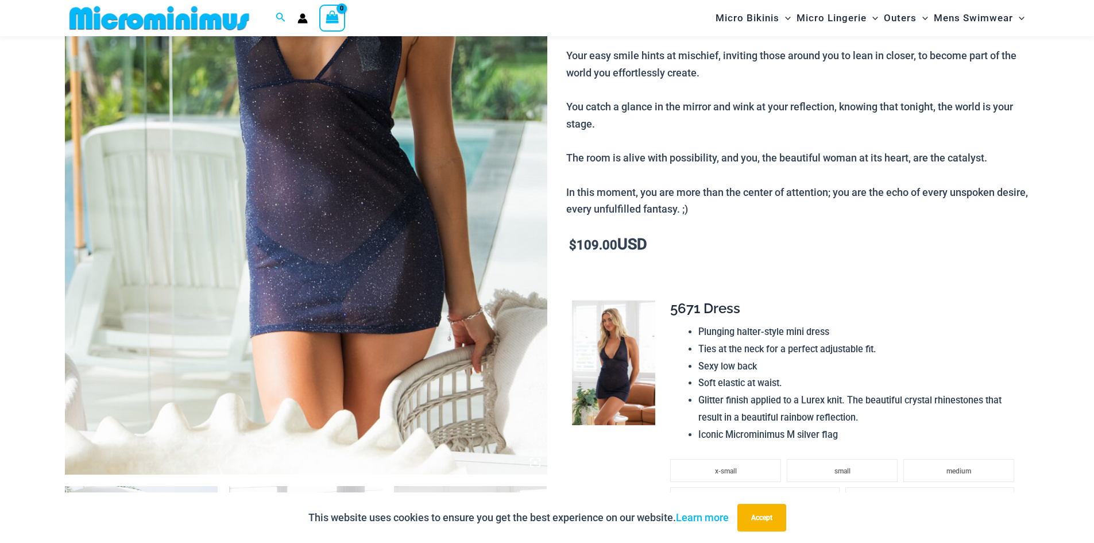
scroll to position [284, 0]
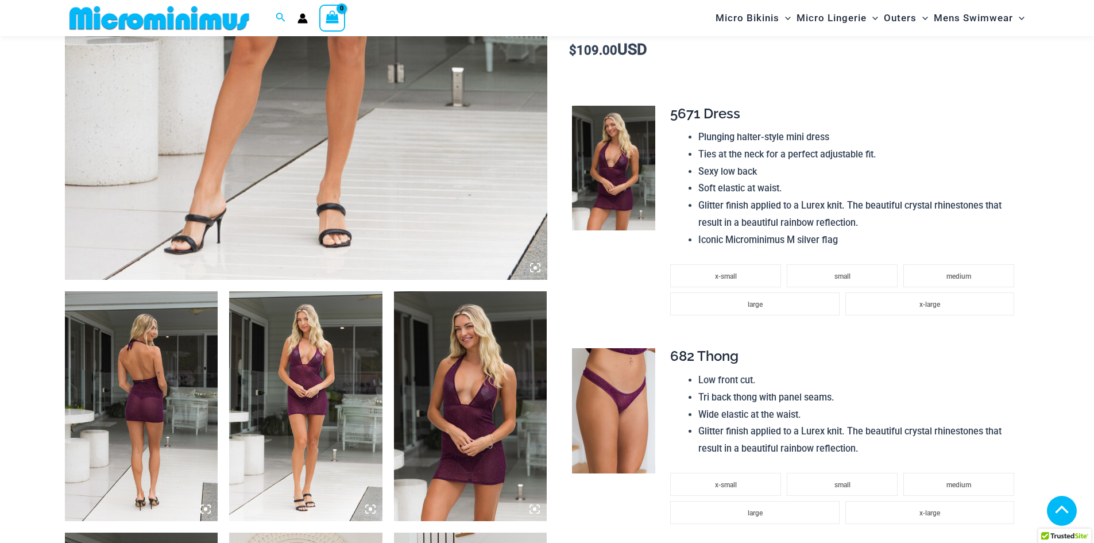
scroll to position [515, 0]
